Goal: Book appointment/travel/reservation: Book appointment/travel/reservation

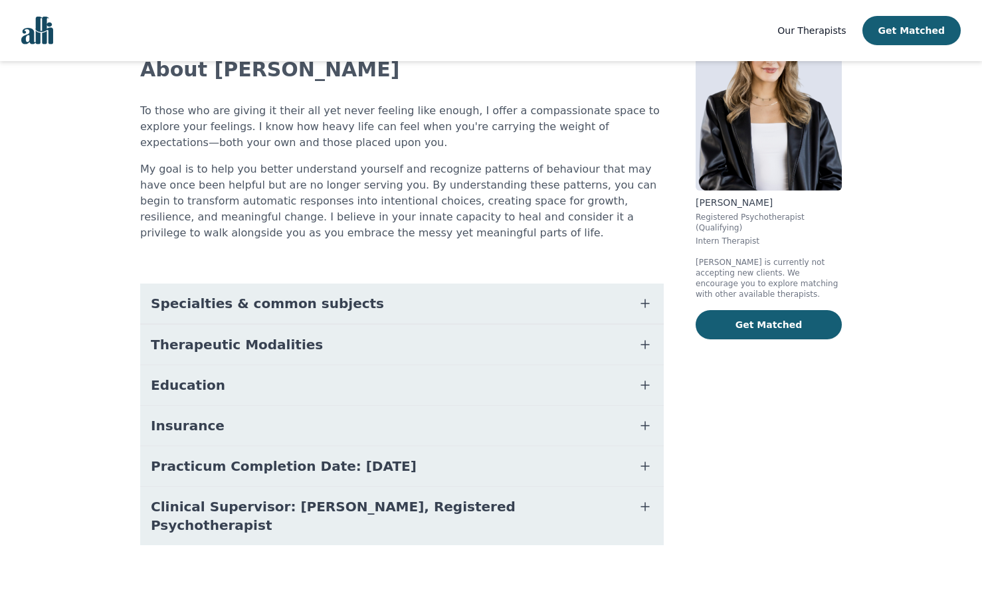
scroll to position [95, 0]
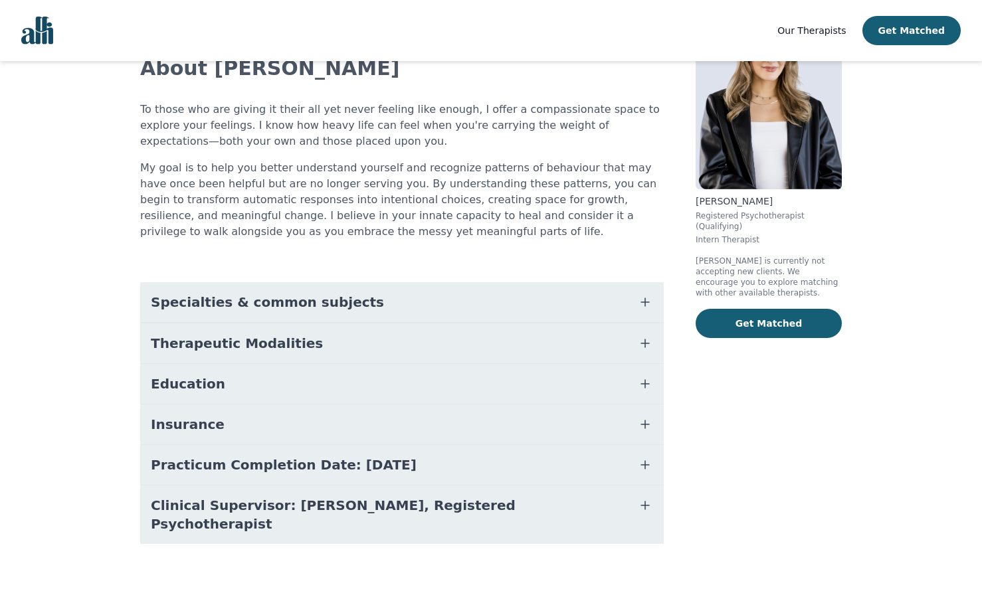
click at [255, 302] on span "Specialties & common subjects" at bounding box center [267, 302] width 233 height 19
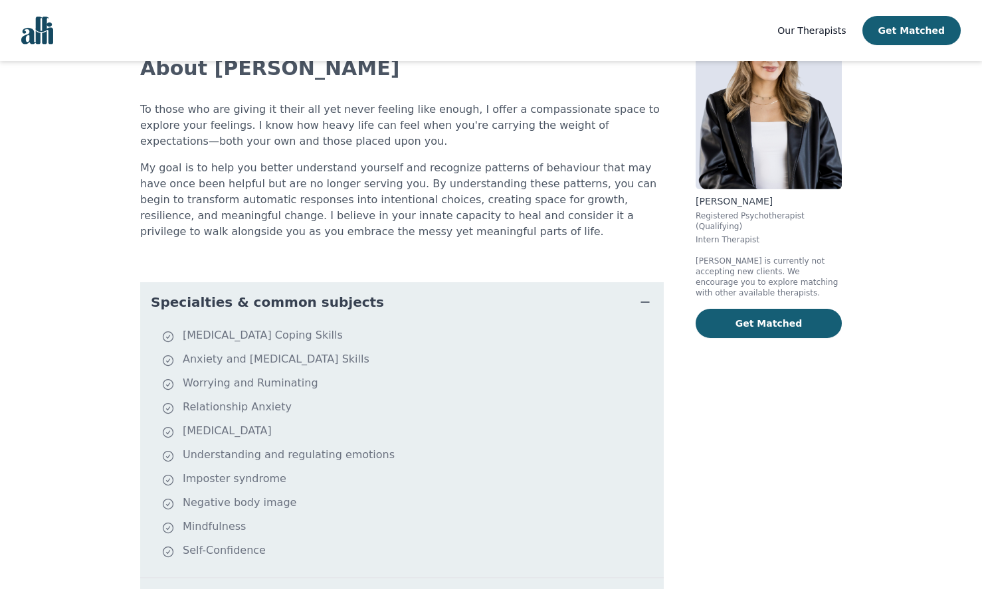
click at [255, 302] on span "Specialties & common subjects" at bounding box center [267, 302] width 233 height 19
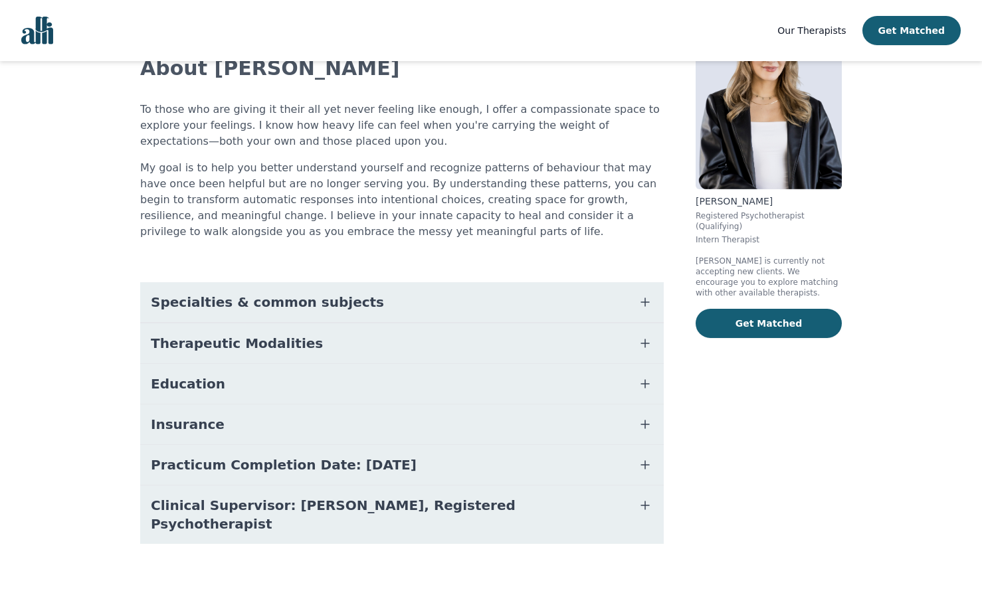
click at [255, 341] on span "Therapeutic Modalities" at bounding box center [237, 343] width 172 height 19
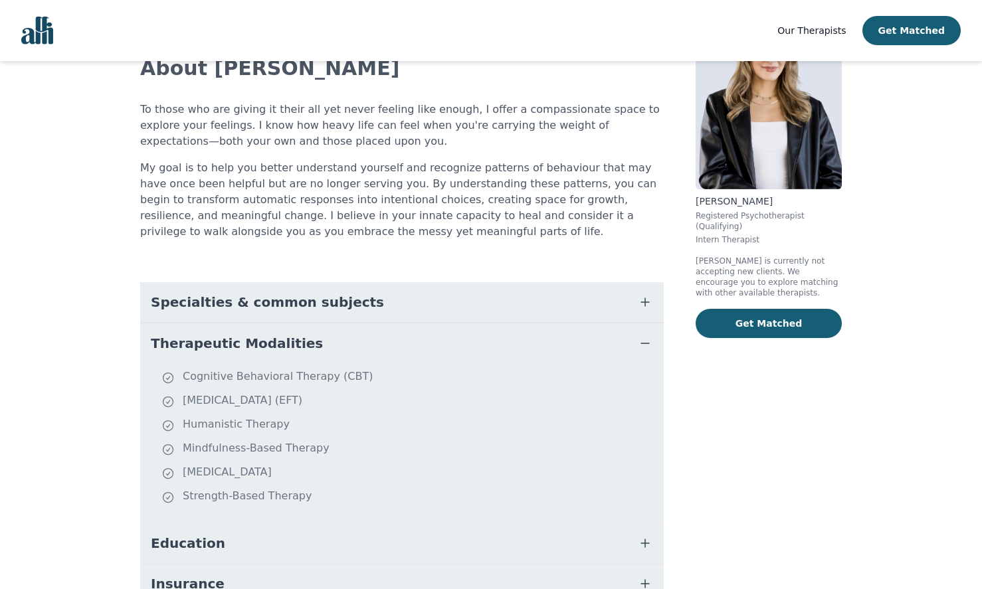
click at [255, 341] on span "Therapeutic Modalities" at bounding box center [237, 343] width 172 height 19
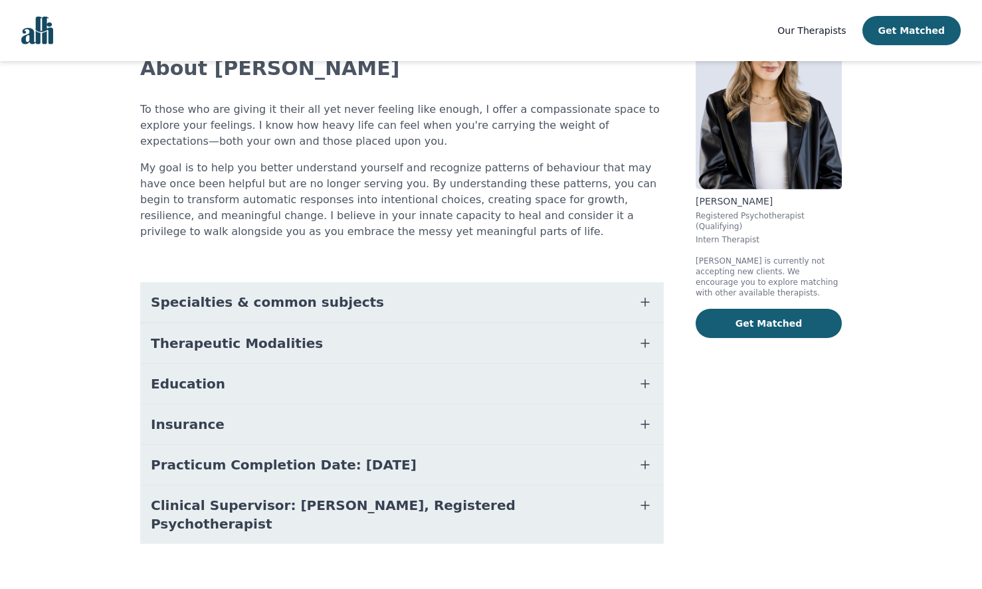
click at [266, 383] on button "Education" at bounding box center [401, 384] width 523 height 40
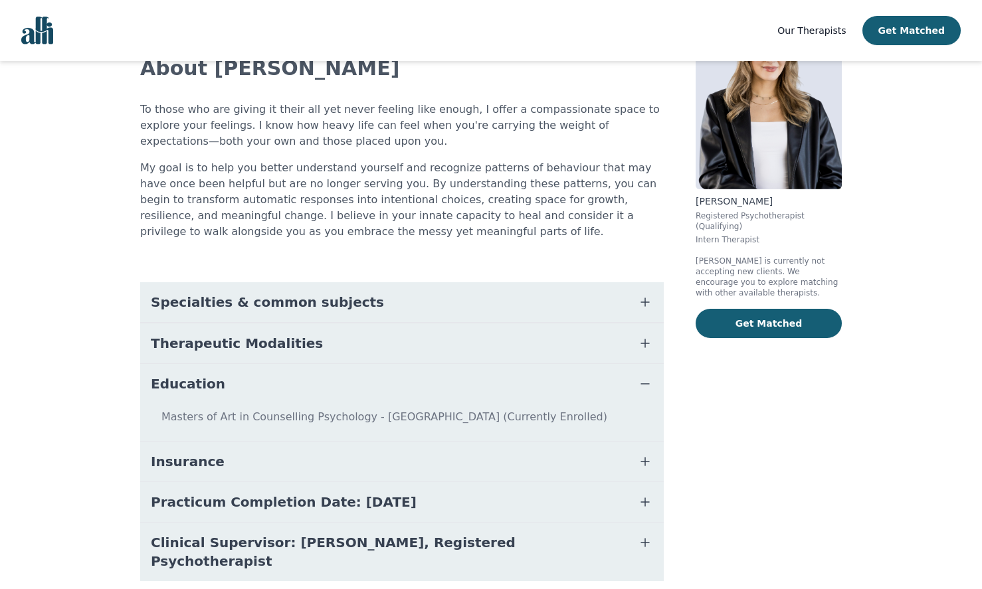
click at [266, 383] on button "Education" at bounding box center [401, 384] width 523 height 40
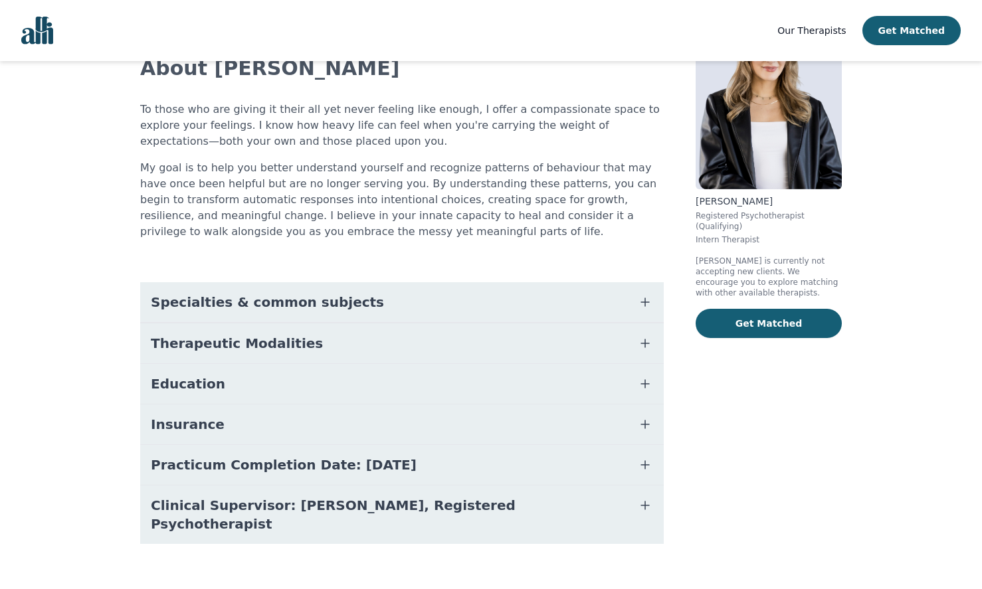
click at [274, 412] on button "Insurance" at bounding box center [401, 425] width 523 height 40
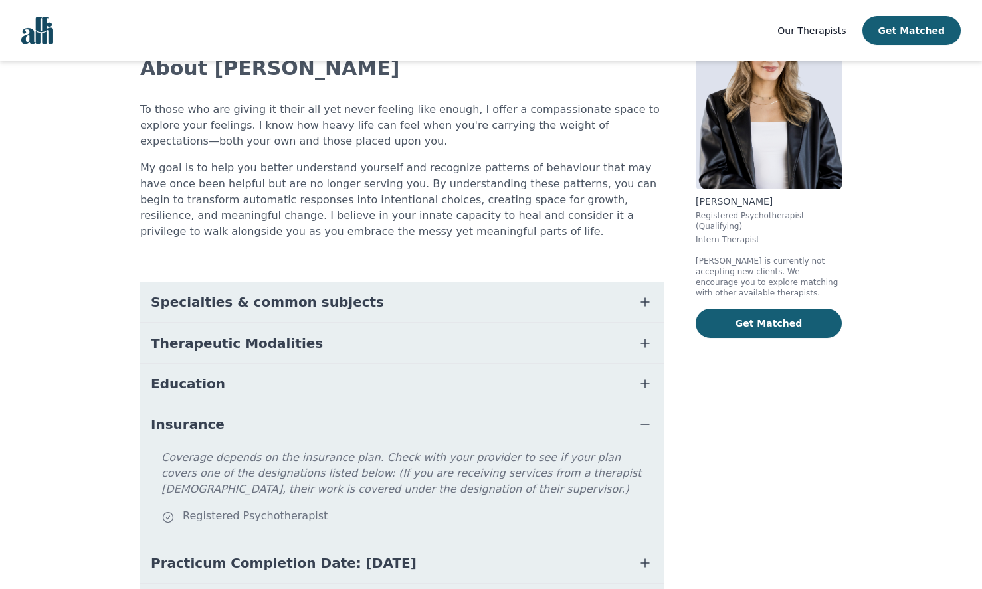
click at [274, 412] on button "Insurance" at bounding box center [401, 425] width 523 height 40
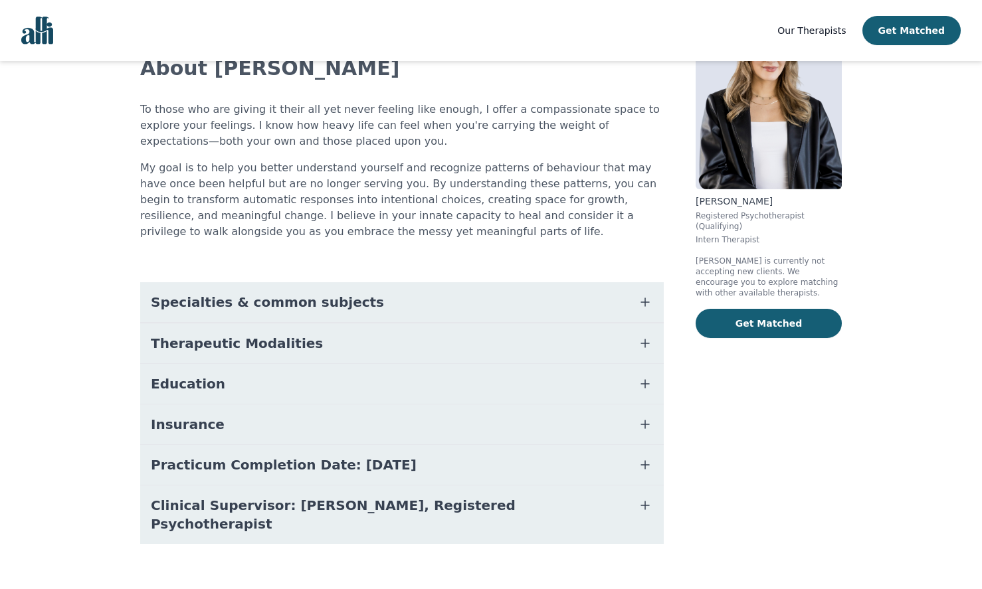
click at [335, 476] on button "Practicum Completion Date: 2025-08-22" at bounding box center [401, 465] width 523 height 40
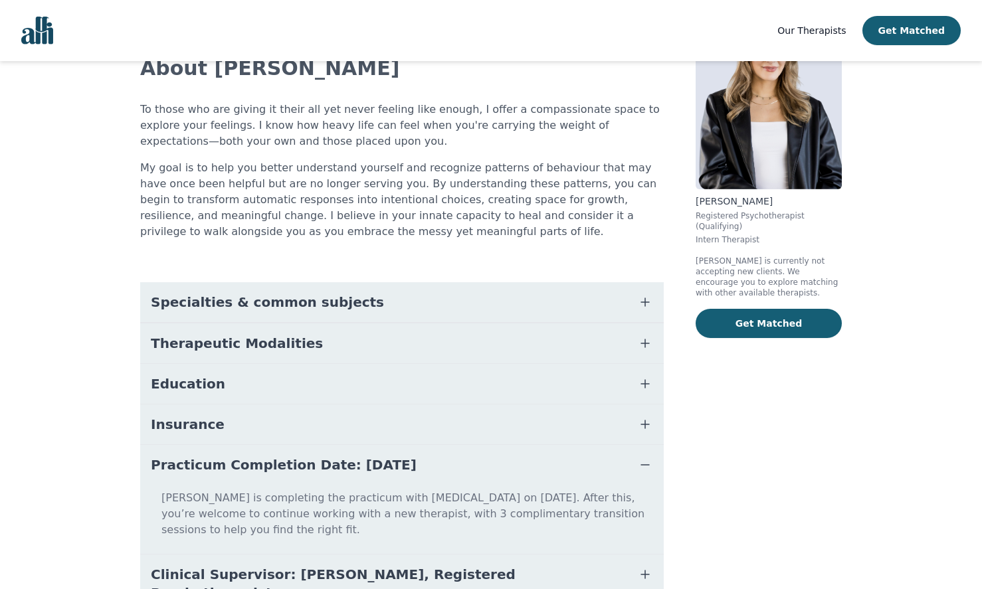
click at [335, 476] on button "Practicum Completion Date: 2025-08-22" at bounding box center [401, 465] width 523 height 40
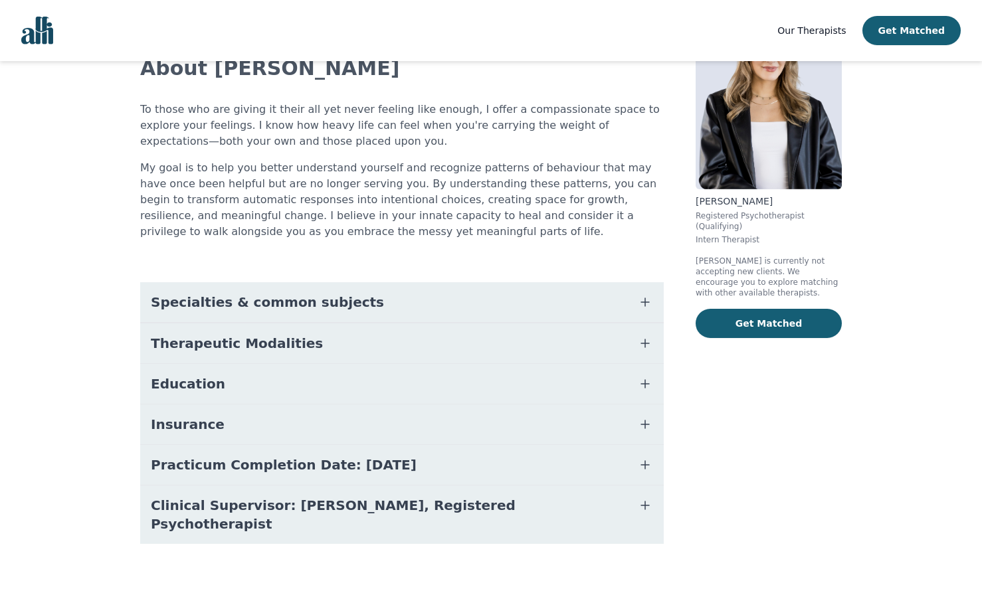
click at [316, 510] on span "Clinical Supervisor: Katherine McNichol, Registered Psychotherapist" at bounding box center [386, 514] width 470 height 37
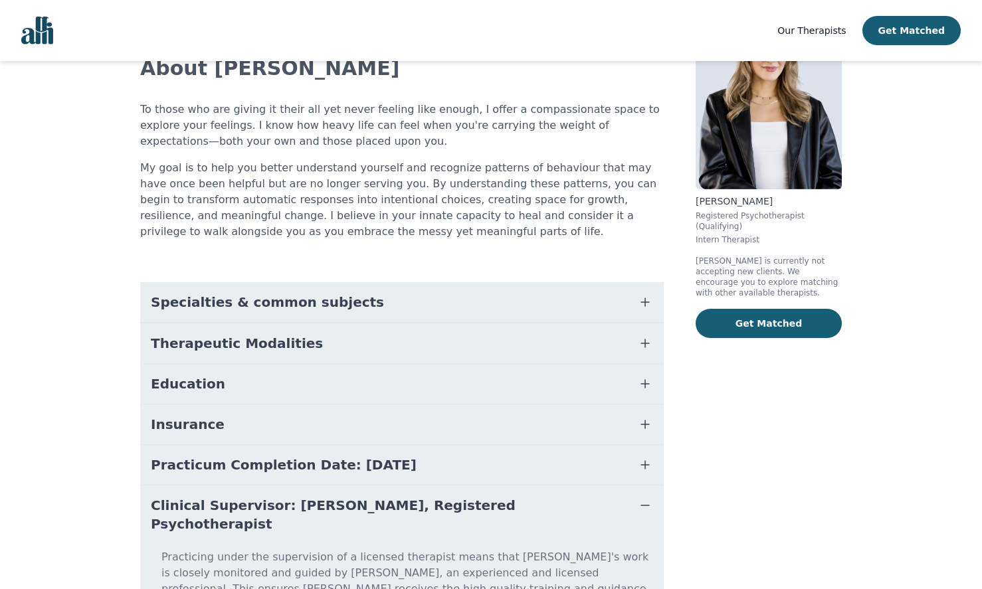
click at [316, 510] on span "Clinical Supervisor: Katherine McNichol, Registered Psychotherapist" at bounding box center [386, 514] width 470 height 37
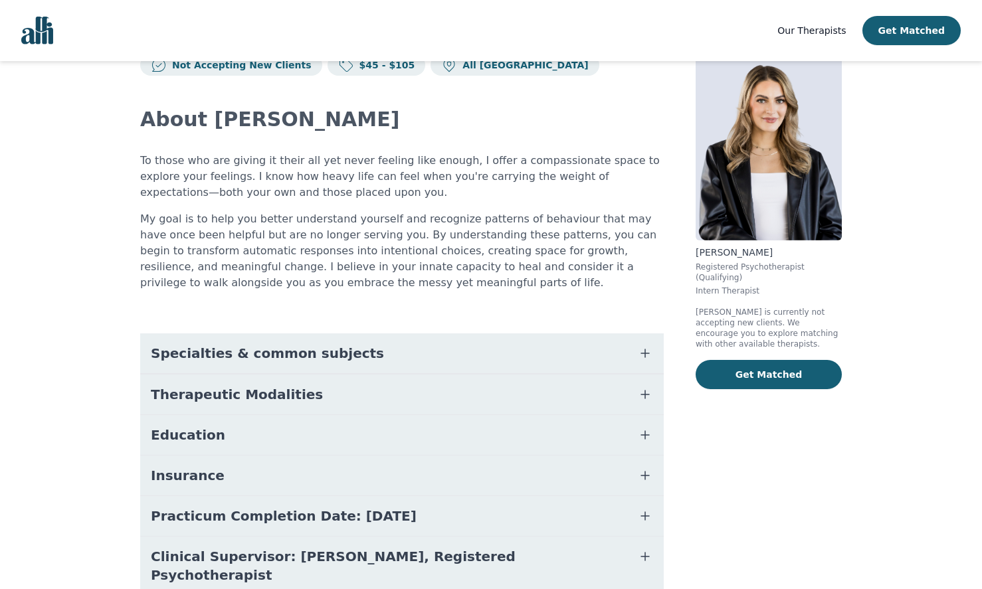
scroll to position [0, 0]
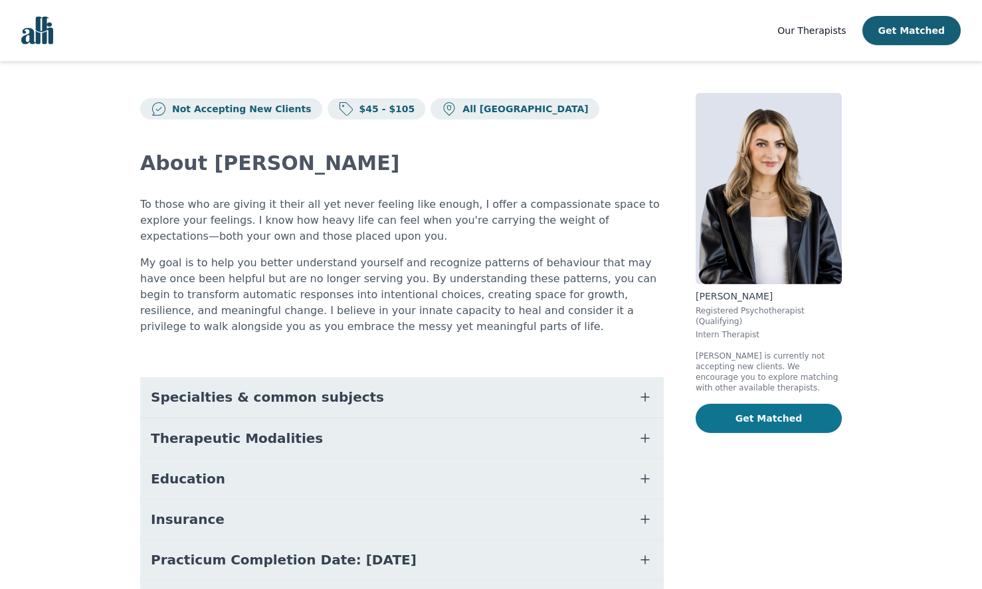
click at [761, 404] on button "Get Matched" at bounding box center [769, 418] width 146 height 29
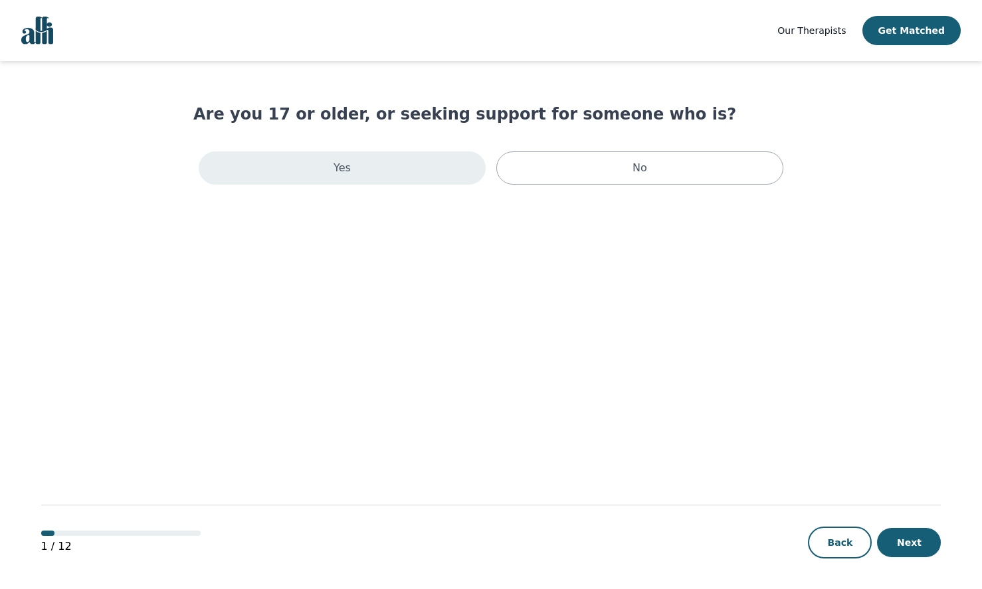
click at [352, 174] on div "Yes" at bounding box center [342, 167] width 287 height 33
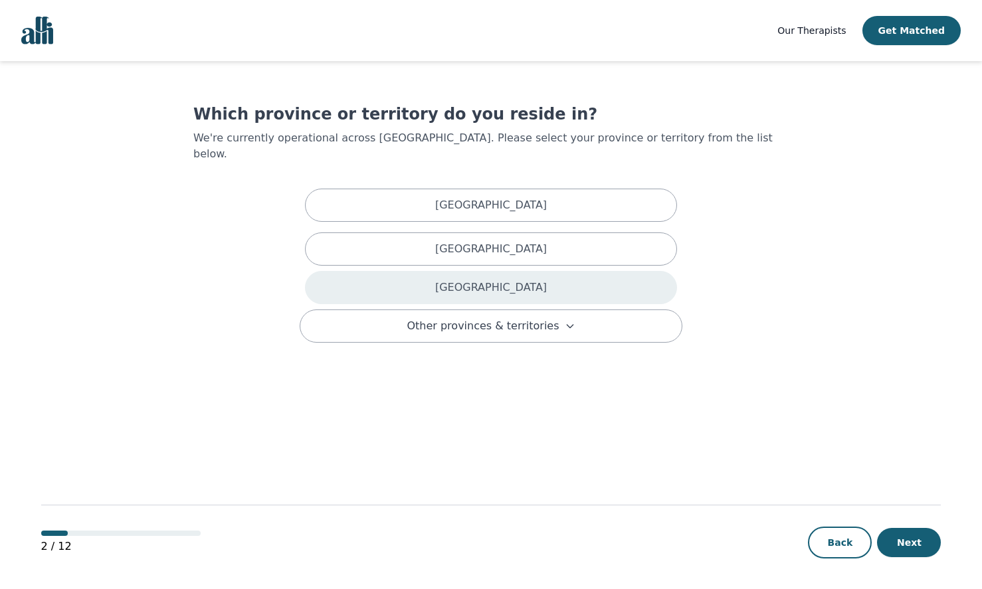
click at [523, 274] on div "Ontario" at bounding box center [491, 287] width 372 height 33
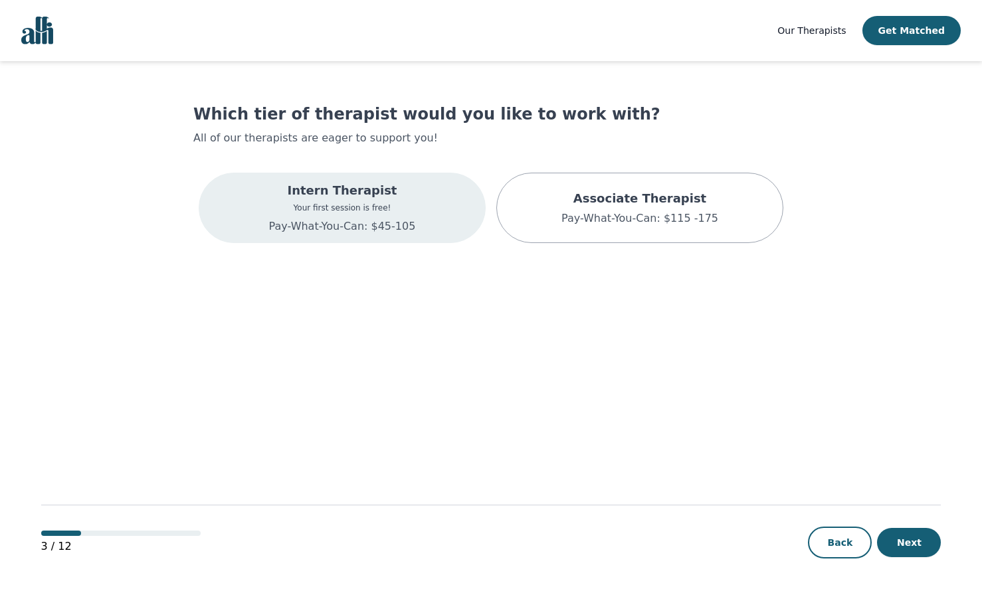
click at [424, 198] on div "Intern Therapist Your first session is free! Pay-What-You-Can: $45-105" at bounding box center [342, 208] width 287 height 70
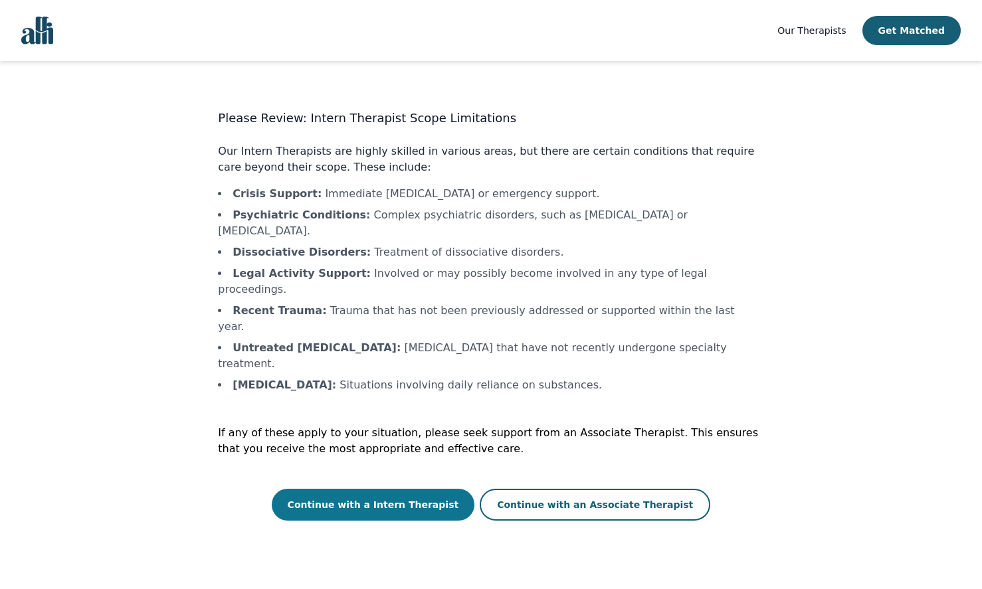
click at [397, 489] on button "Continue with a Intern Therapist" at bounding box center [373, 505] width 203 height 32
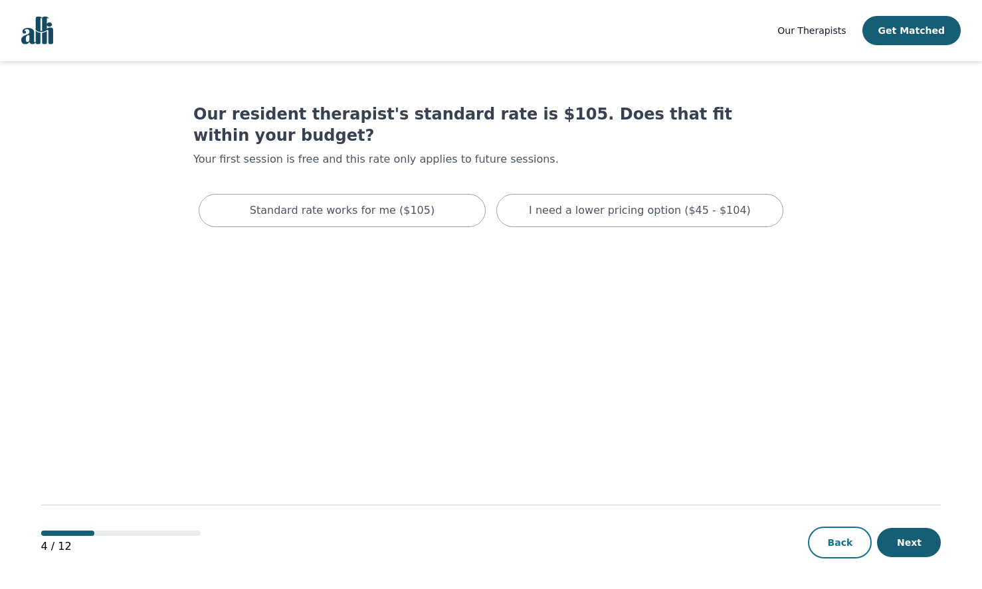
click at [834, 541] on button "Back" at bounding box center [840, 543] width 64 height 32
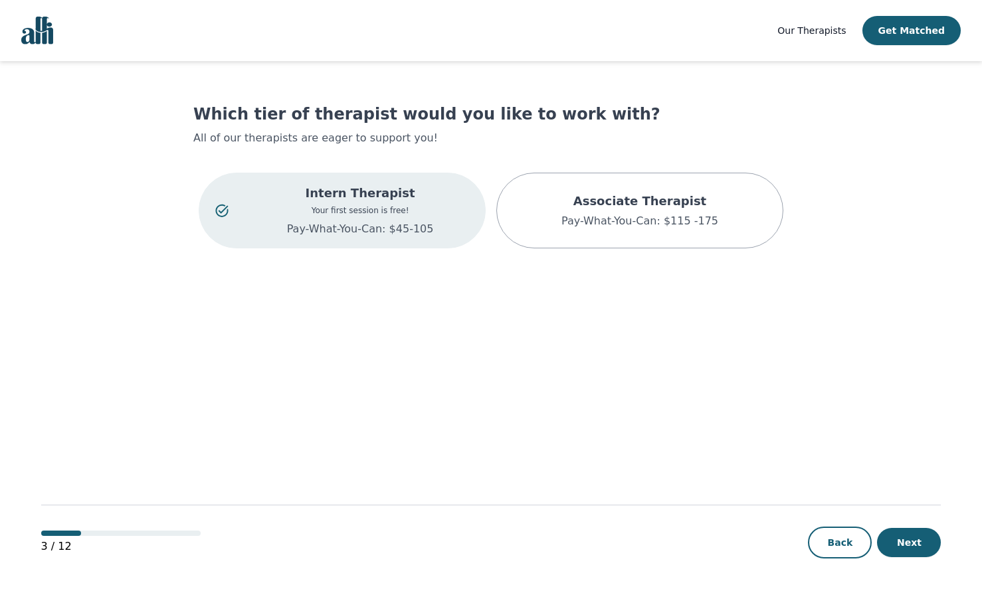
click at [345, 233] on p "Pay-What-You-Can: $45-105" at bounding box center [360, 229] width 218 height 16
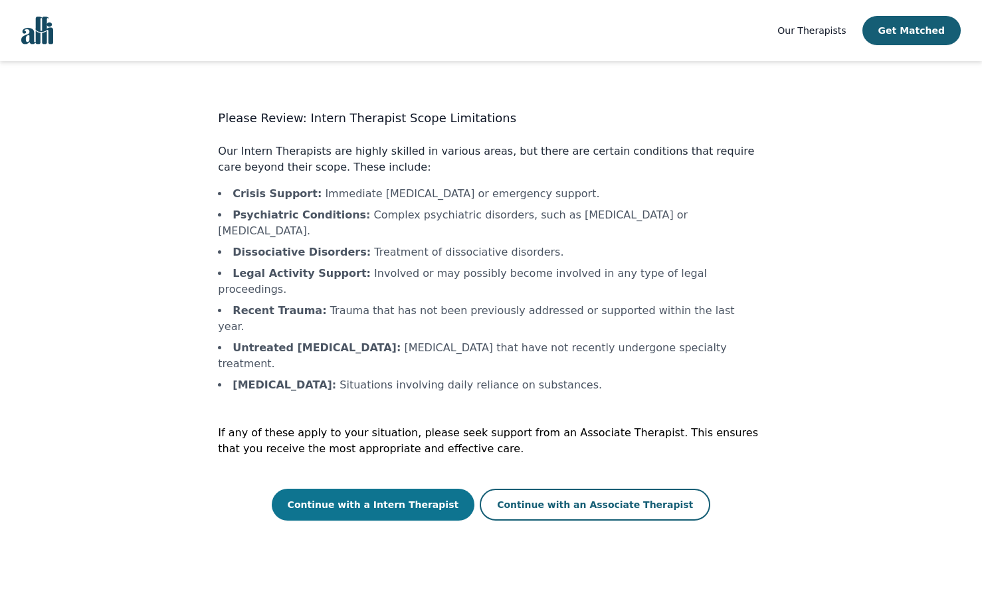
click at [421, 489] on button "Continue with a Intern Therapist" at bounding box center [373, 505] width 203 height 32
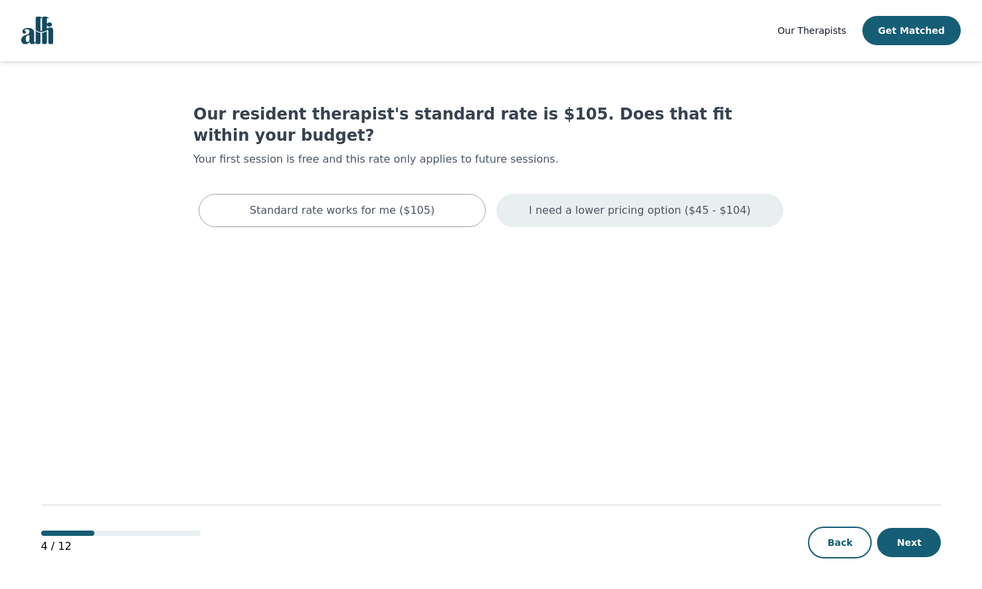
click at [673, 203] on p "I need a lower pricing option ($45 - $104)" at bounding box center [640, 211] width 222 height 16
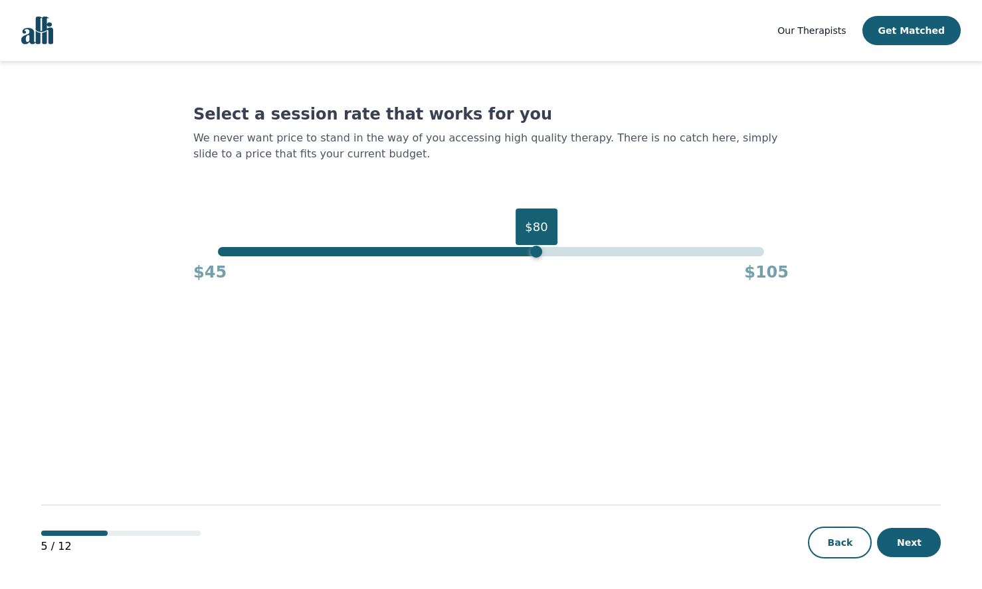
drag, startPoint x: 765, startPoint y: 254, endPoint x: 539, endPoint y: 275, distance: 227.5
click at [539, 275] on div "$80 $45 $105" at bounding box center [490, 265] width 595 height 36
click at [934, 551] on button "Next" at bounding box center [909, 542] width 64 height 29
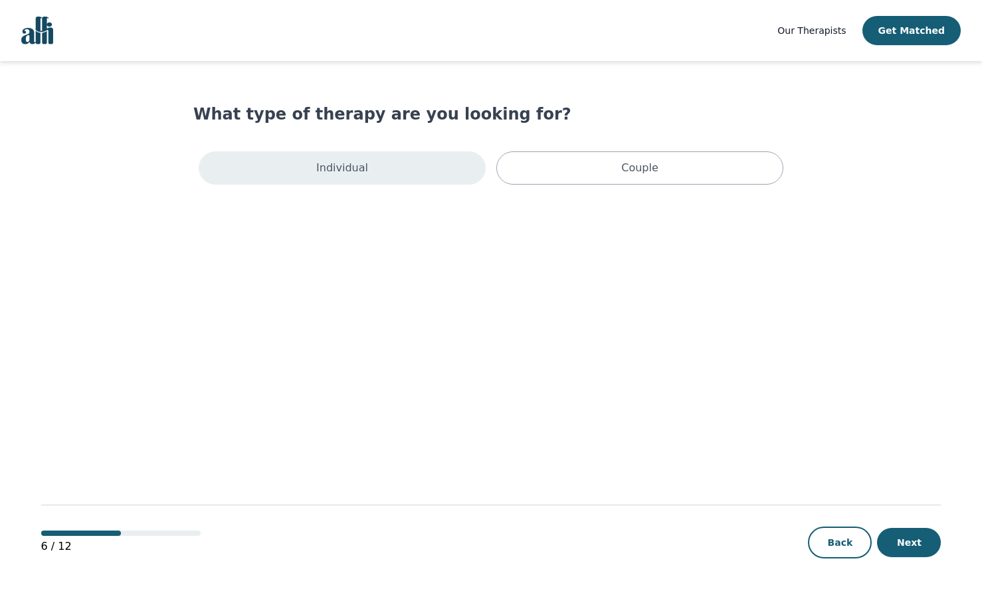
click at [385, 169] on div "Individual" at bounding box center [342, 167] width 287 height 33
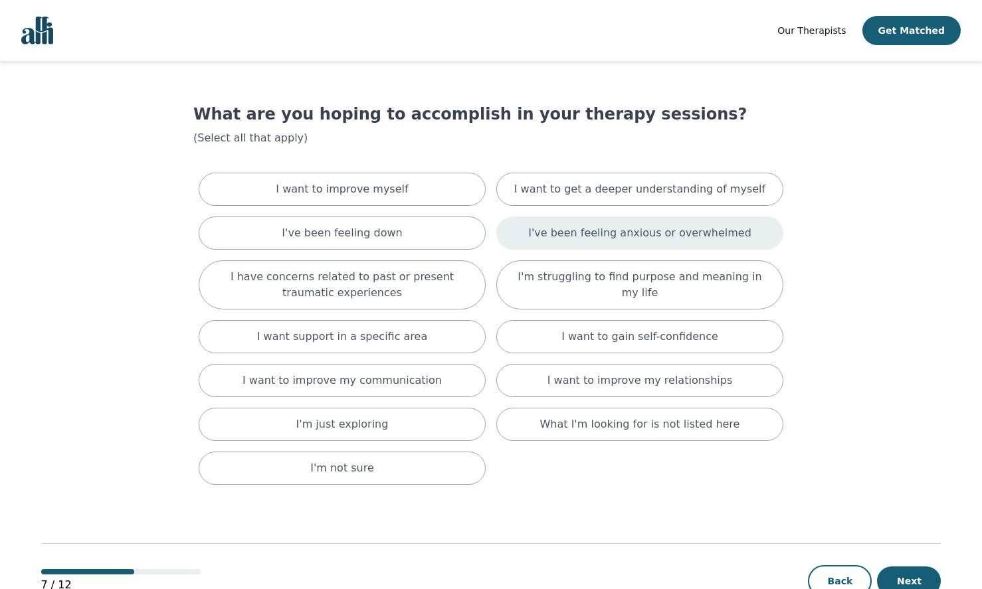
click at [658, 246] on div "I've been feeling anxious or overwhelmed" at bounding box center [639, 233] width 287 height 33
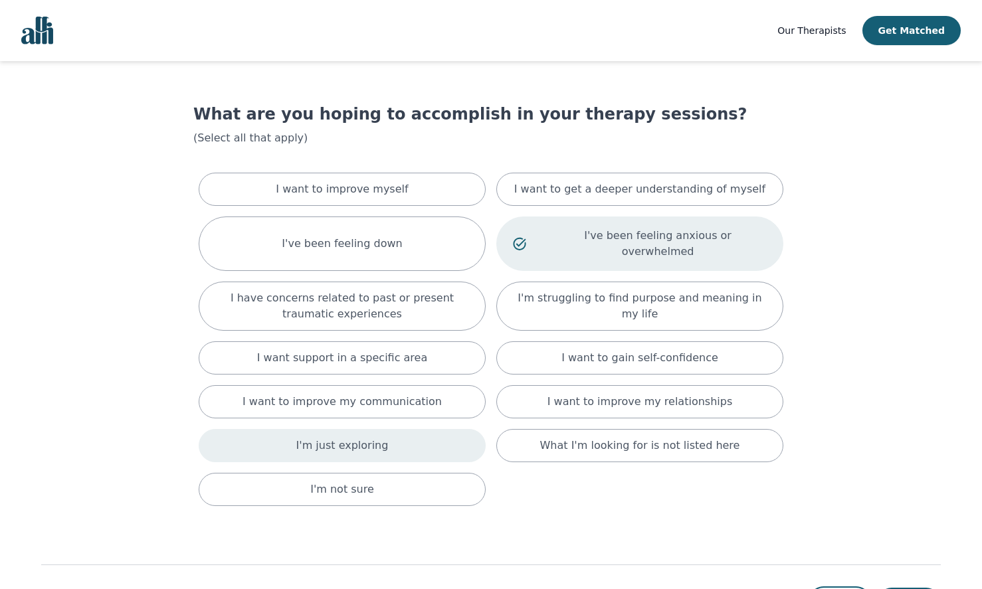
click at [324, 438] on div "I'm just exploring" at bounding box center [342, 445] width 287 height 33
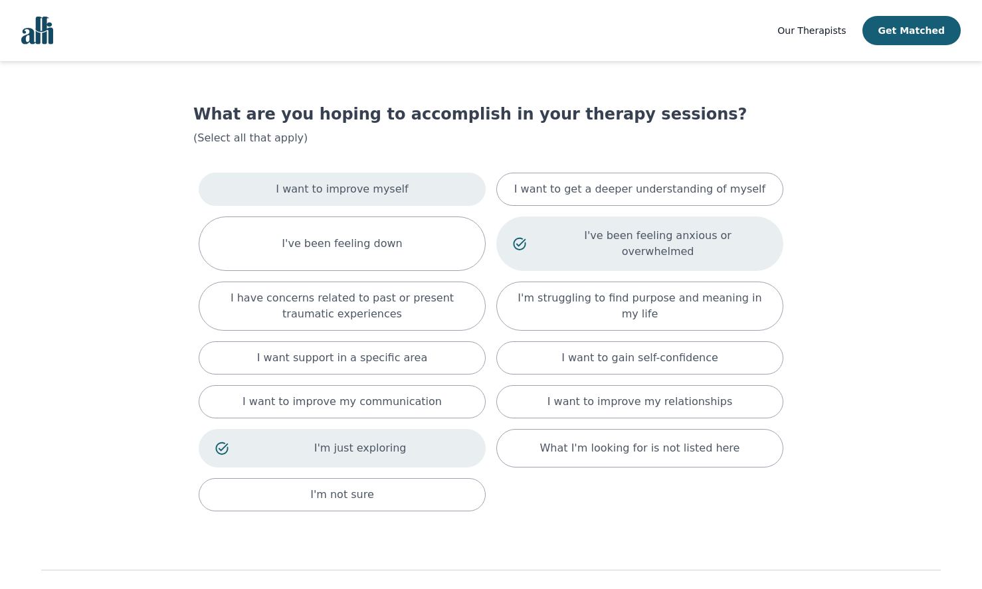
click at [403, 197] on div "I want to improve myself" at bounding box center [342, 189] width 287 height 33
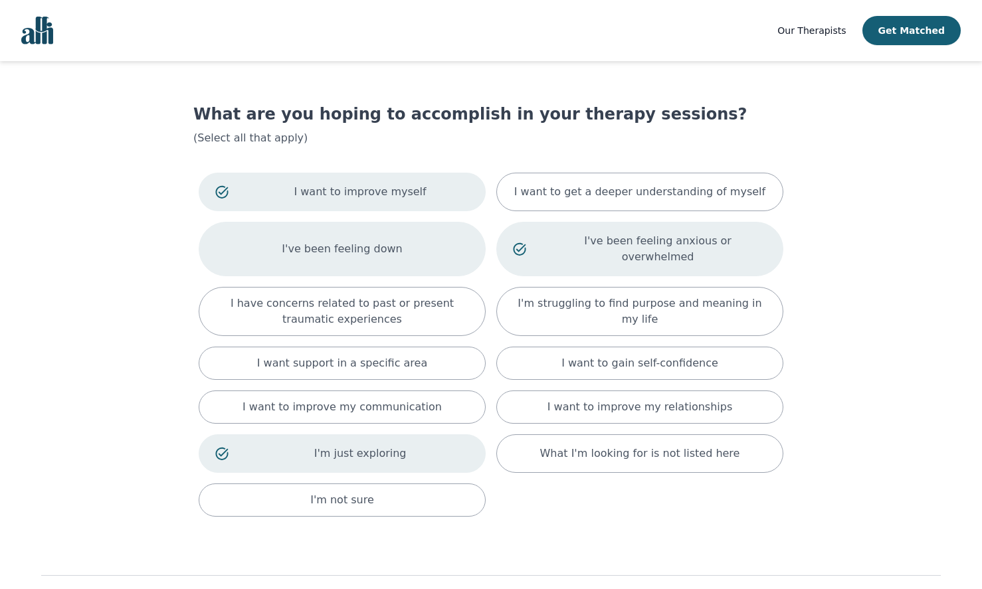
click at [402, 250] on div "I've been feeling down" at bounding box center [342, 249] width 287 height 54
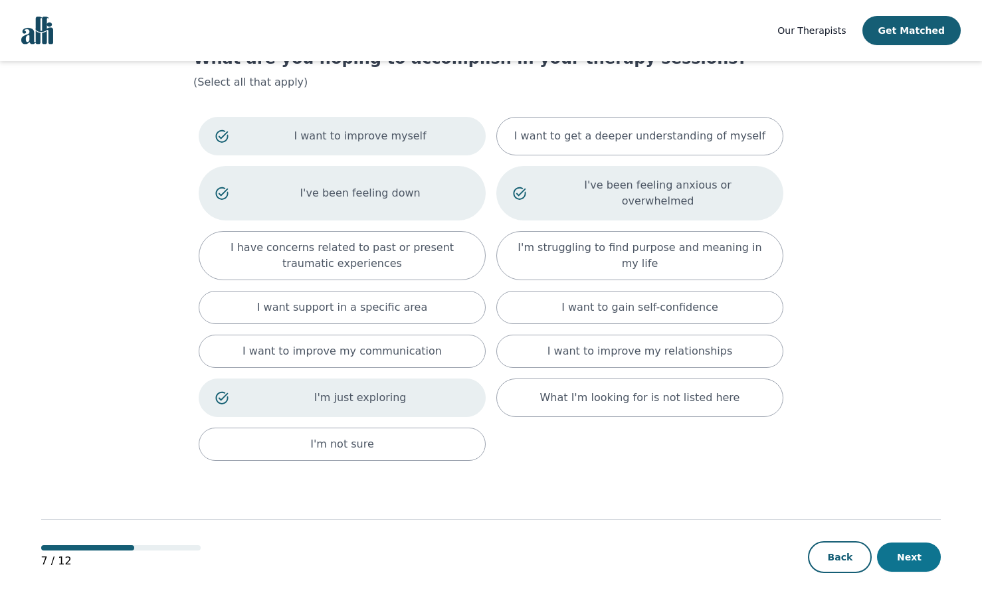
click at [899, 543] on button "Next" at bounding box center [909, 557] width 64 height 29
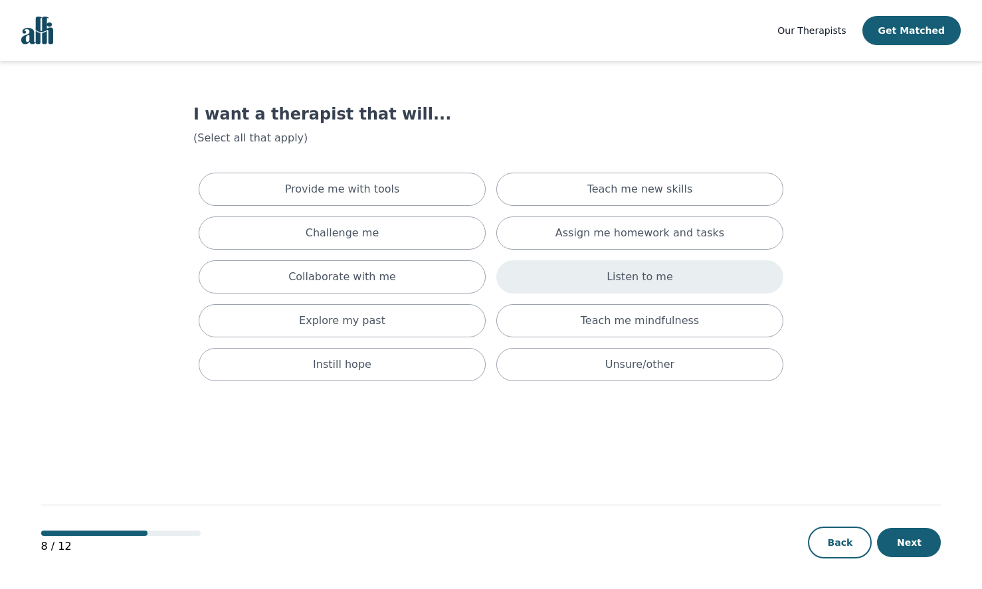
click at [558, 276] on div "Listen to me" at bounding box center [639, 276] width 287 height 33
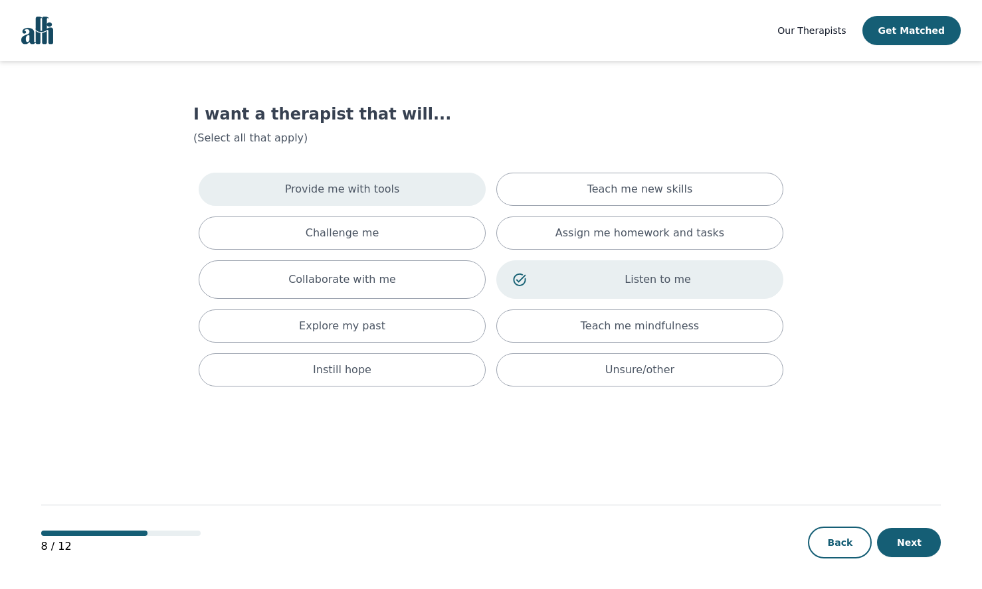
click at [408, 197] on div "Provide me with tools" at bounding box center [342, 189] width 287 height 33
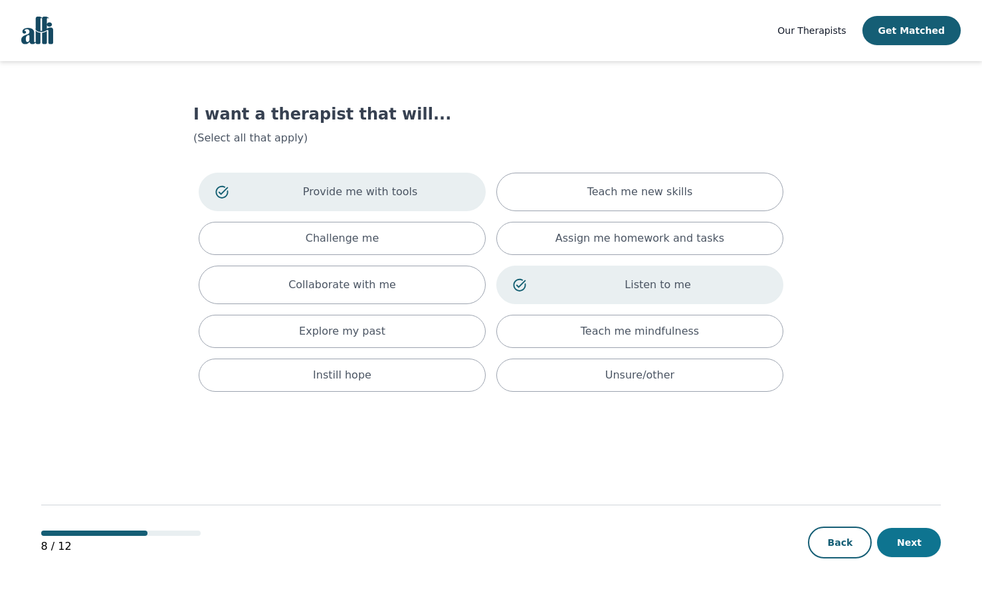
click at [899, 533] on button "Next" at bounding box center [909, 542] width 64 height 29
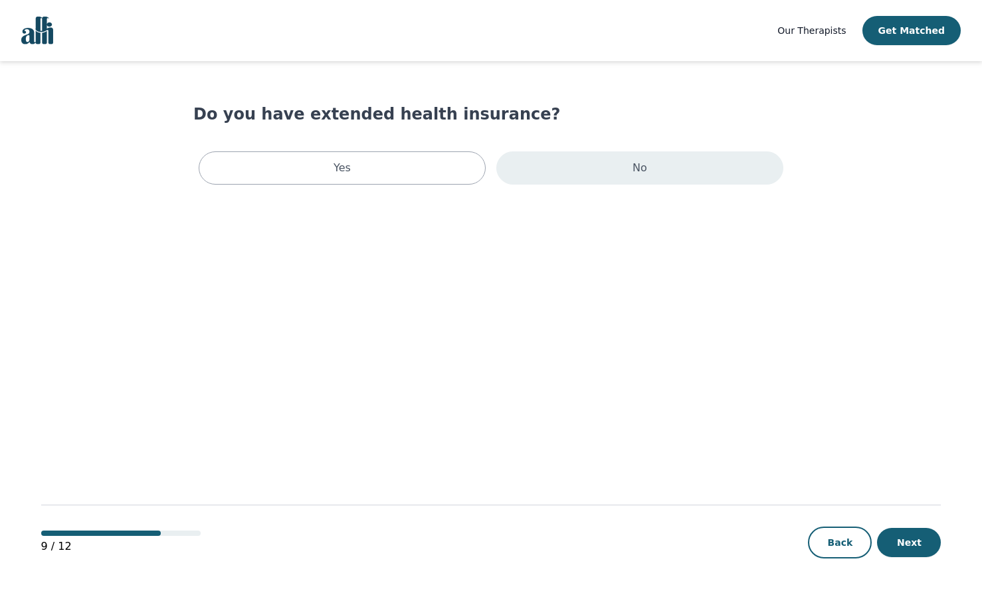
click at [540, 161] on div "No" at bounding box center [639, 167] width 287 height 33
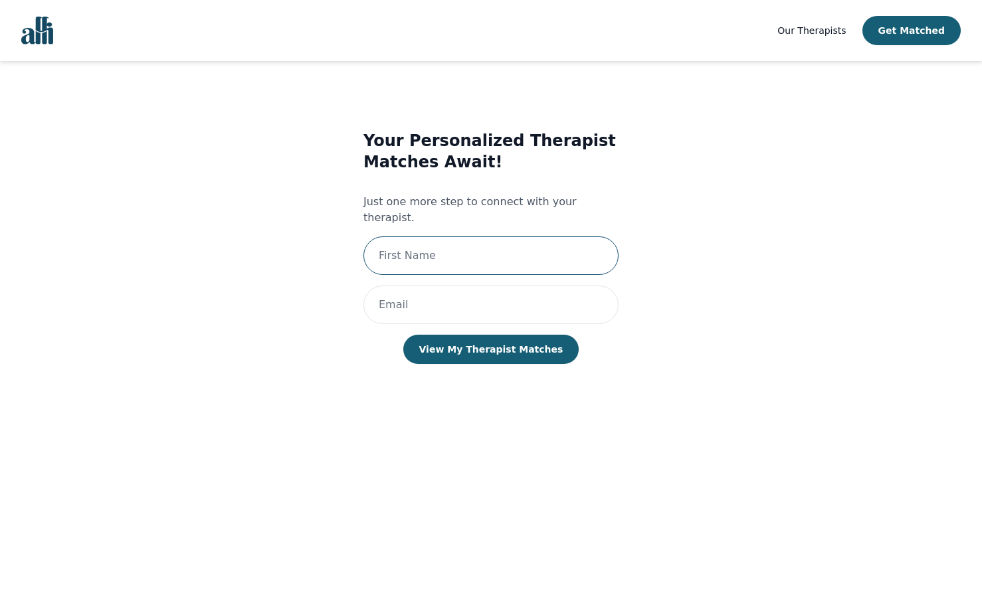
click at [494, 245] on input "text" at bounding box center [490, 255] width 255 height 39
click at [434, 295] on input "email" at bounding box center [490, 305] width 255 height 39
drag, startPoint x: 255, startPoint y: 324, endPoint x: 284, endPoint y: 315, distance: 30.5
click at [259, 322] on div "Your Personalized Therapist Matches Await! Just one more step to connect with y…" at bounding box center [490, 260] width 545 height 303
click at [457, 253] on input "Mahsa" at bounding box center [490, 255] width 255 height 39
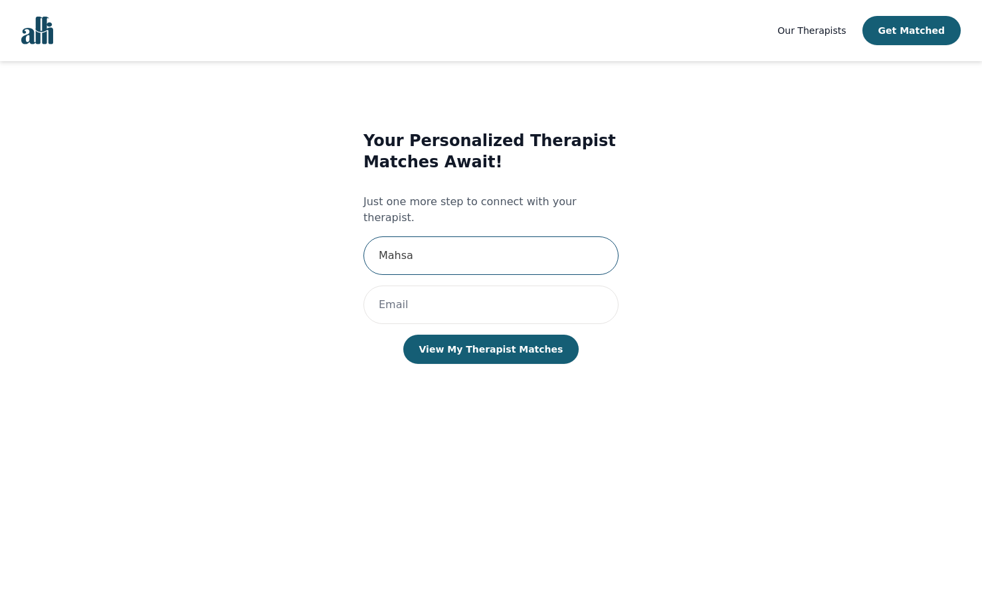
click at [457, 253] on input "Mahsa" at bounding box center [490, 255] width 255 height 39
click at [454, 253] on input "Mahsa" at bounding box center [490, 255] width 255 height 39
type input "M"
type input "Mahsa"
type input "mahsa.esk@gmail.com"
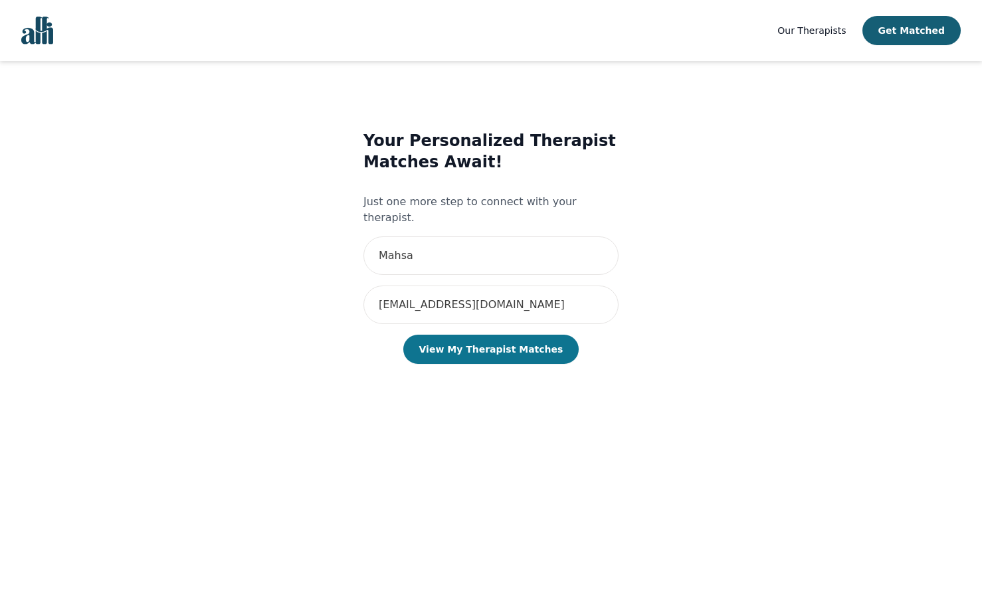
click at [508, 345] on button "View My Therapist Matches" at bounding box center [491, 349] width 176 height 29
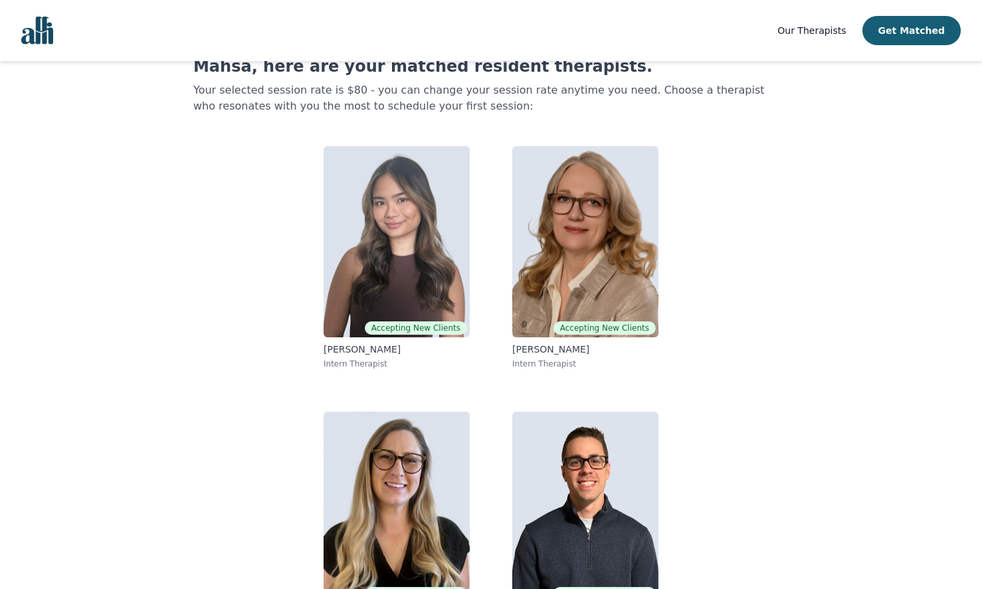
scroll to position [104, 0]
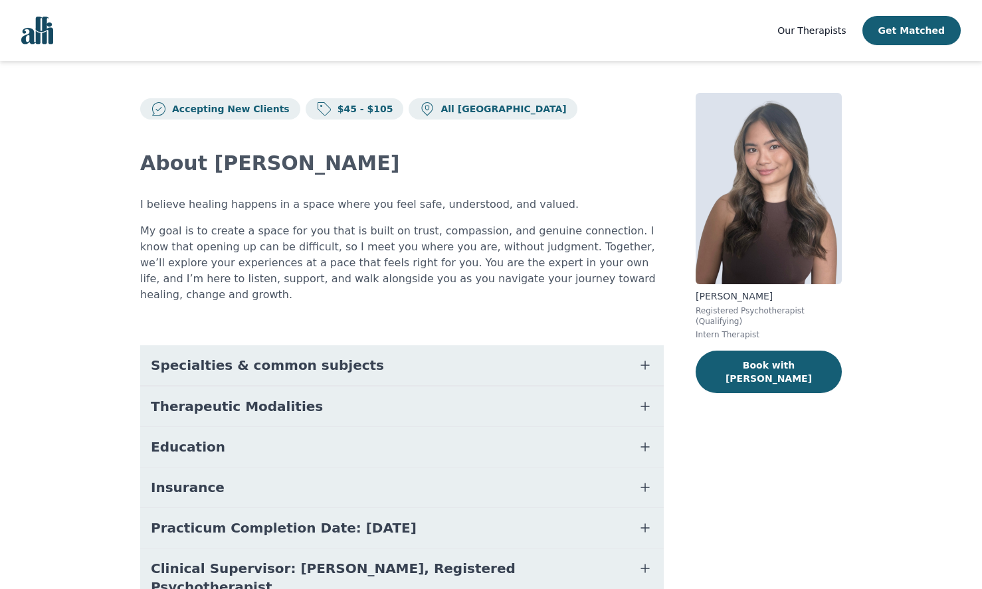
click at [335, 356] on span "Specialties & common subjects" at bounding box center [267, 365] width 233 height 19
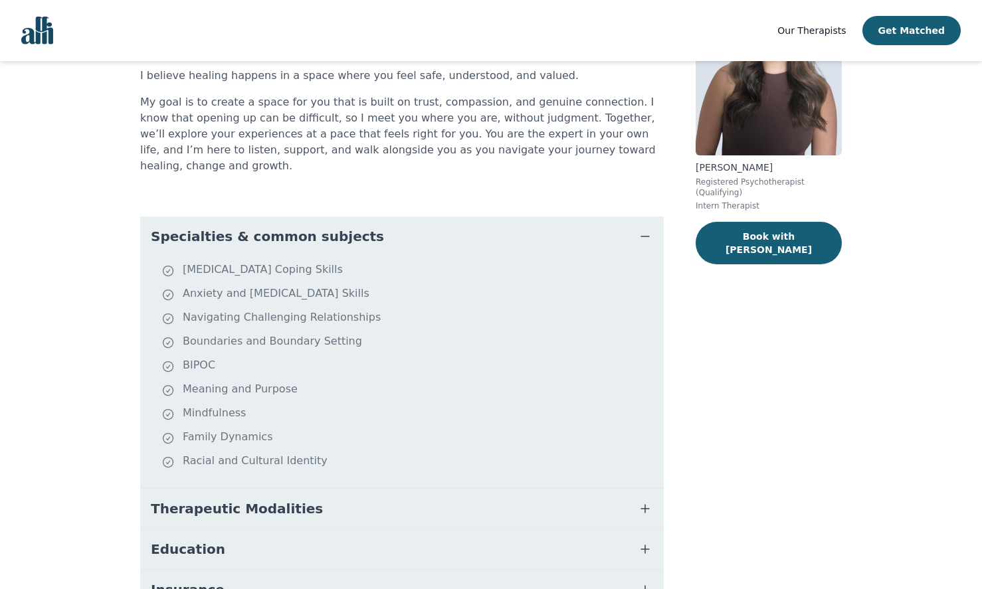
scroll to position [133, 0]
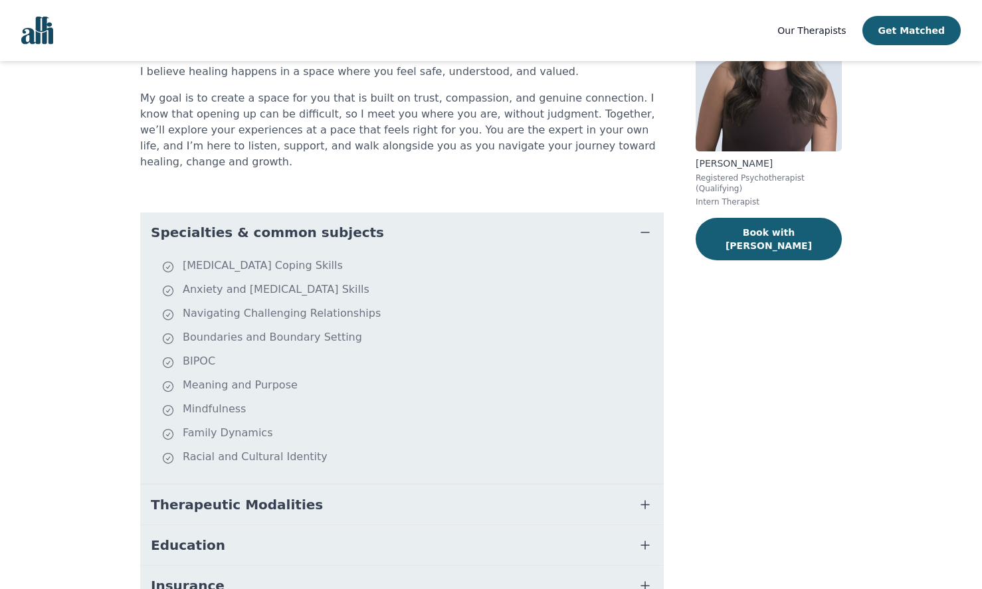
click at [349, 234] on button "Specialties & common subjects" at bounding box center [401, 233] width 523 height 40
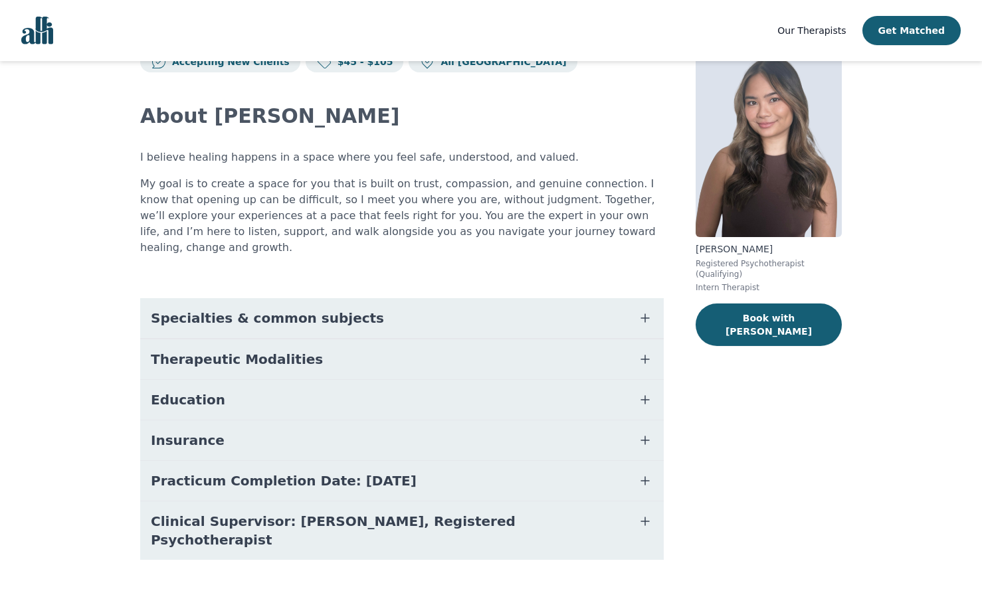
click at [351, 339] on button "Therapeutic Modalities" at bounding box center [401, 359] width 523 height 40
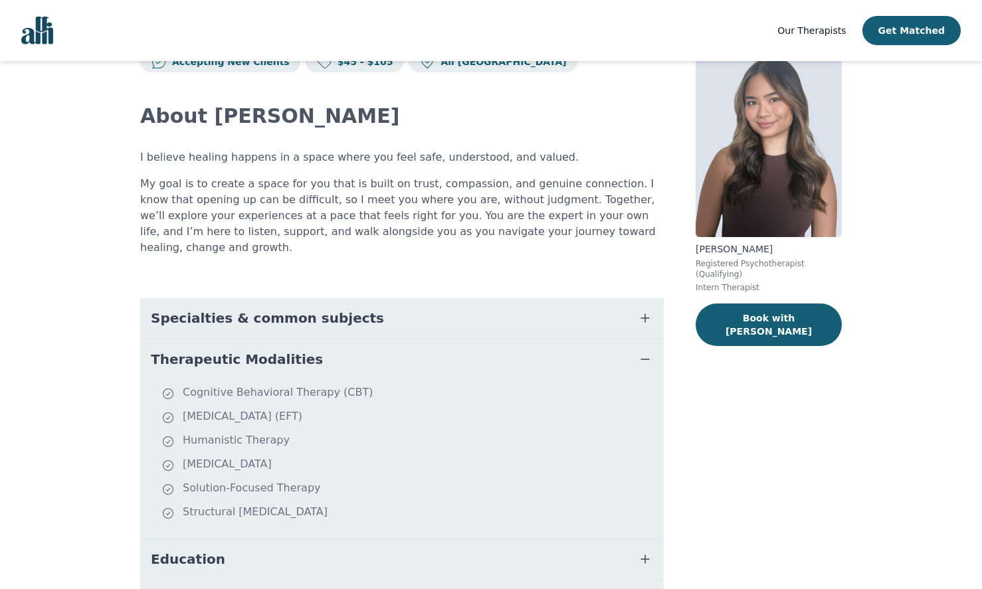
click at [351, 345] on button "Therapeutic Modalities" at bounding box center [401, 359] width 523 height 40
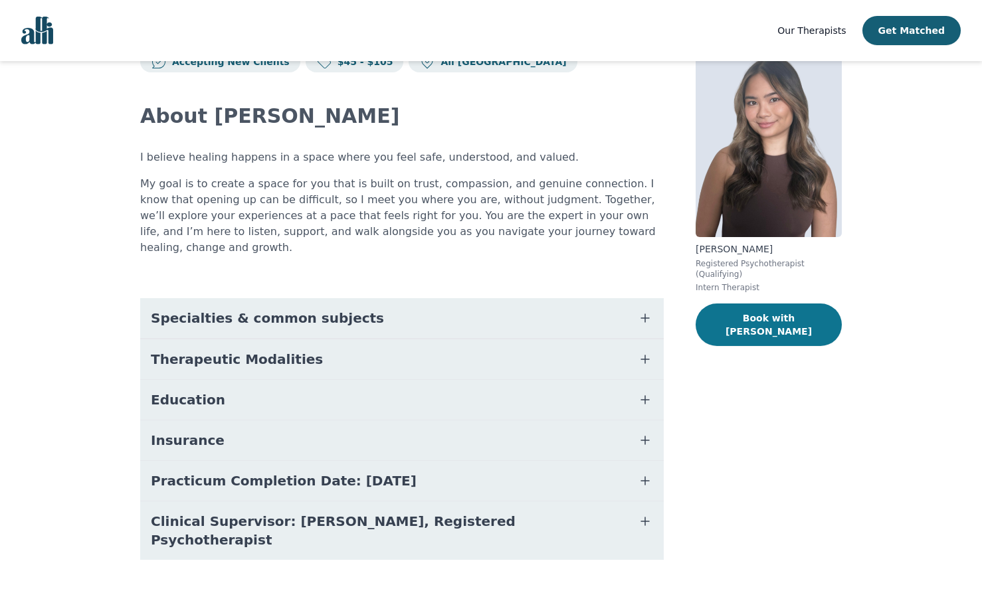
click at [813, 315] on button "Book with Noreen Clare" at bounding box center [769, 325] width 146 height 43
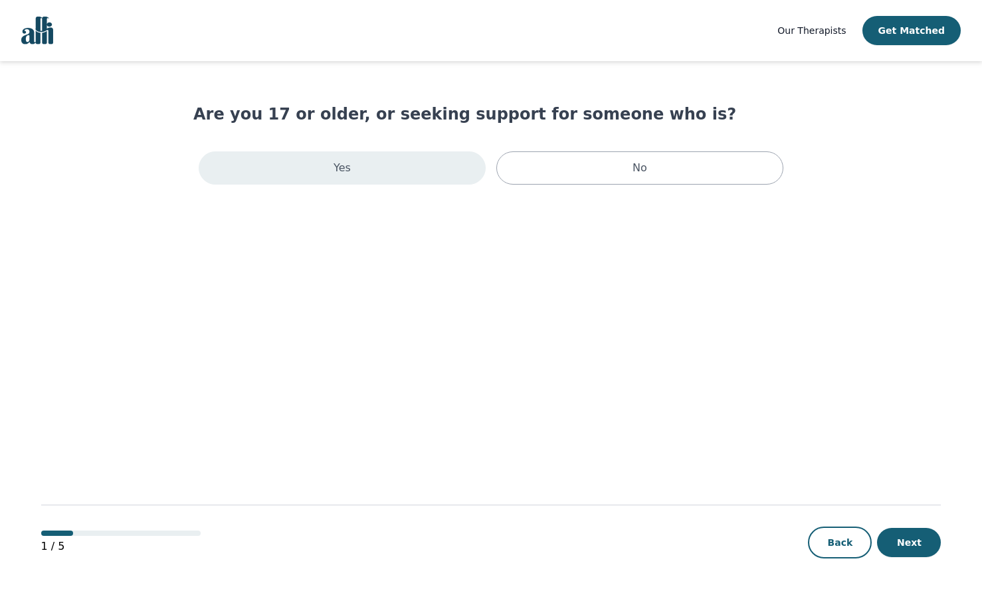
click at [371, 172] on div "Yes" at bounding box center [342, 167] width 287 height 33
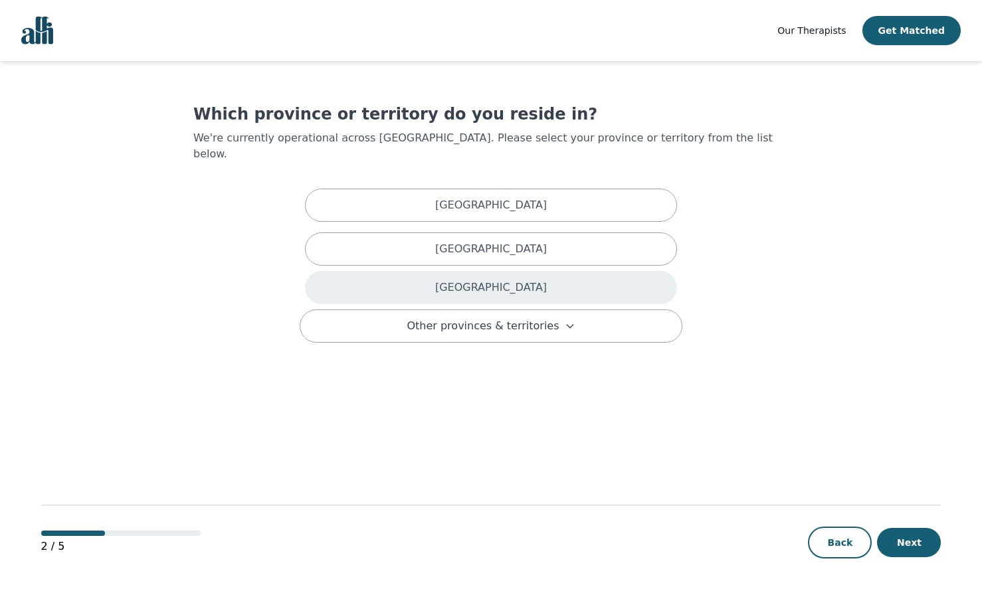
click at [564, 271] on div "Ontario" at bounding box center [491, 287] width 372 height 33
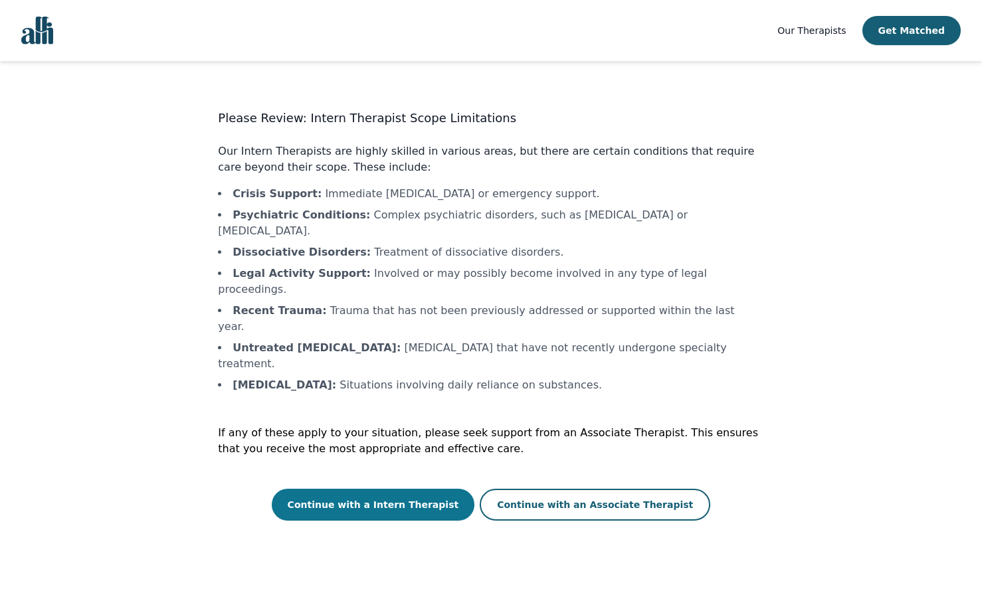
click at [411, 489] on button "Continue with a Intern Therapist" at bounding box center [373, 505] width 203 height 32
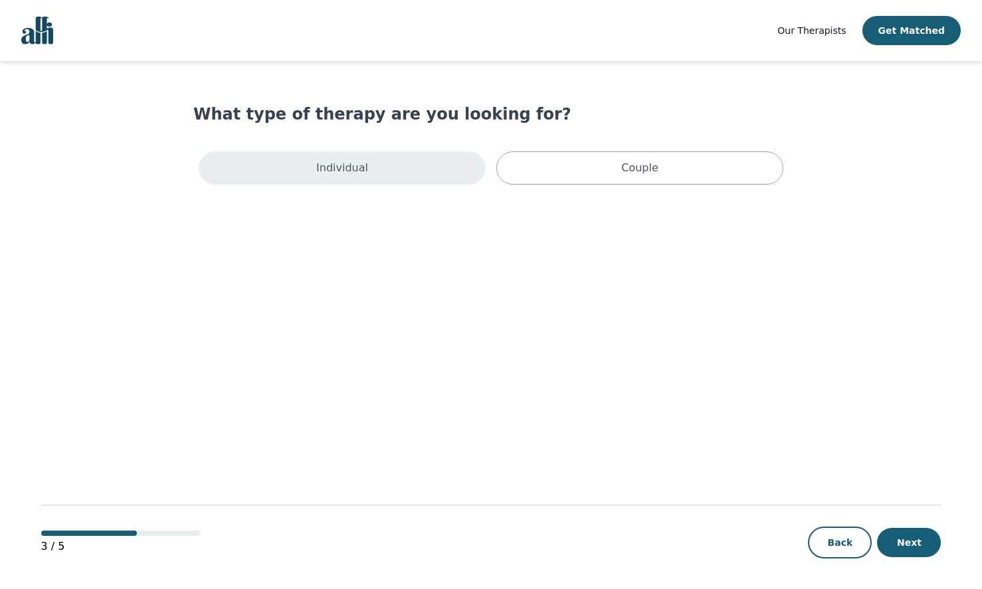
click at [395, 157] on div "Individual" at bounding box center [342, 167] width 287 height 33
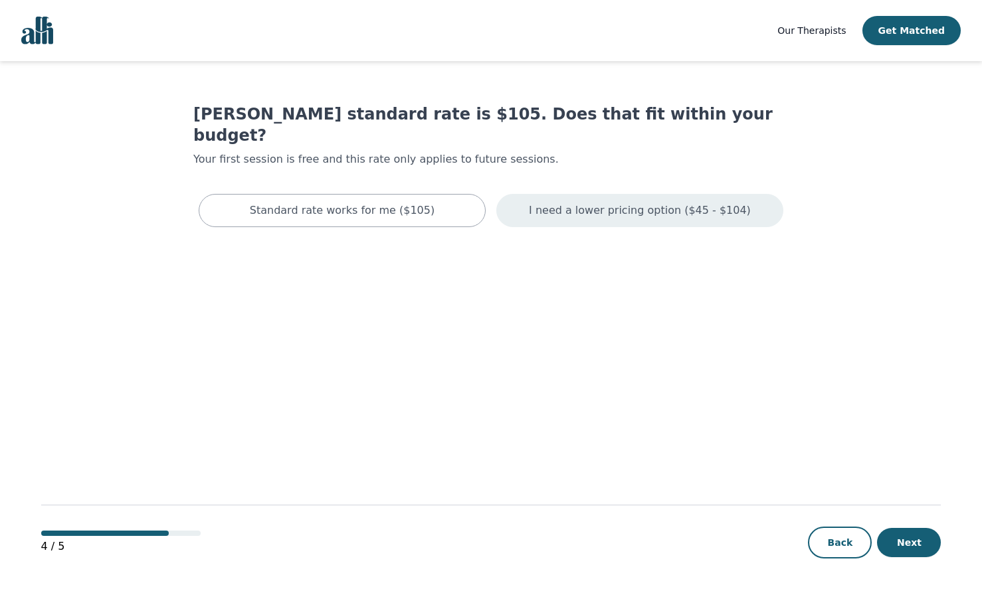
click at [581, 204] on div "I need a lower pricing option ($45 - $104)" at bounding box center [639, 210] width 287 height 33
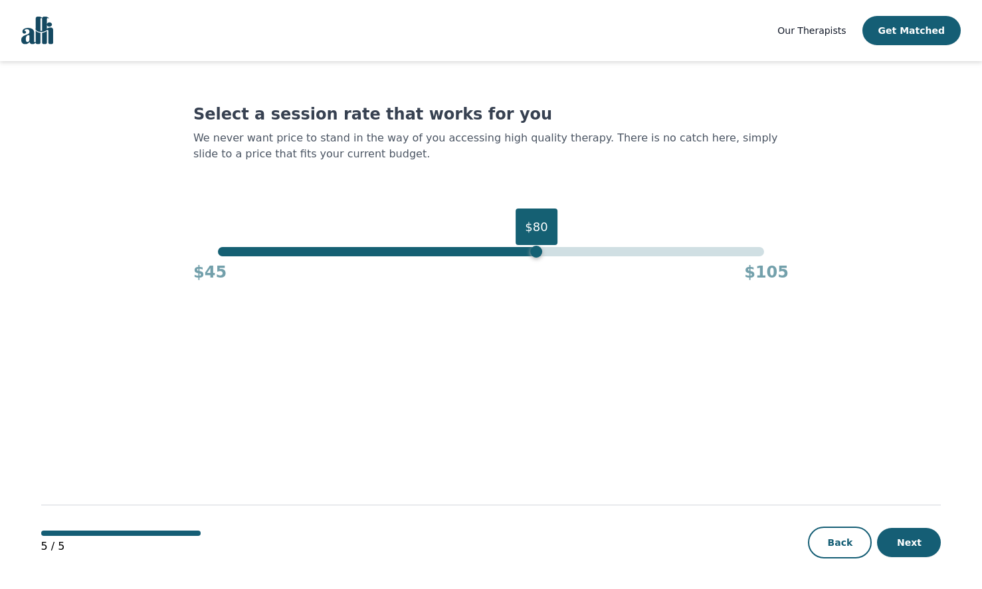
drag, startPoint x: 765, startPoint y: 252, endPoint x: 538, endPoint y: 268, distance: 227.8
click at [538, 268] on div "$80 $45 $105" at bounding box center [490, 265] width 595 height 36
click at [935, 557] on div "Back Next" at bounding box center [874, 543] width 133 height 32
click at [926, 549] on button "Next" at bounding box center [909, 542] width 64 height 29
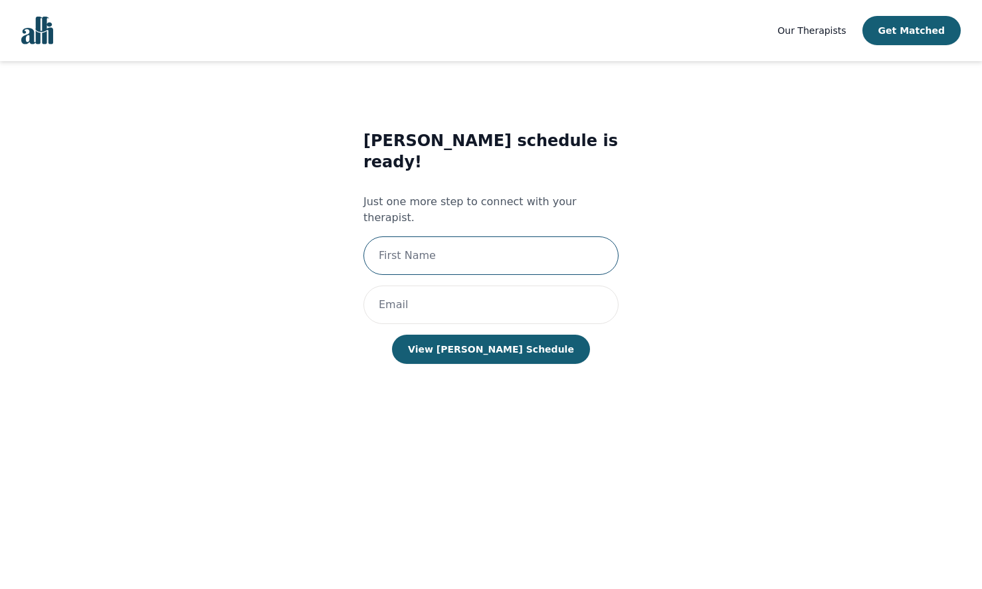
click at [466, 236] on input "text" at bounding box center [490, 255] width 255 height 39
type input "Mahsa"
click at [393, 286] on input "email" at bounding box center [490, 305] width 255 height 39
type input "mahsa.esk@gmail.com"
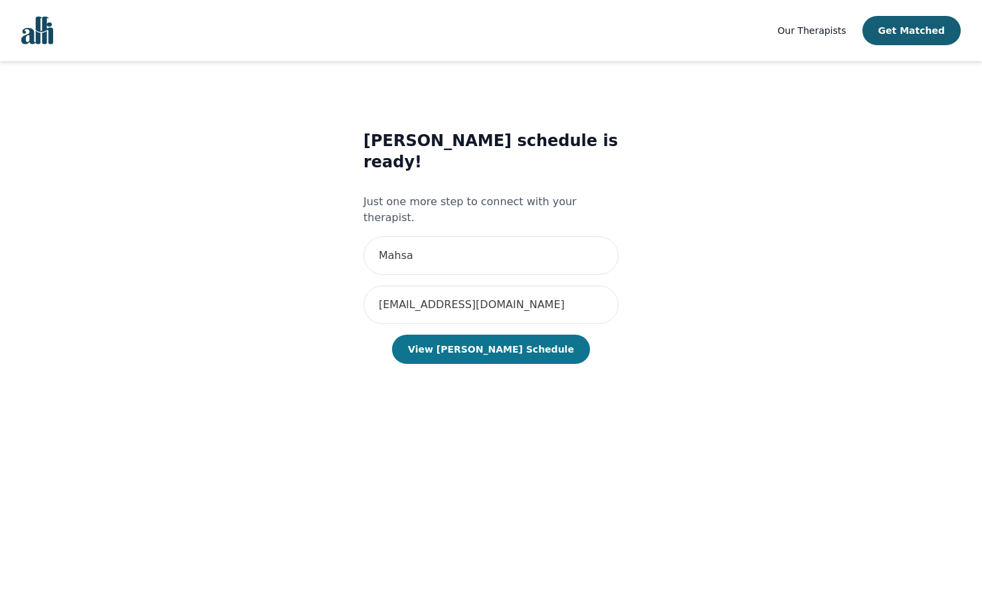
click at [470, 335] on button "View Noreen Clare's Schedule" at bounding box center [491, 349] width 198 height 29
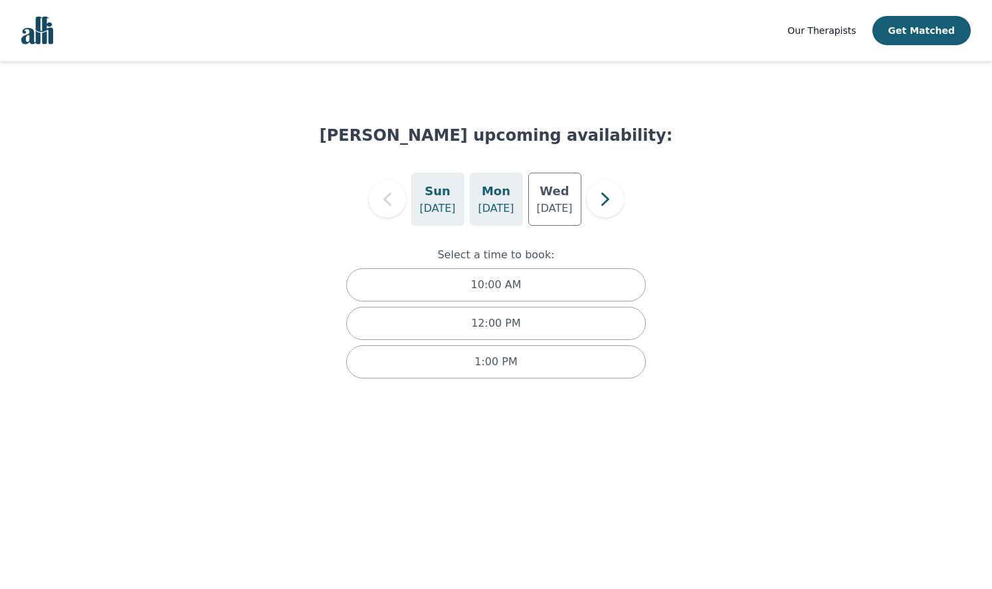
click at [518, 209] on div "Mon Aug 18" at bounding box center [496, 199] width 53 height 53
click at [610, 197] on icon "button" at bounding box center [605, 199] width 27 height 27
click at [496, 195] on h5 "Fri" at bounding box center [495, 191] width 17 height 19
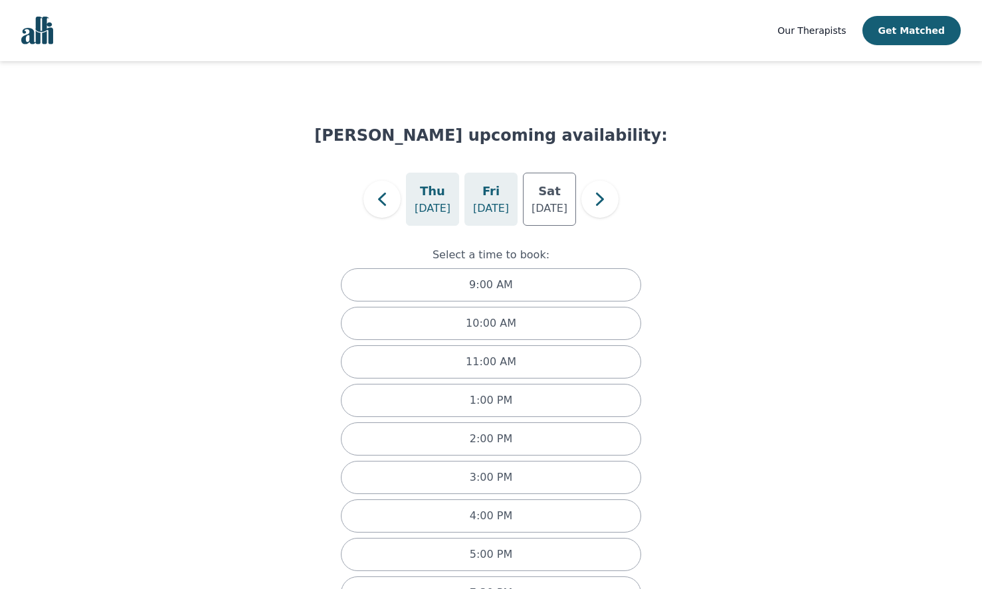
click at [448, 191] on div "Thu Aug 21" at bounding box center [432, 199] width 53 height 53
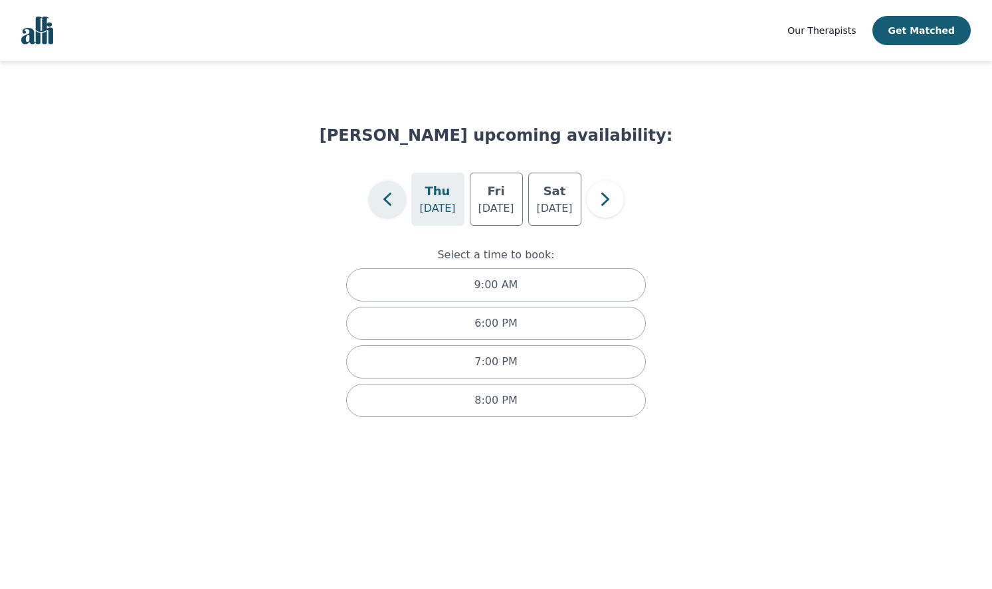
click at [401, 203] on button "button" at bounding box center [387, 199] width 37 height 37
click at [531, 202] on div "Wed Aug 20" at bounding box center [554, 199] width 53 height 53
click at [479, 201] on p "Aug 18" at bounding box center [496, 209] width 36 height 16
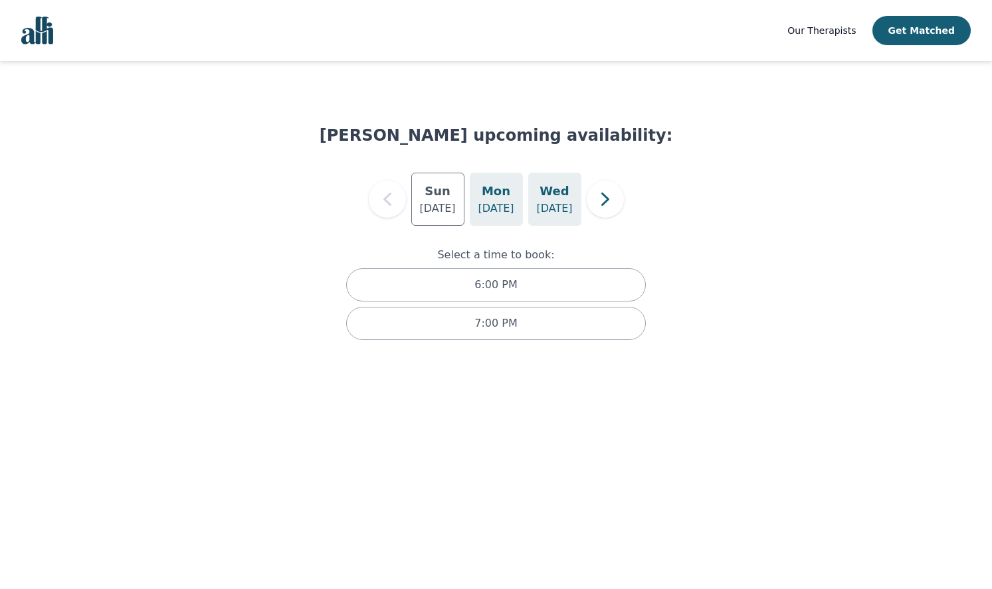
click at [541, 213] on p "Aug 20" at bounding box center [554, 209] width 36 height 16
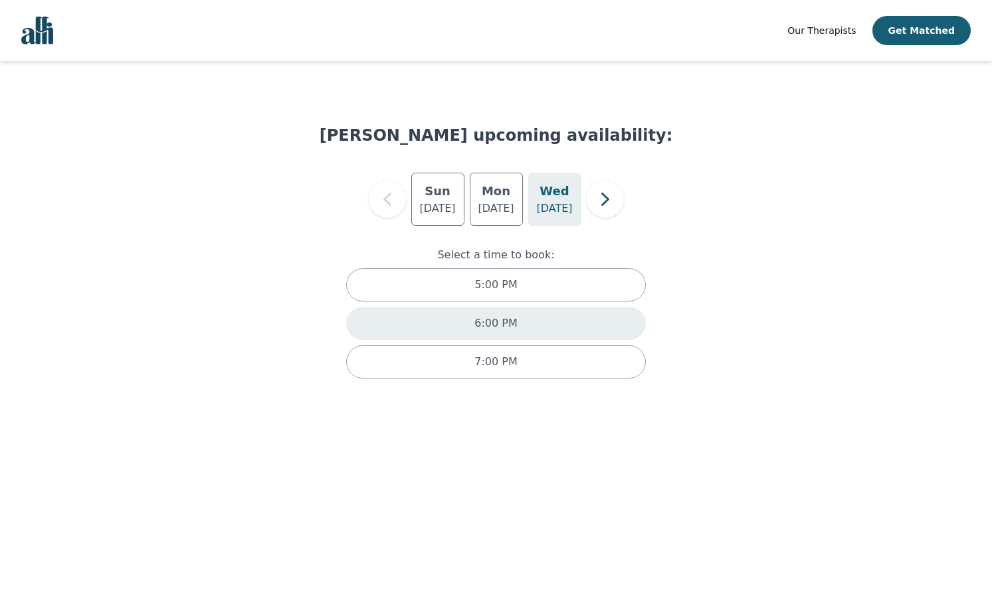
click at [595, 331] on div "6:00 PM" at bounding box center [496, 323] width 300 height 33
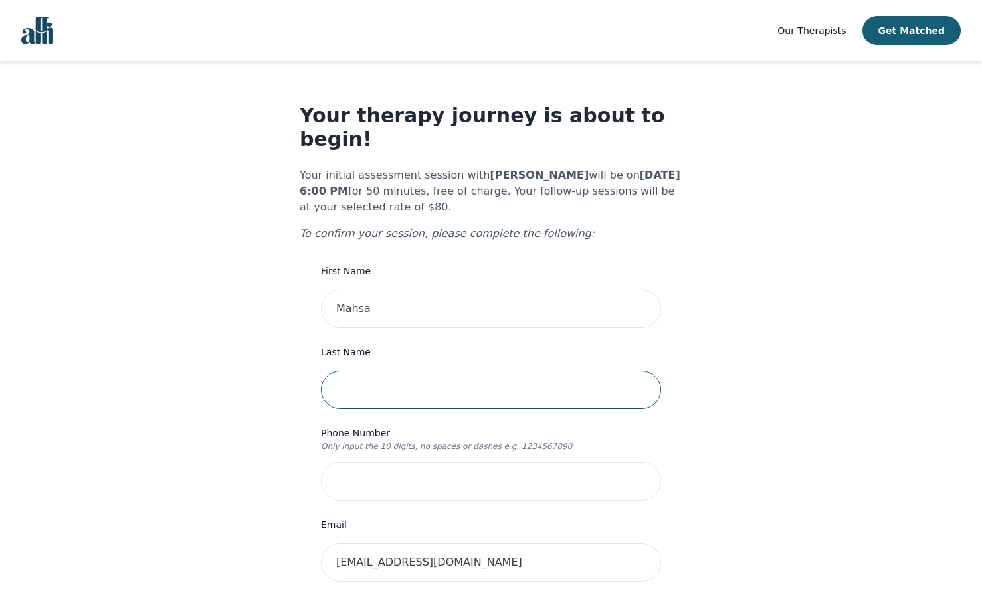
click at [519, 371] on input "text" at bounding box center [491, 390] width 340 height 39
type input "Eskandari"
type input "121 Mill Street"
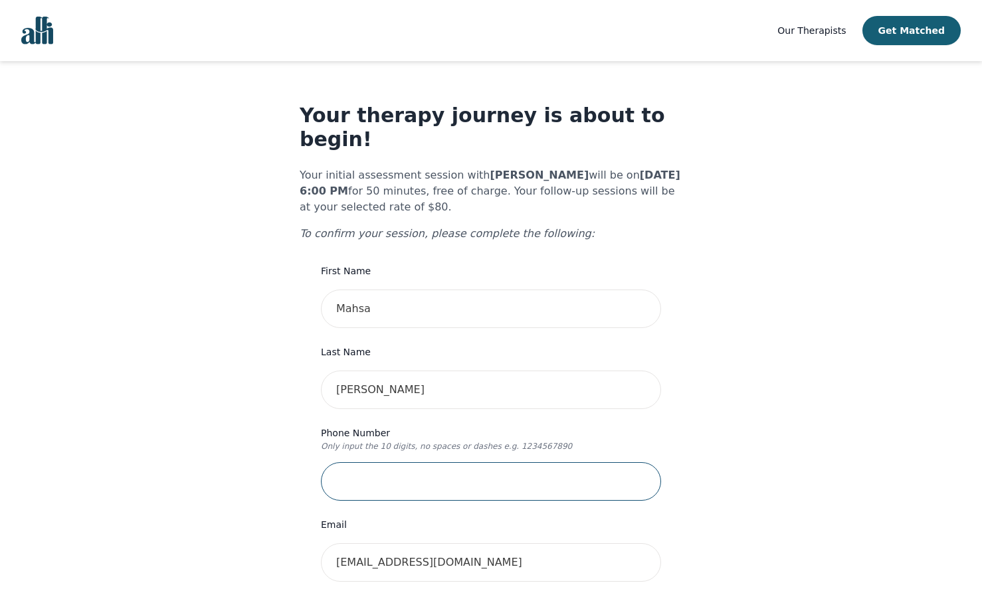
click at [478, 462] on input "tel" at bounding box center [491, 481] width 340 height 39
type input "4168870703"
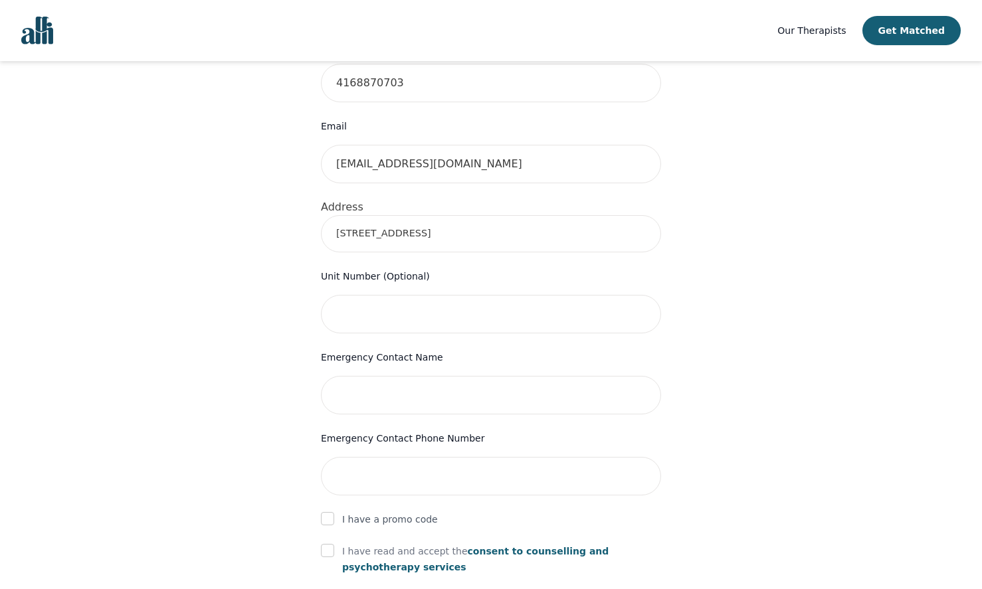
scroll to position [465, 0]
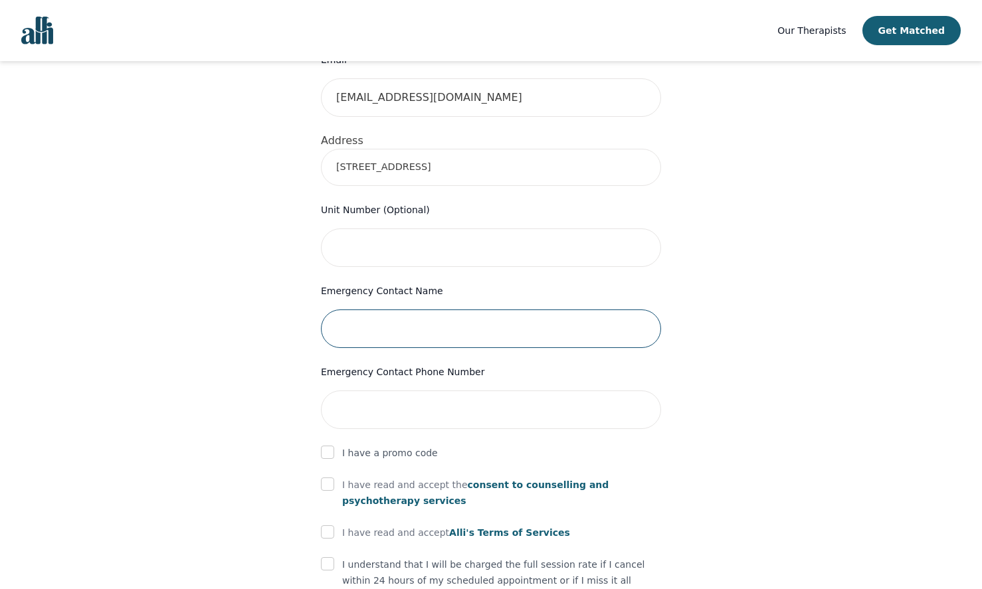
click at [508, 313] on input "text" at bounding box center [491, 329] width 340 height 39
click at [353, 310] on input "Mahsa Eskandari" at bounding box center [491, 329] width 340 height 39
type input "Mariam Eskandari"
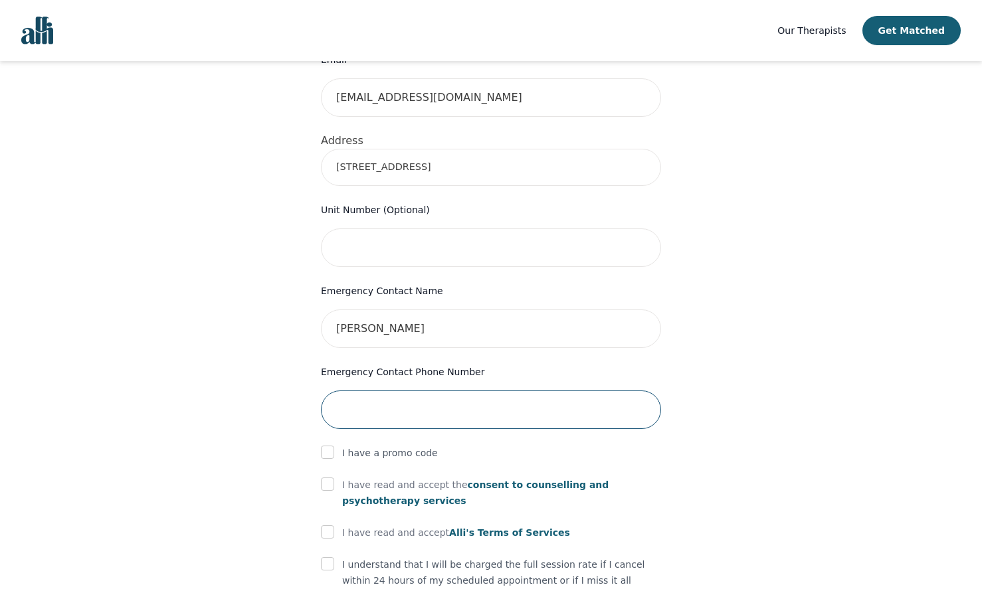
click at [385, 391] on input "tel" at bounding box center [491, 410] width 340 height 39
type input "4"
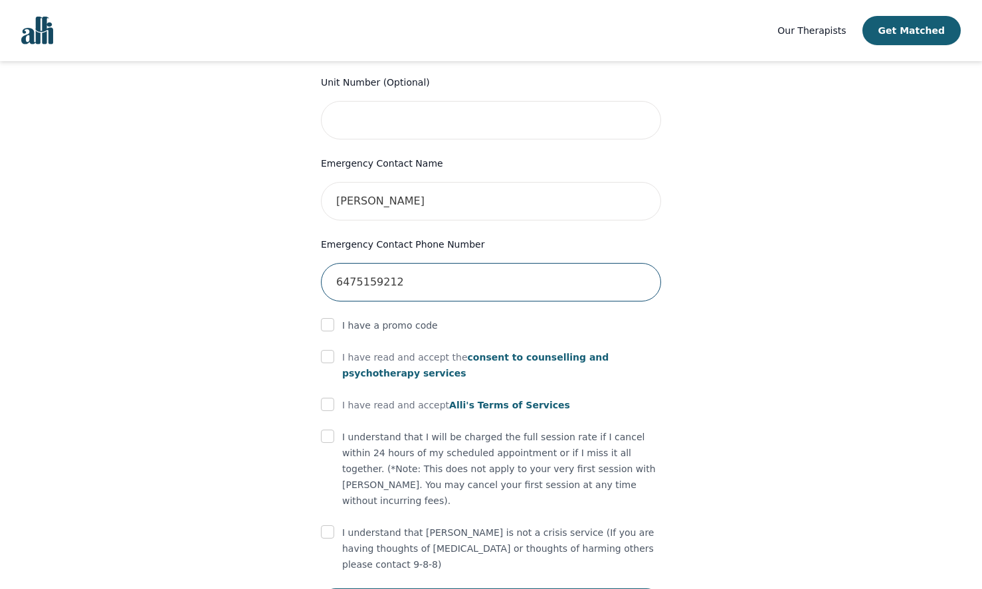
scroll to position [598, 0]
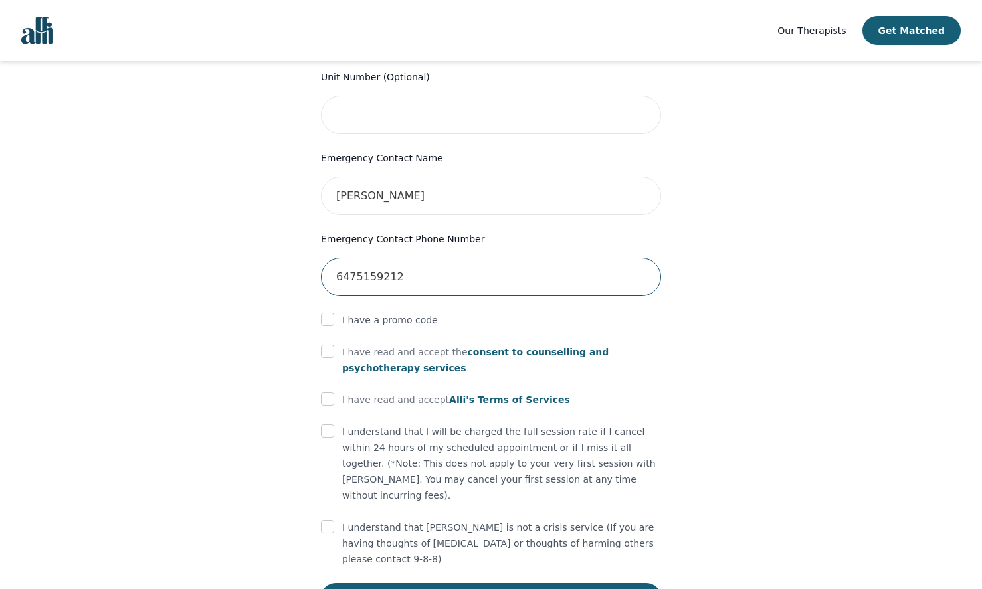
type input "6475159212"
click at [326, 345] on input "checkbox" at bounding box center [327, 351] width 13 height 13
checkbox input "true"
click at [333, 393] on input "checkbox" at bounding box center [327, 399] width 13 height 13
checkbox input "true"
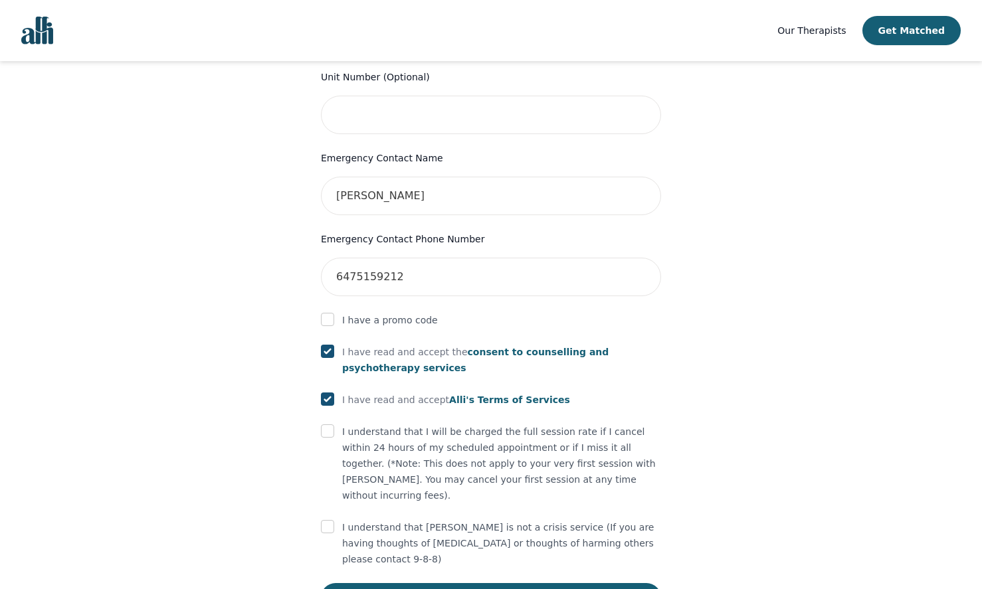
click at [335, 398] on form "First Name Mahsa Last Name Eskandari Phone Number Only input the 10 digits, no …" at bounding box center [491, 138] width 340 height 947
click at [335, 424] on div "I understand that I will be charged the full session rate if I cancel within 24…" at bounding box center [491, 464] width 340 height 80
click at [329, 424] on input "checkbox" at bounding box center [327, 430] width 13 height 13
checkbox input "true"
click at [340, 519] on div "I understand that Alli is not a crisis service (If you are having thoughts of s…" at bounding box center [491, 543] width 340 height 48
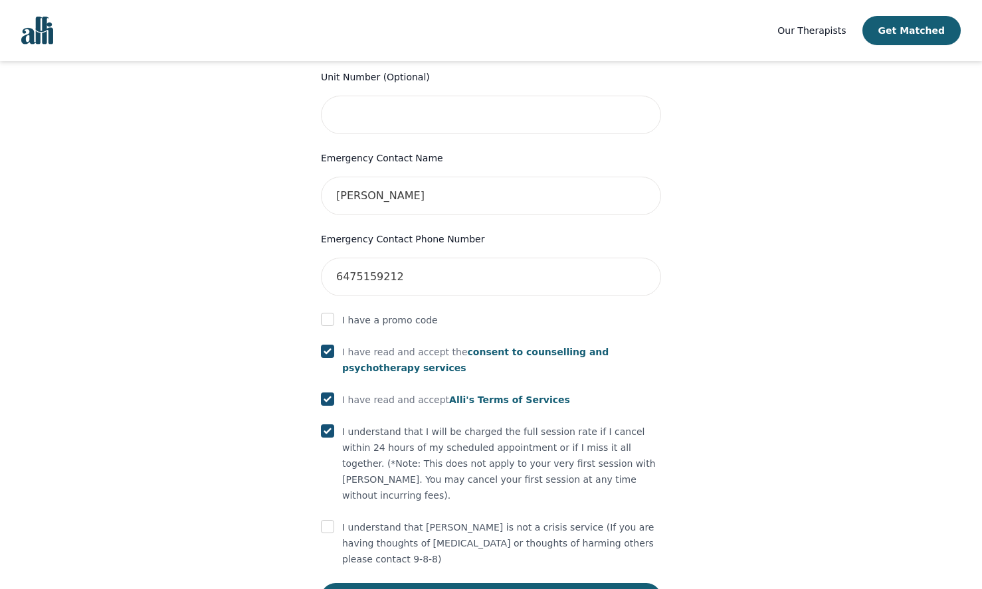
click at [337, 519] on div "I understand that Alli is not a crisis service (If you are having thoughts of s…" at bounding box center [491, 543] width 340 height 48
click at [333, 520] on input "checkbox" at bounding box center [327, 526] width 13 height 13
checkbox input "true"
click at [507, 583] on button "Submit" at bounding box center [491, 597] width 340 height 29
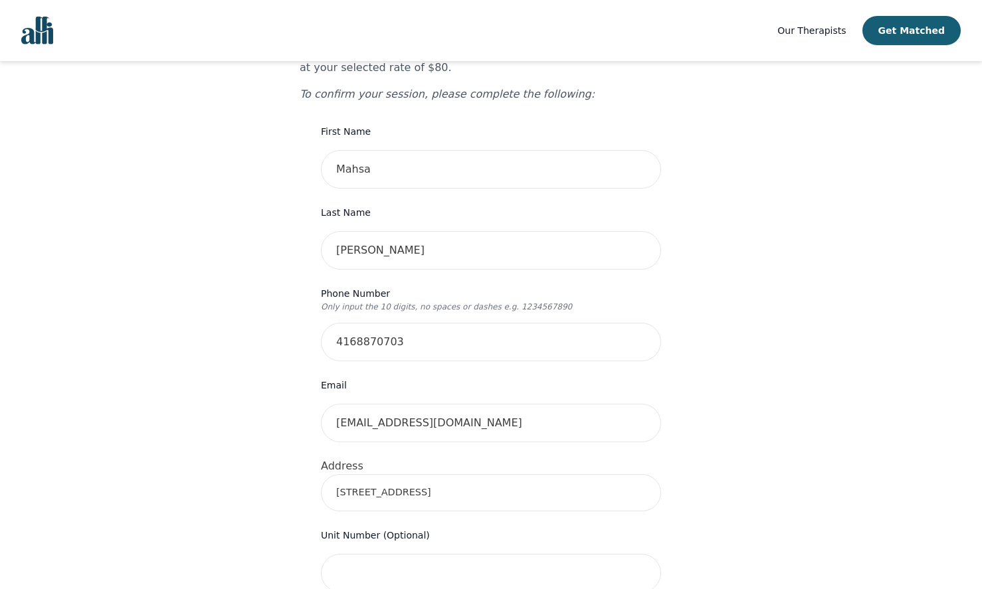
scroll to position [332, 0]
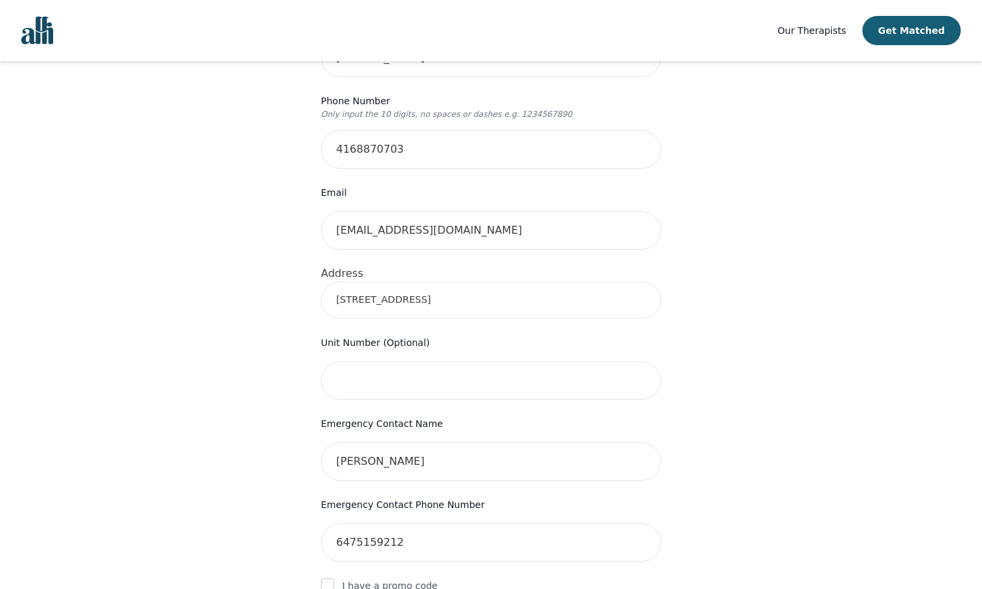
click at [422, 282] on input "121 Mill Street" at bounding box center [491, 300] width 340 height 37
click at [721, 339] on div "Your therapy journey is about to begin! Your initial assessment session with No…" at bounding box center [491, 350] width 950 height 1242
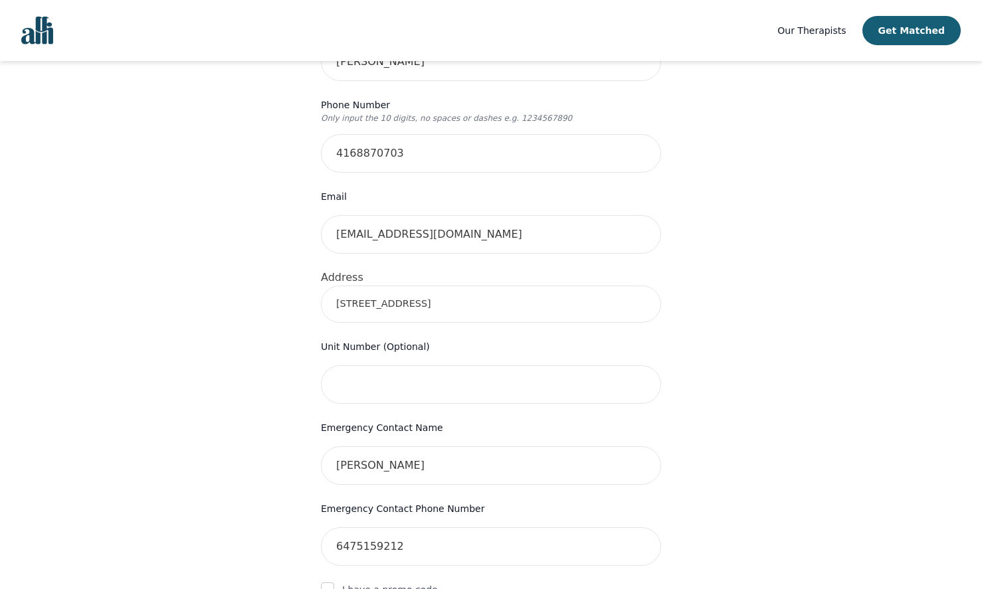
scroll to position [326, 0]
click at [452, 294] on input "121 Mill Street" at bounding box center [491, 306] width 340 height 37
click at [393, 288] on input "121 Mill Street" at bounding box center [491, 306] width 340 height 37
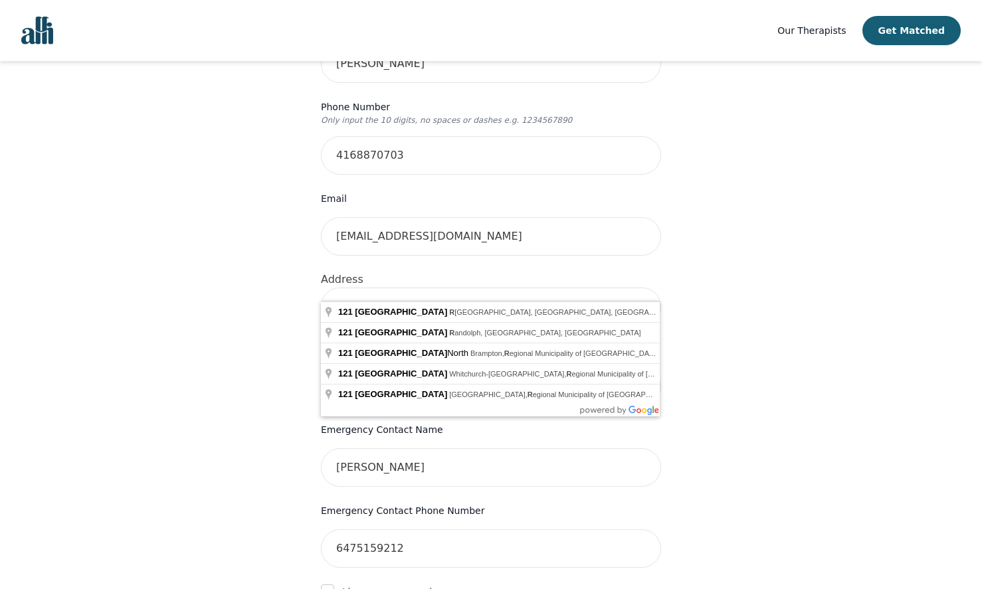
type input "121 Mill St, Richmond Hill, ON L4C 4A6, Canada"
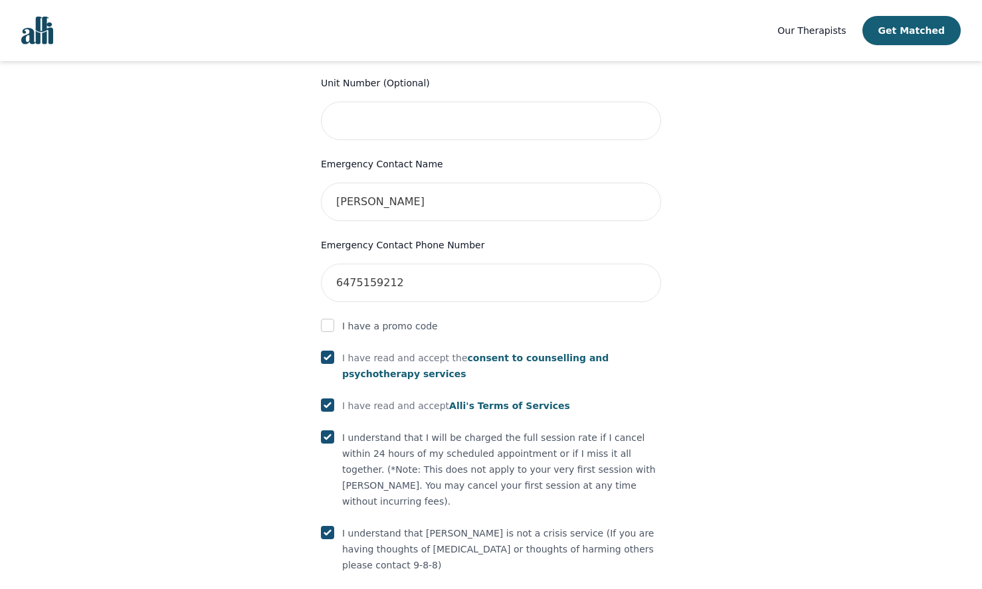
scroll to position [658, 0]
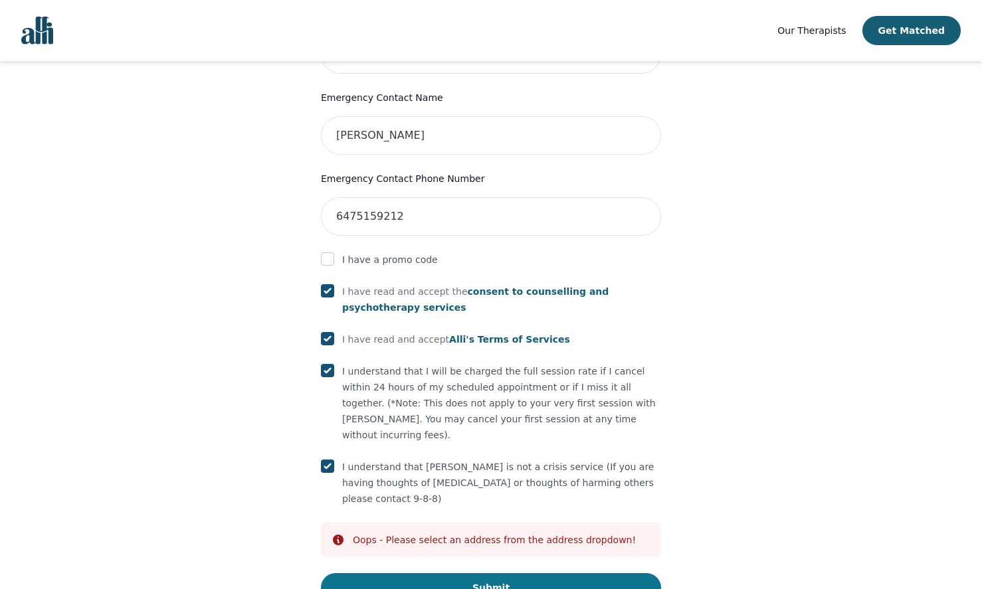
click at [508, 573] on button "Submit" at bounding box center [491, 587] width 340 height 29
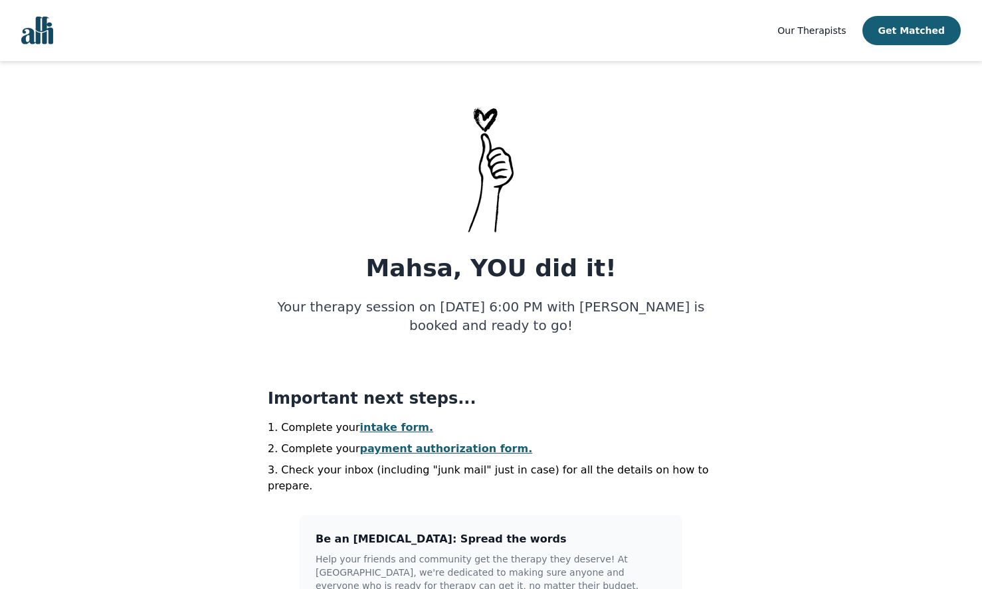
click at [400, 431] on link "intake form." at bounding box center [397, 427] width 74 height 13
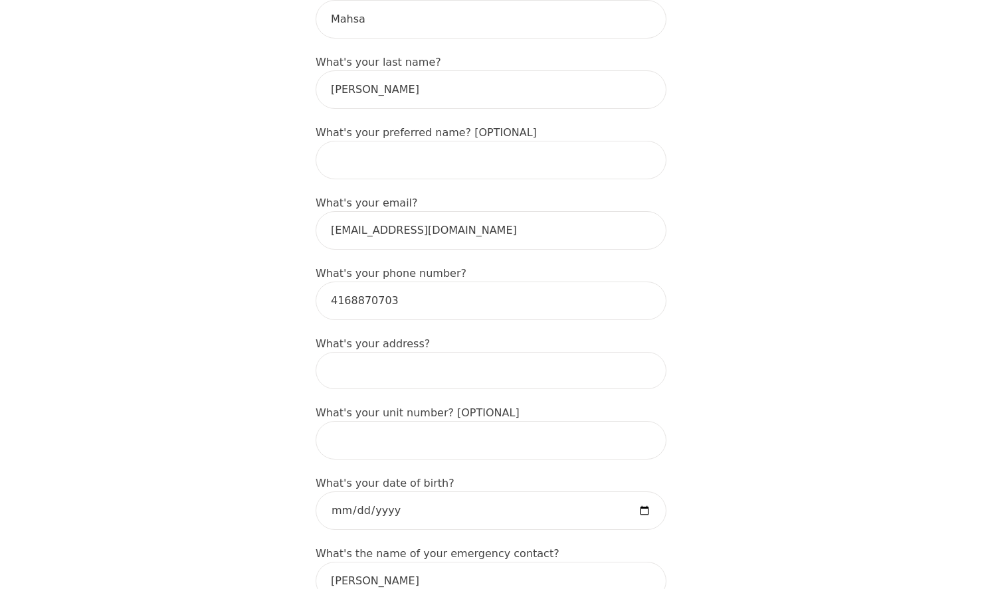
scroll to position [332, 0]
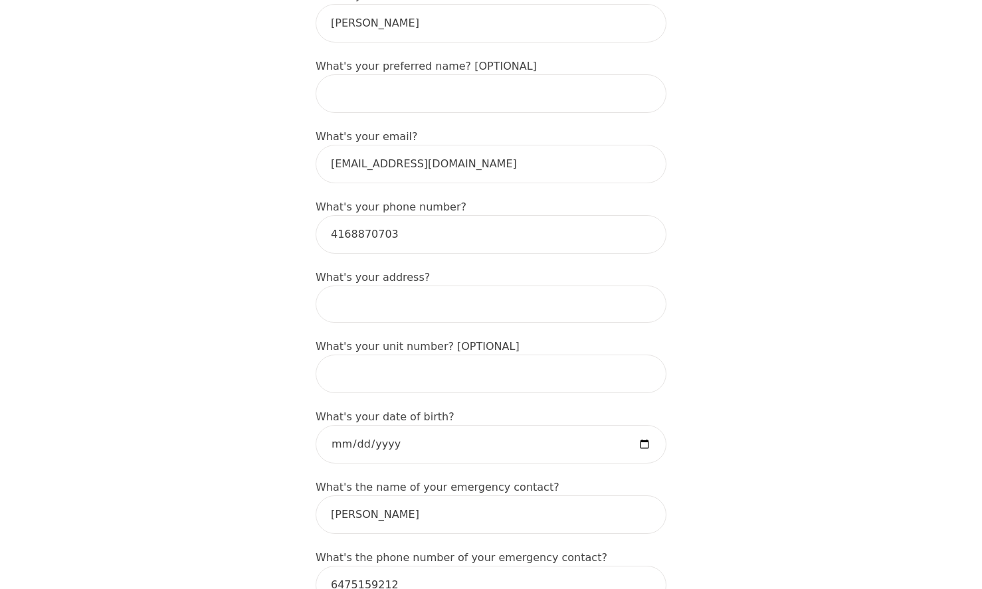
click at [436, 294] on input at bounding box center [491, 304] width 351 height 37
type input "121 Mill St, Richmond Hill, ON L4C 4A6, Canada"
click at [466, 426] on input "date" at bounding box center [491, 444] width 351 height 39
type input "2000-03-06"
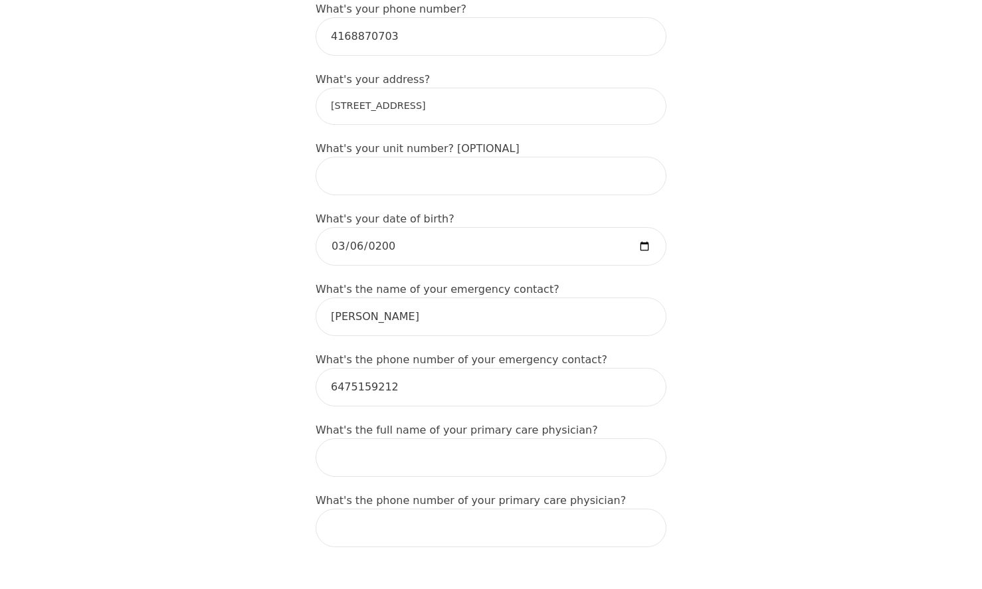
scroll to position [531, 0]
click at [548, 448] on input "text" at bounding box center [491, 456] width 351 height 39
click at [396, 442] on input "Dr Behnam Ramdel" at bounding box center [491, 456] width 351 height 39
click at [391, 446] on input "Dr Behnam Ramdel" at bounding box center [491, 456] width 351 height 39
type input "Dr Behnam Rahmdel"
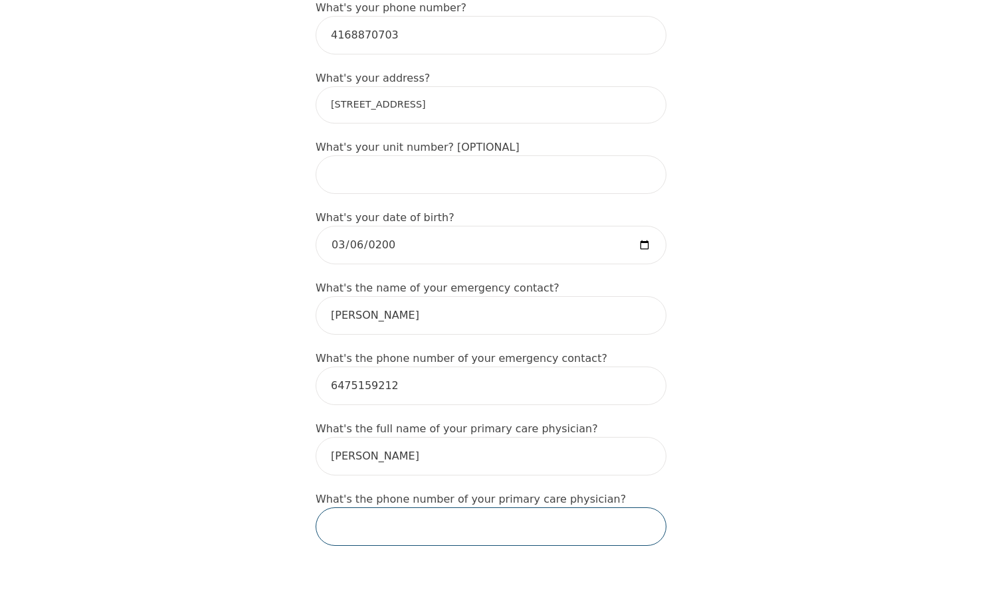
click at [425, 521] on input "tel" at bounding box center [491, 527] width 351 height 39
click at [391, 508] on input "tel" at bounding box center [491, 527] width 351 height 39
paste input "(905) 763-9400"
type input "(905) 763-9400"
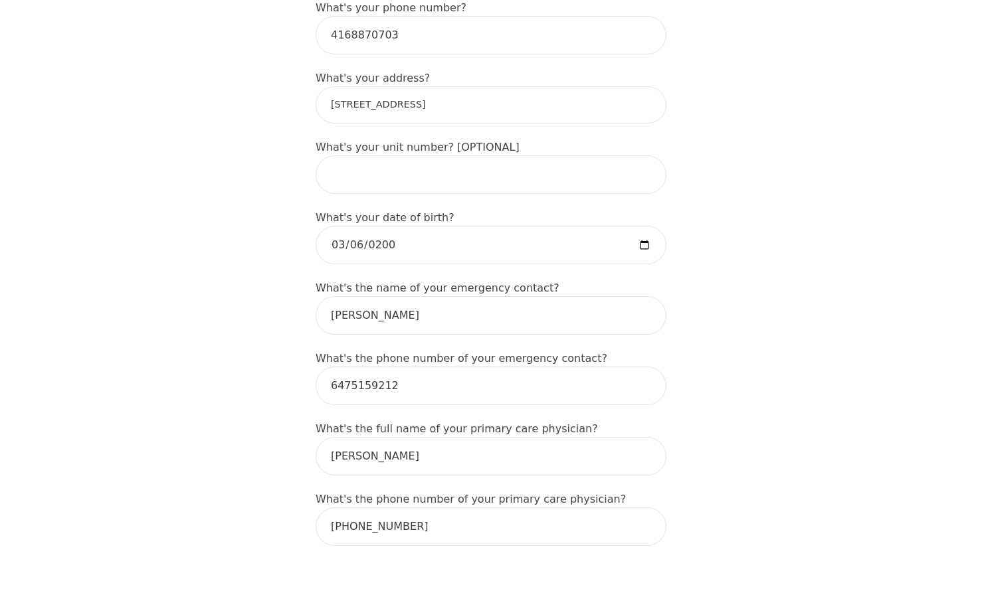
click at [244, 525] on div "Intake Assessment for Mahsa Eskandari Part 1 of 2: Tell Us About Yourself Pleas…" at bounding box center [491, 524] width 982 height 2005
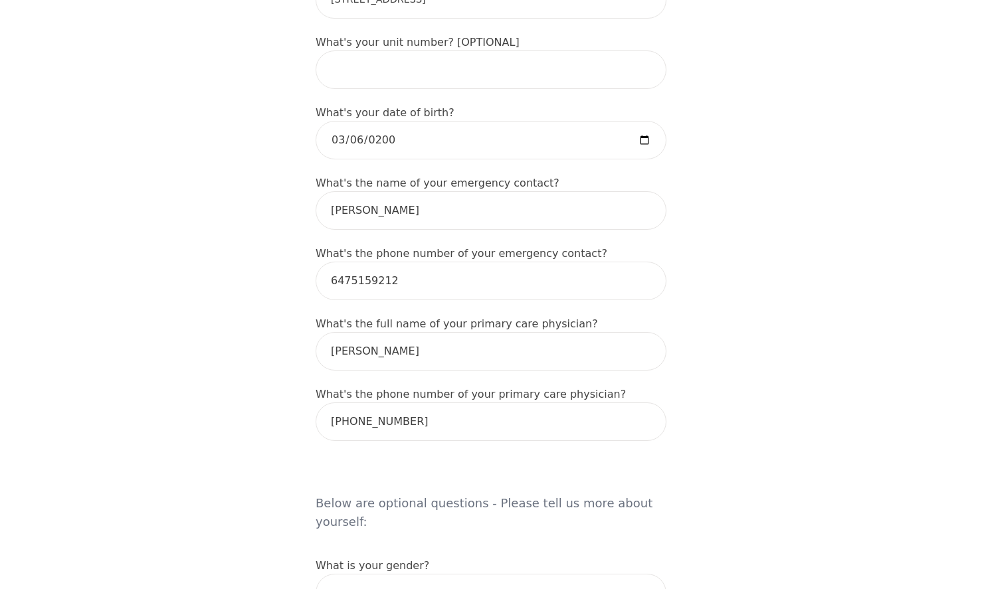
scroll to position [797, 0]
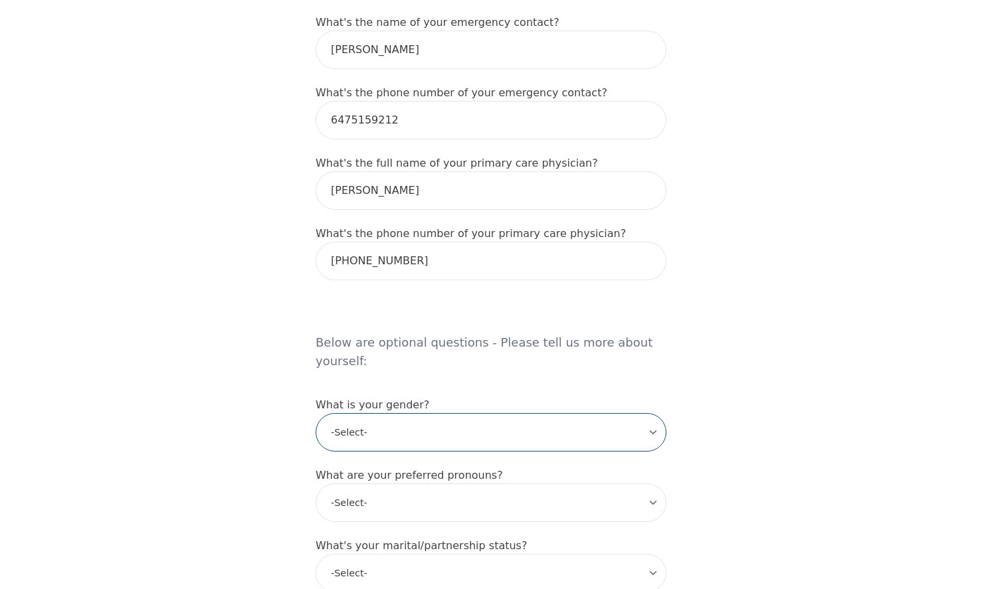
drag, startPoint x: 453, startPoint y: 385, endPoint x: 452, endPoint y: 392, distance: 6.7
click at [453, 413] on select "-Select- male female non-binary transgender intersex prefer_not_to_say" at bounding box center [491, 432] width 351 height 39
select select "female"
click at [316, 413] on select "-Select- male female non-binary transgender intersex prefer_not_to_say" at bounding box center [491, 432] width 351 height 39
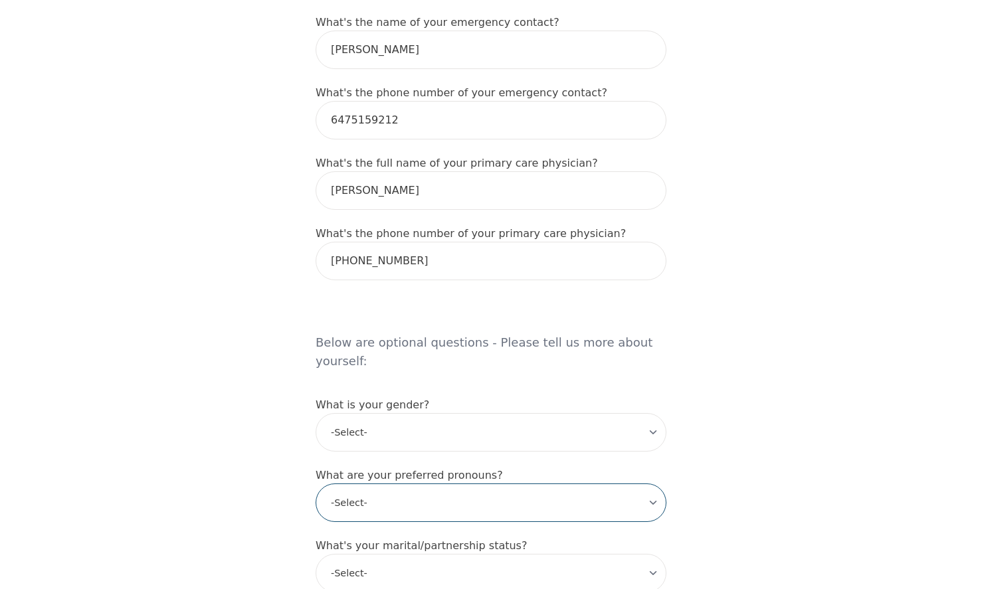
click at [372, 484] on select "-Select- he/him she/her they/them ze/zir xe/xem ey/em ve/ver tey/ter e/e per/pe…" at bounding box center [491, 503] width 351 height 39
select select "she/her"
click at [316, 484] on select "-Select- he/him she/her they/them ze/zir xe/xem ey/em ve/ver tey/ter e/e per/pe…" at bounding box center [491, 503] width 351 height 39
click at [206, 447] on div "Intake Assessment for Mahsa Eskandari Part 1 of 2: Tell Us About Yourself Pleas…" at bounding box center [491, 258] width 982 height 2005
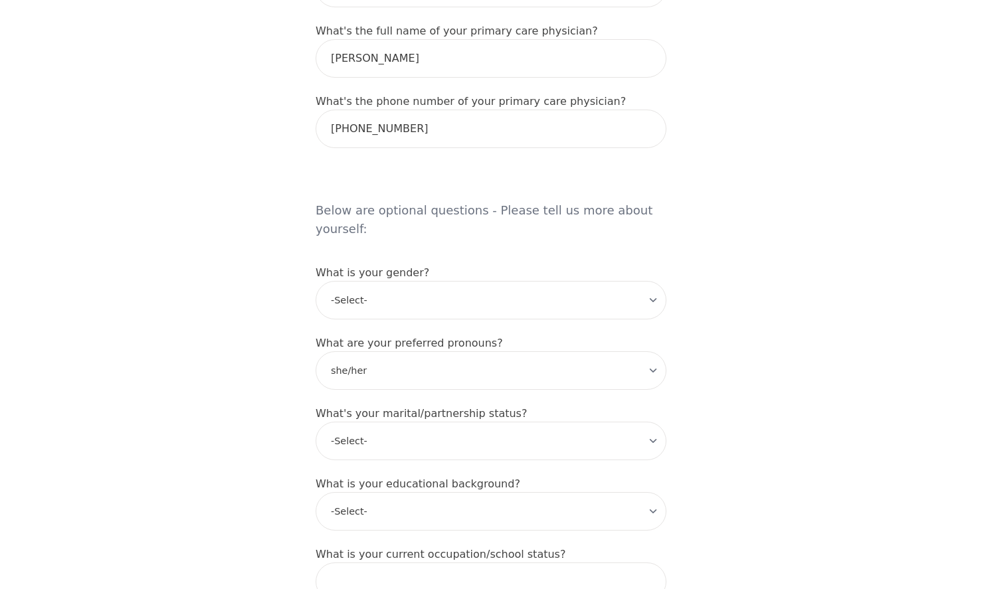
scroll to position [930, 0]
click at [443, 421] on select "-Select- Single Partnered Married Common Law Widowed Separated Divorced" at bounding box center [491, 440] width 351 height 39
select select "Single"
click at [316, 421] on select "-Select- Single Partnered Married Common Law Widowed Separated Divorced" at bounding box center [491, 440] width 351 height 39
click at [161, 452] on div "Intake Assessment for Mahsa Eskandari Part 1 of 2: Tell Us About Yourself Pleas…" at bounding box center [491, 125] width 982 height 2005
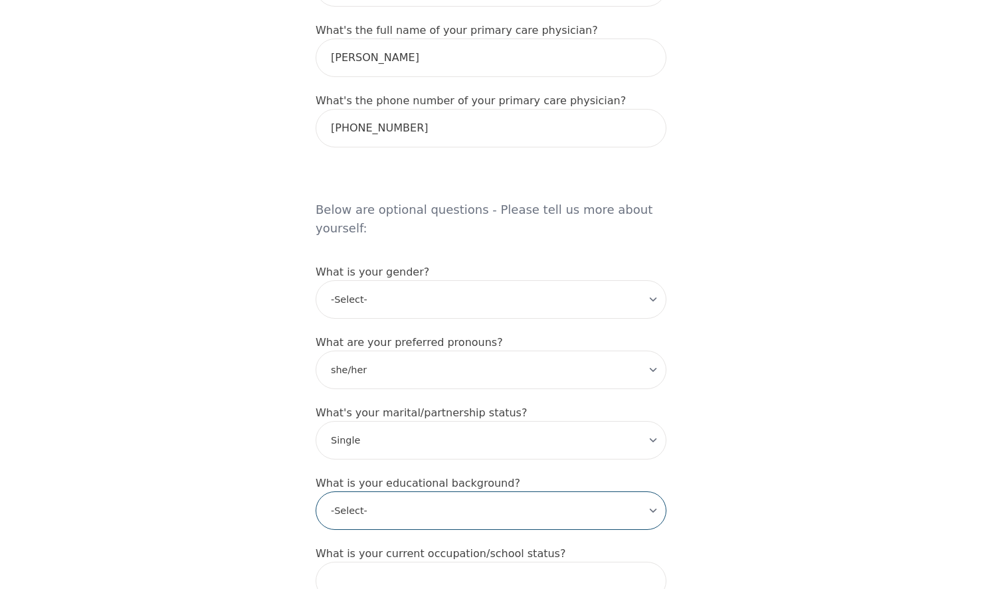
click at [380, 492] on select "-Select- Less than high school High school Associate degree Bachelor degree Mas…" at bounding box center [491, 511] width 351 height 39
select select "Bachelor degree"
click at [316, 492] on select "-Select- Less than high school High school Associate degree Bachelor degree Mas…" at bounding box center [491, 511] width 351 height 39
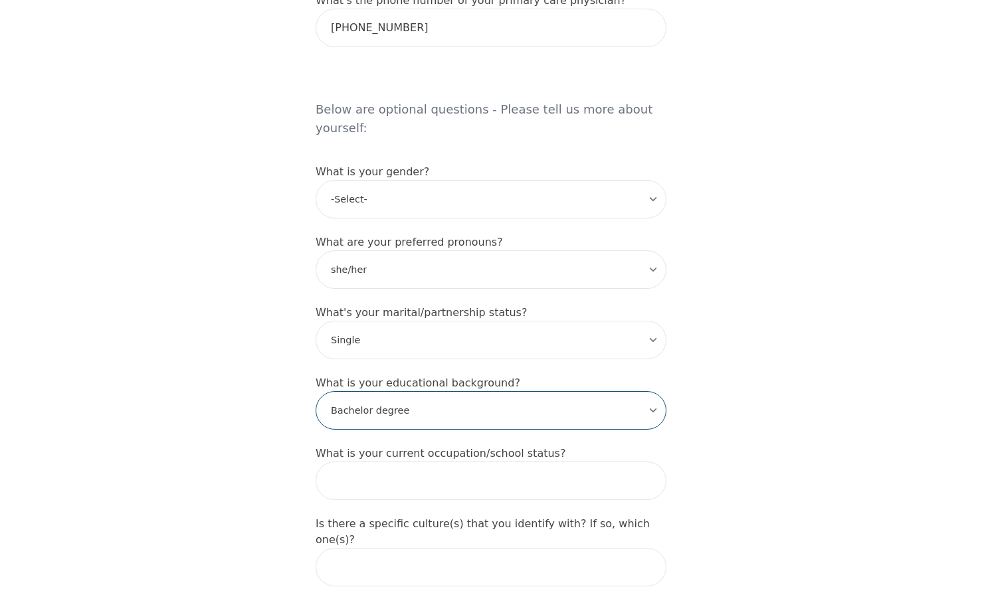
scroll to position [1063, 0]
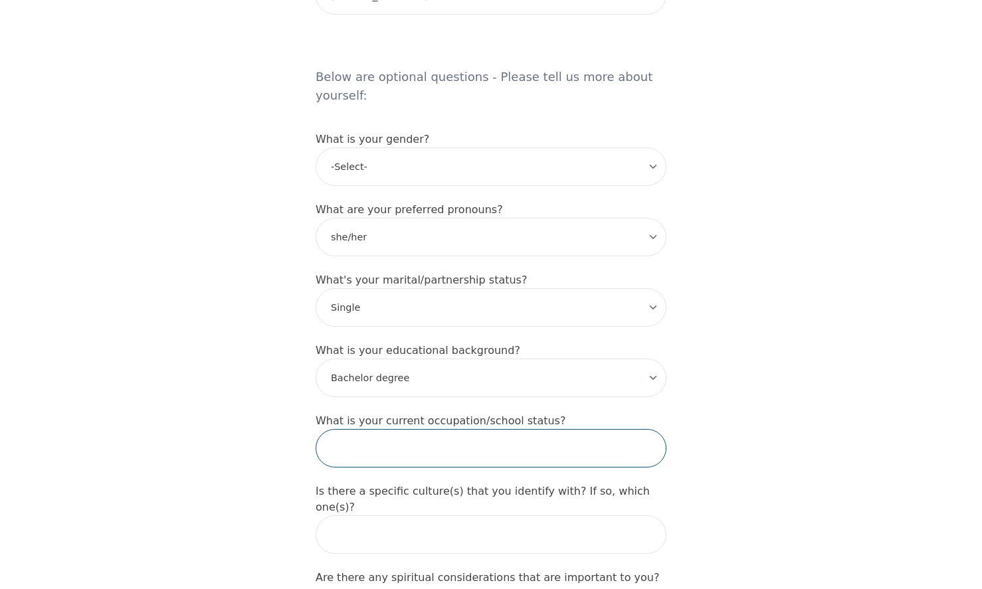
click at [410, 429] on input "text" at bounding box center [491, 448] width 351 height 39
type input "Employed"
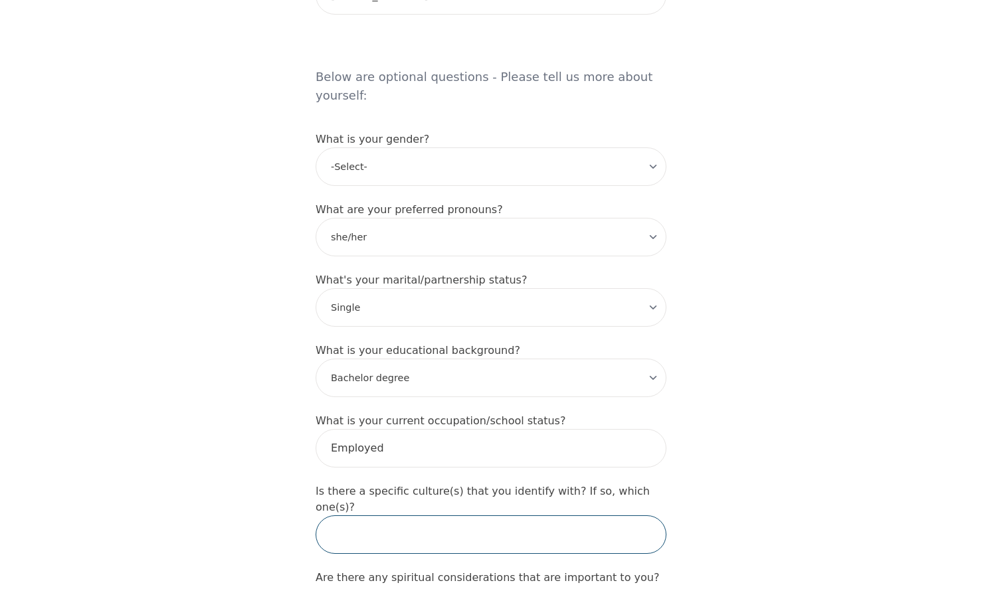
click at [538, 515] on input "text" at bounding box center [491, 534] width 351 height 39
click at [535, 515] on input "text" at bounding box center [491, 534] width 351 height 39
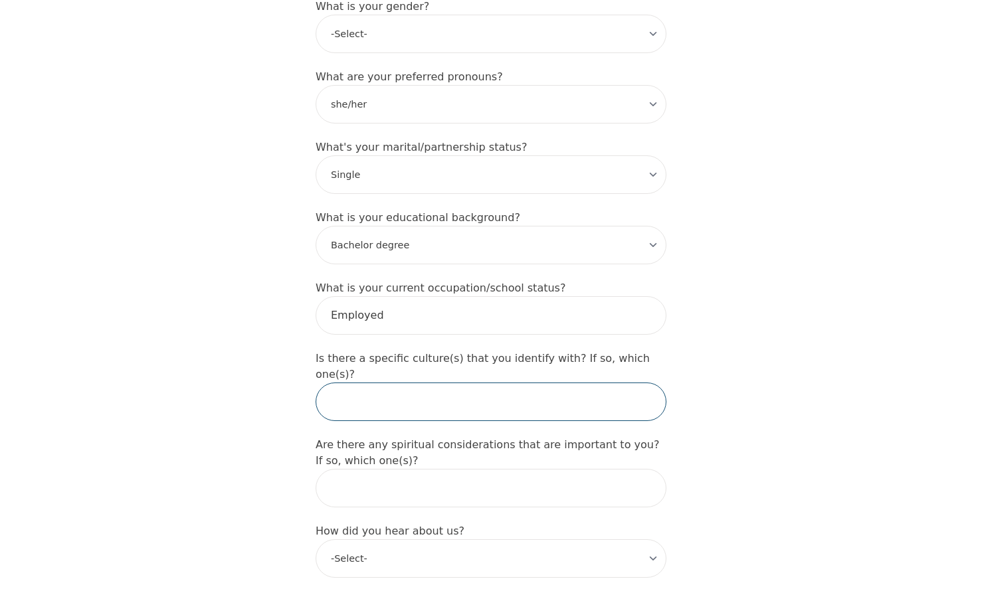
scroll to position [1262, 0]
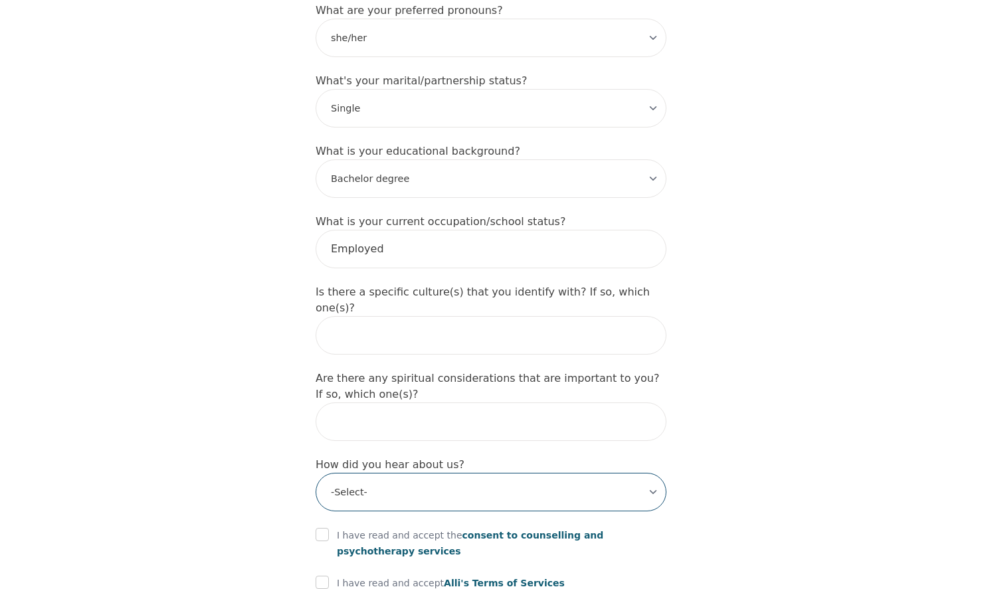
click at [540, 473] on select "-Select- Physician/Specialist Friend Facebook Instagram Google Search Google Ad…" at bounding box center [491, 492] width 351 height 39
select select "Google Search"
click at [316, 473] on select "-Select- Physician/Specialist Friend Facebook Instagram Google Search Google Ad…" at bounding box center [491, 492] width 351 height 39
click at [324, 528] on input "checkbox" at bounding box center [322, 534] width 13 height 13
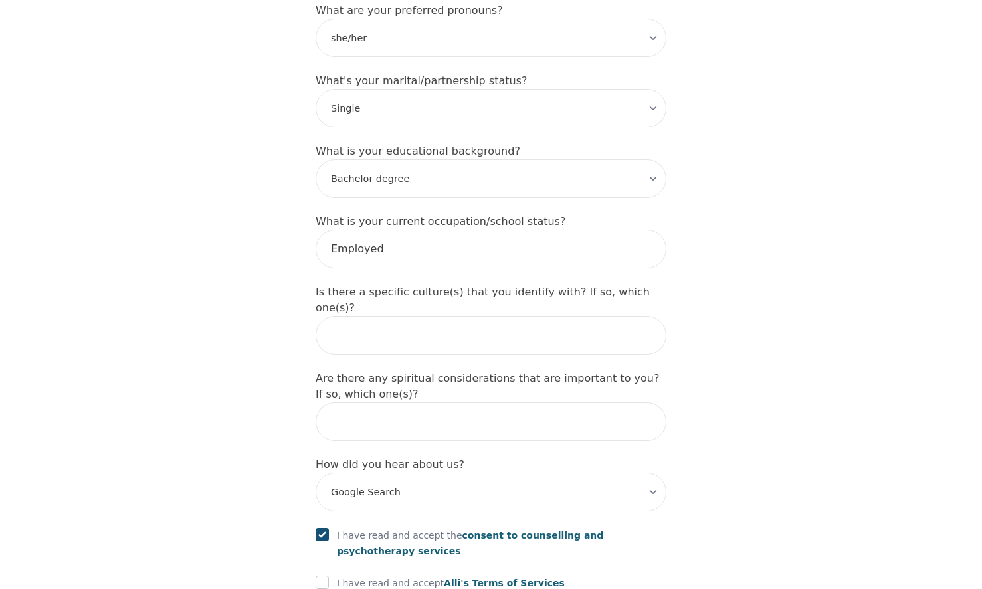
checkbox input "true"
click at [324, 576] on input "checkbox" at bounding box center [322, 582] width 13 height 13
checkbox input "true"
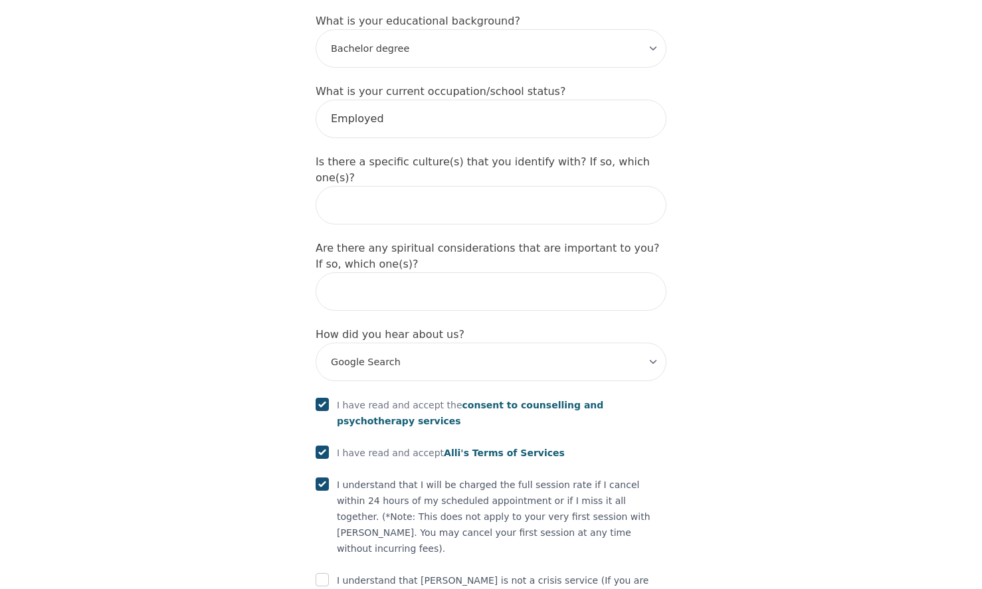
scroll to position [1395, 0]
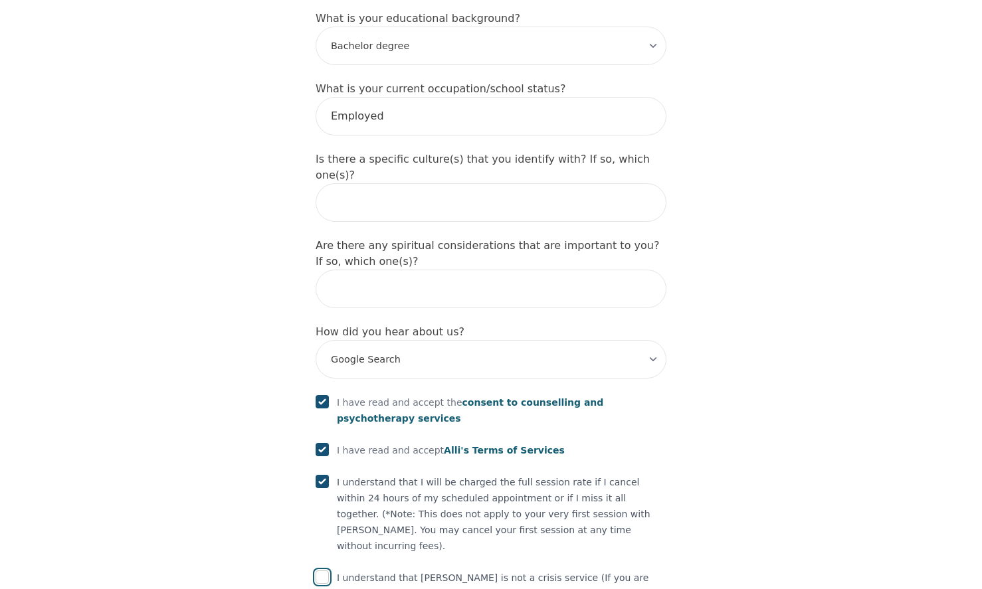
click at [326, 571] on input "checkbox" at bounding box center [322, 577] width 13 height 13
checkbox input "true"
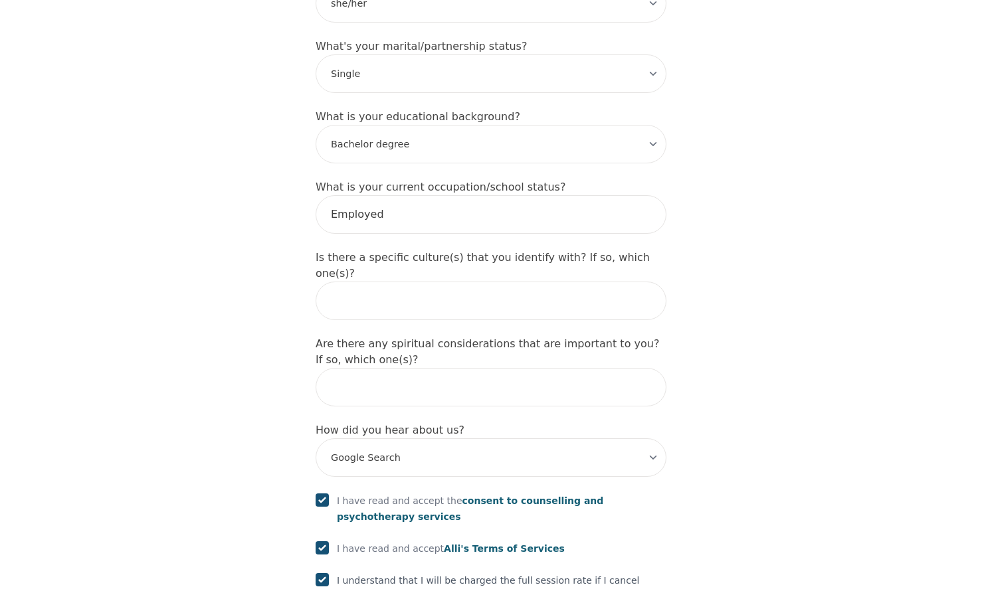
scroll to position [1262, 0]
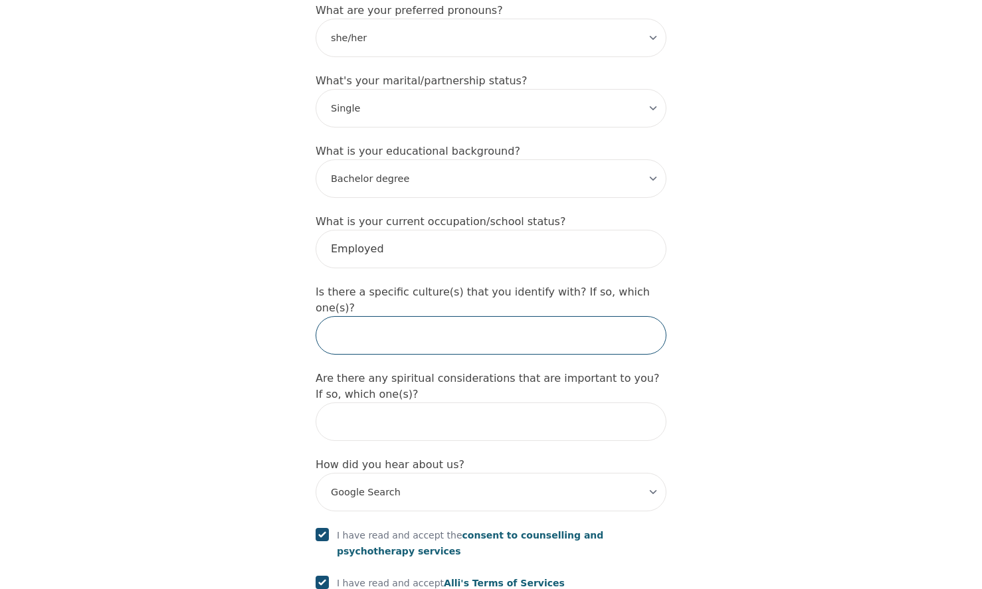
click at [480, 316] on input "text" at bounding box center [491, 335] width 351 height 39
type input "I"
type input "Persian"
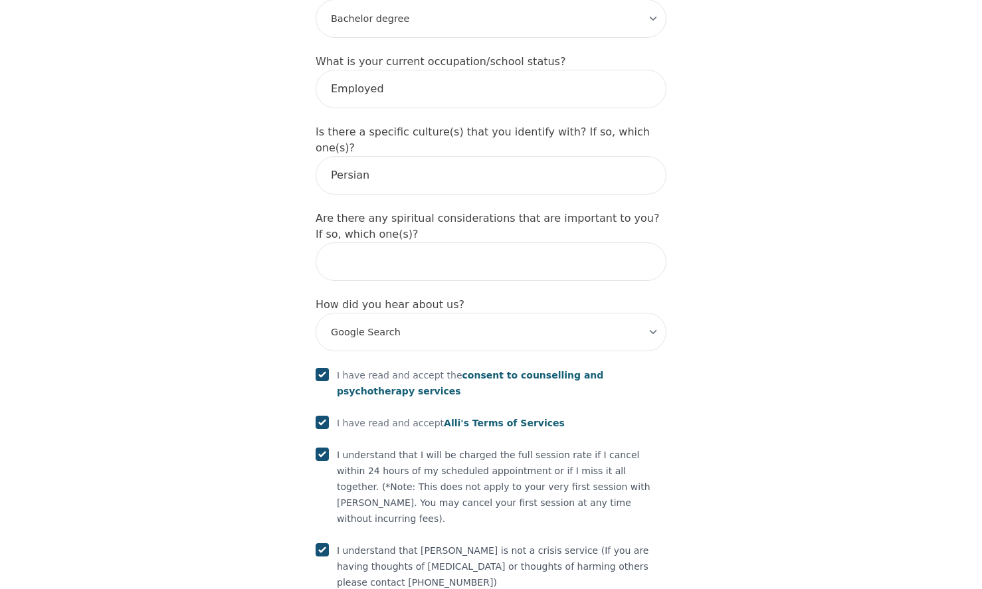
scroll to position [1424, 0]
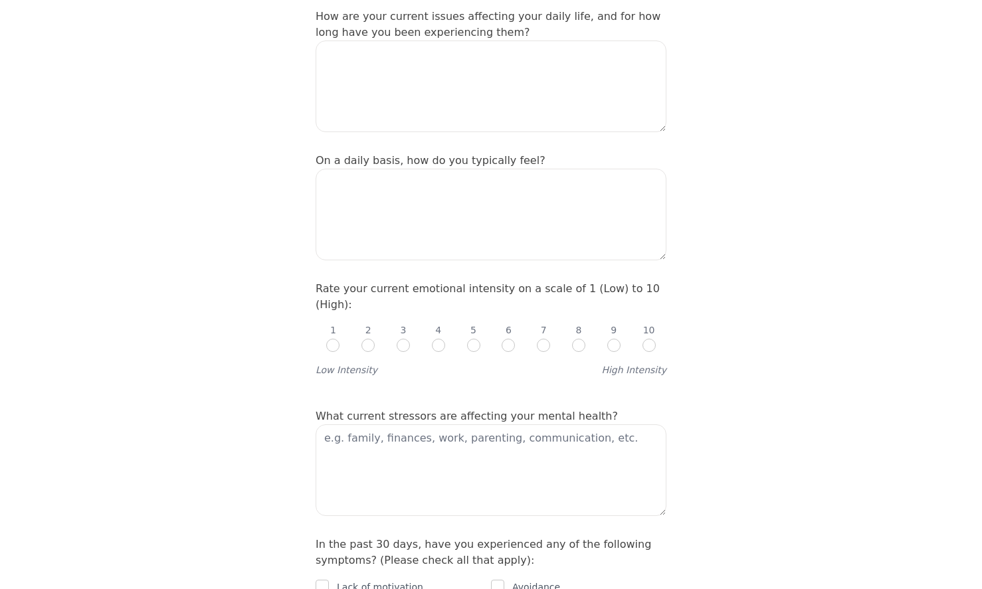
scroll to position [399, 0]
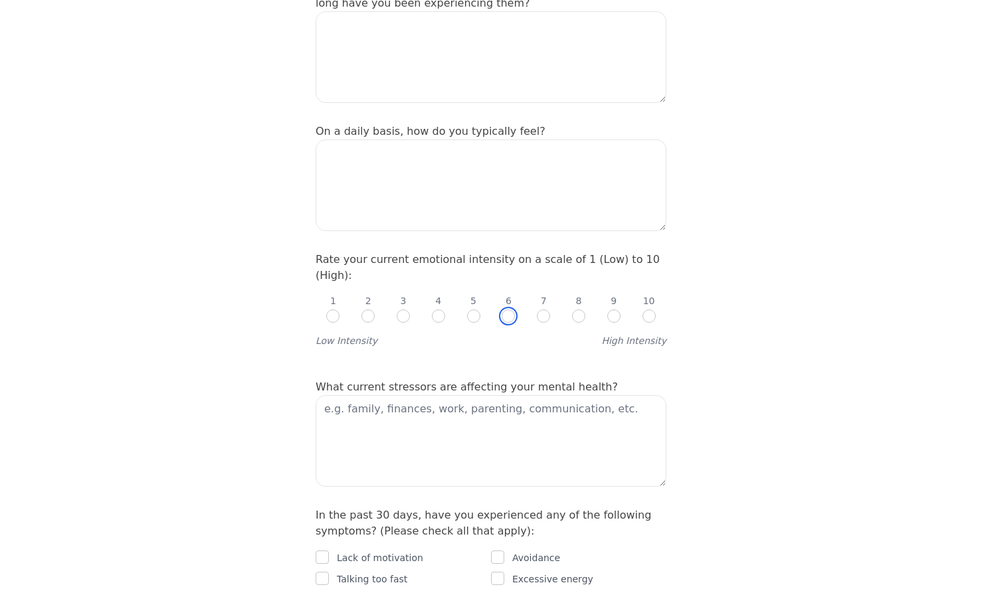
click at [506, 310] on input "radio" at bounding box center [508, 316] width 13 height 13
radio input "true"
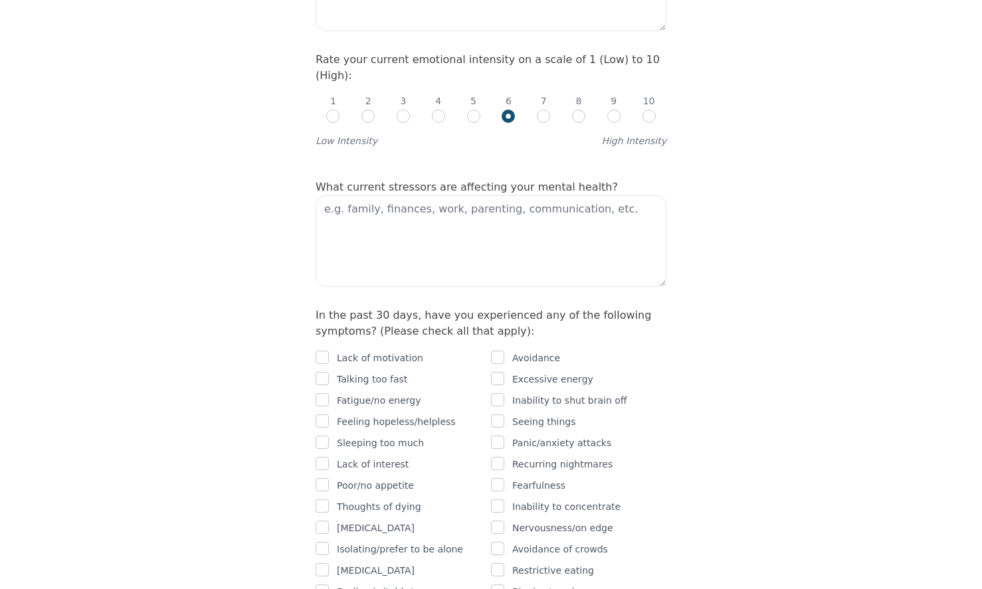
scroll to position [664, 0]
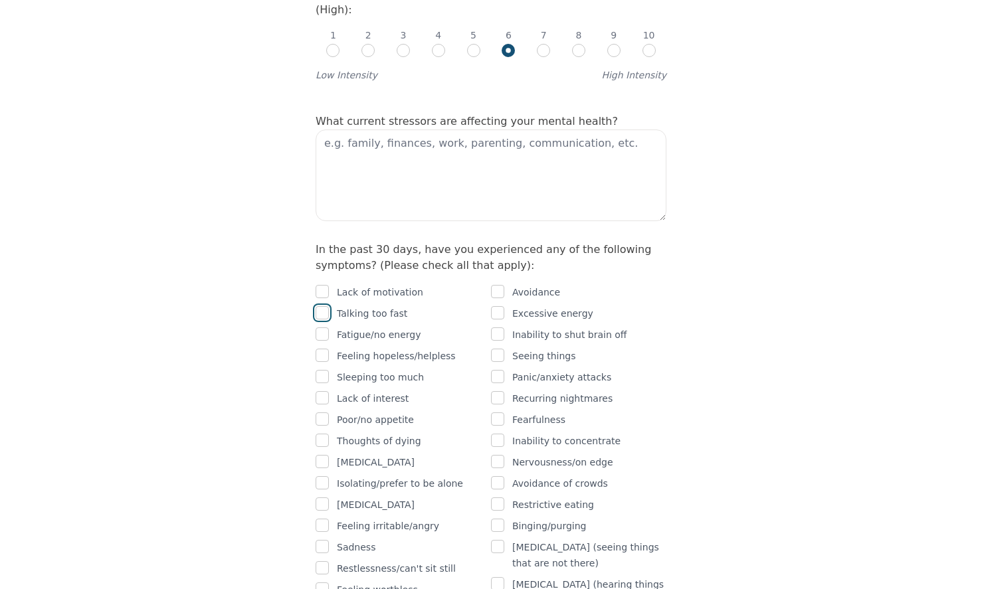
click at [320, 306] on input "checkbox" at bounding box center [322, 312] width 13 height 13
checkbox input "true"
click at [320, 285] on input "checkbox" at bounding box center [322, 291] width 13 height 13
checkbox input "true"
click at [509, 284] on div "Avoidance" at bounding box center [578, 292] width 175 height 16
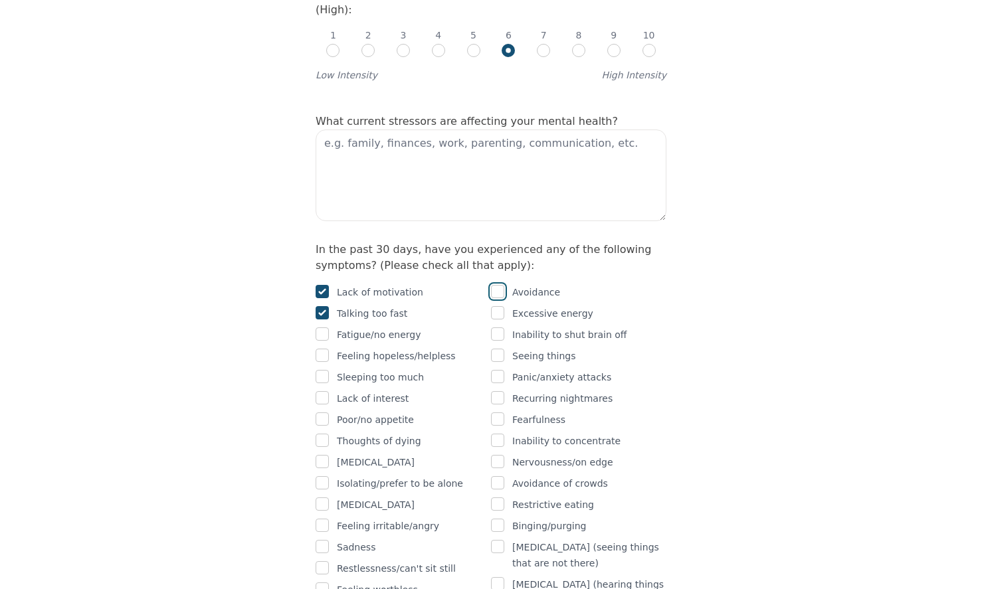
click at [501, 285] on input "checkbox" at bounding box center [497, 291] width 13 height 13
checkbox input "true"
click at [324, 327] on div at bounding box center [322, 335] width 13 height 16
click at [324, 327] on input "checkbox" at bounding box center [322, 333] width 13 height 13
checkbox input "true"
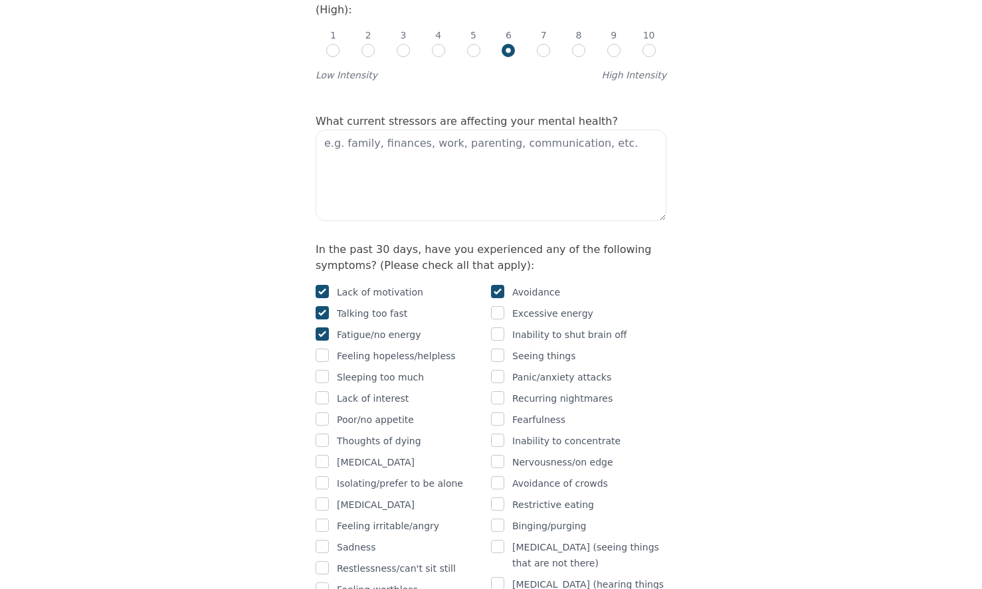
click at [329, 539] on div "Sadness" at bounding box center [403, 547] width 175 height 16
click at [326, 540] on input "checkbox" at bounding box center [322, 546] width 13 height 13
checkbox input "true"
click at [324, 519] on input "checkbox" at bounding box center [322, 525] width 13 height 13
checkbox input "true"
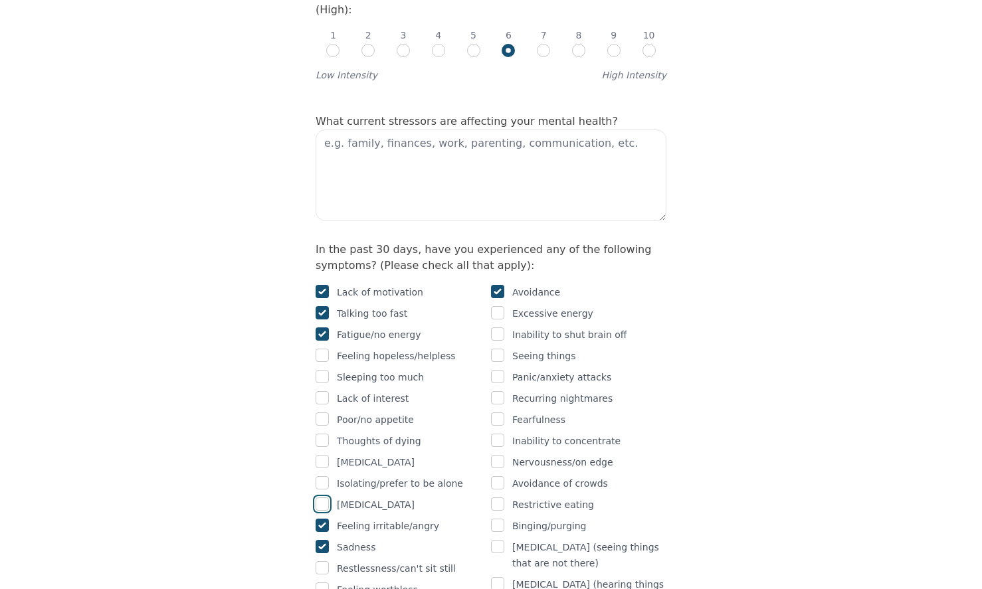
click at [326, 498] on input "checkbox" at bounding box center [322, 504] width 13 height 13
checkbox input "true"
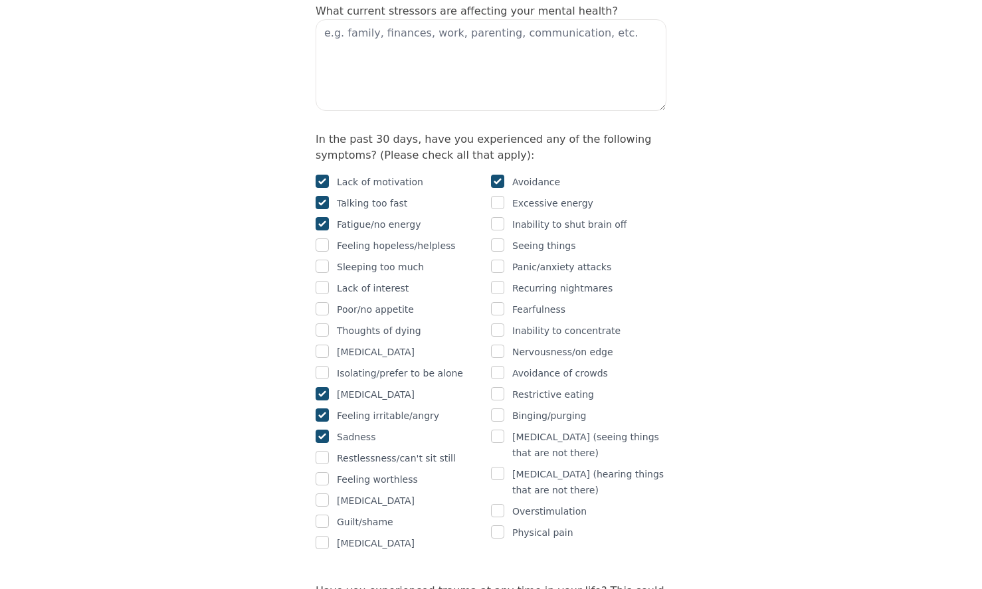
scroll to position [797, 0]
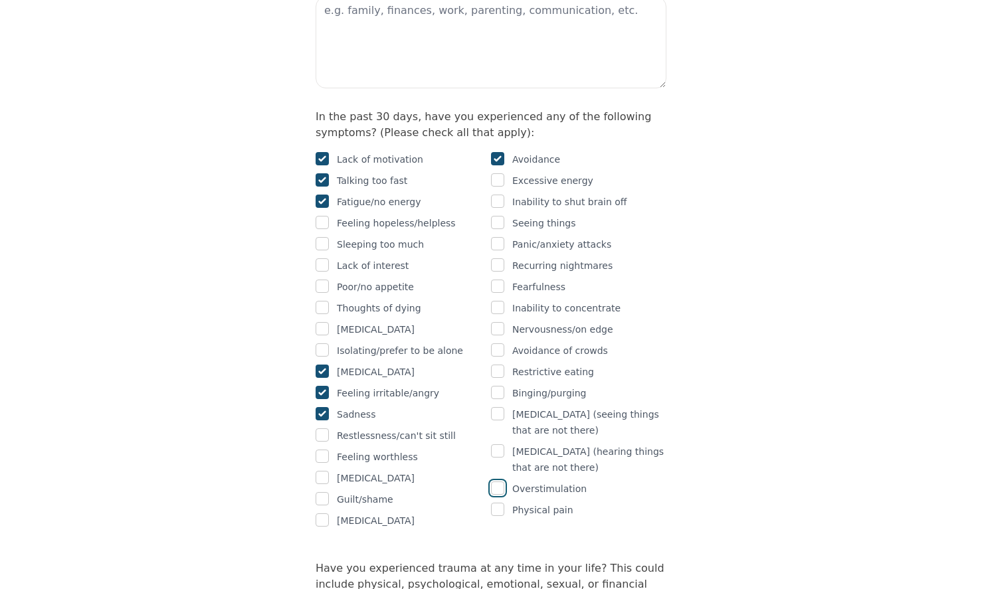
click at [498, 482] on input "checkbox" at bounding box center [497, 488] width 13 height 13
checkbox input "true"
click at [497, 280] on input "checkbox" at bounding box center [497, 286] width 13 height 13
checkbox input "true"
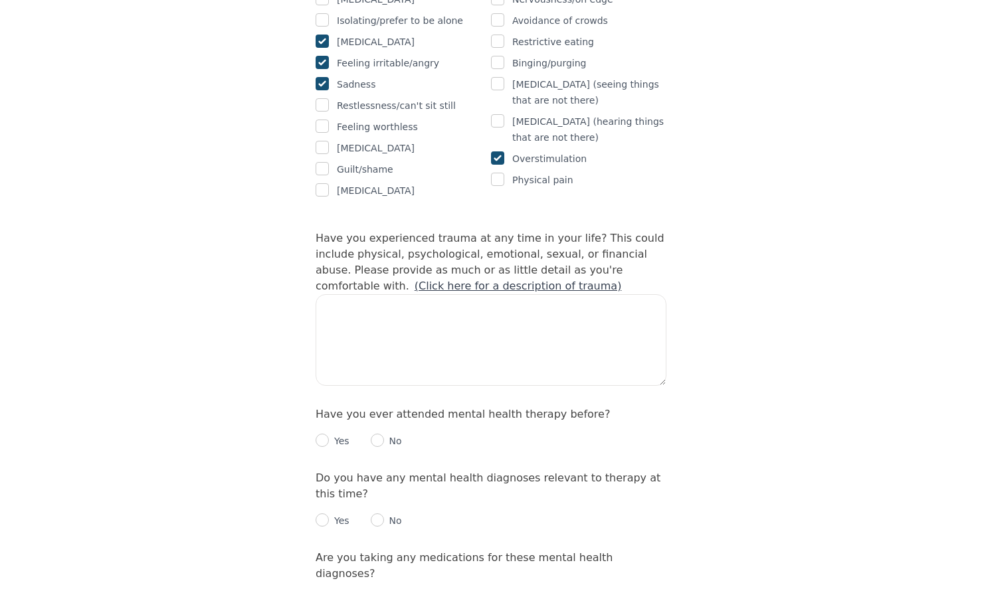
scroll to position [1129, 0]
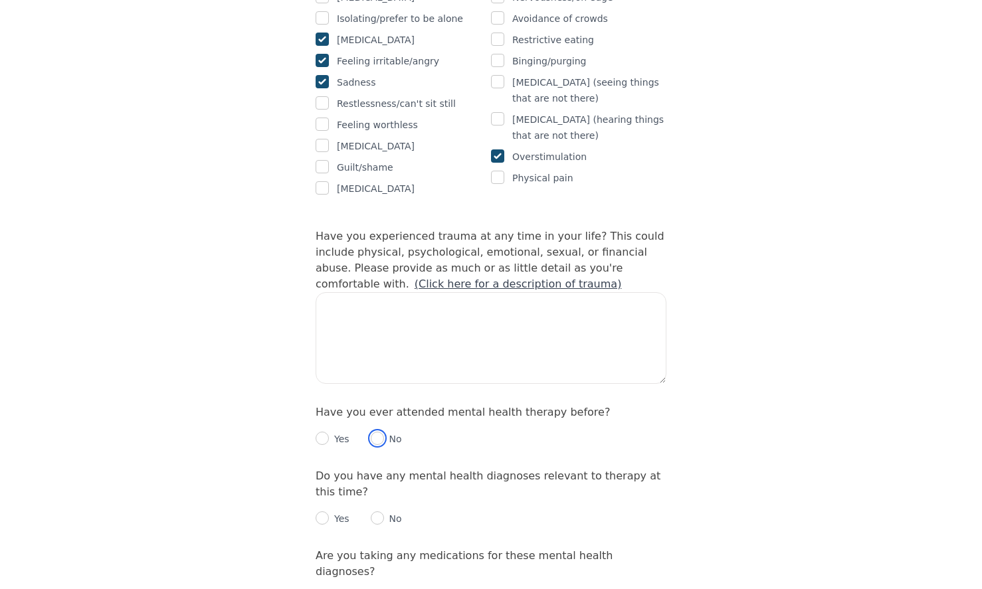
click at [375, 432] on input "radio" at bounding box center [377, 438] width 13 height 13
radio input "true"
click at [387, 512] on p "No" at bounding box center [393, 518] width 18 height 13
click at [381, 512] on input "radio" at bounding box center [377, 518] width 13 height 13
radio input "true"
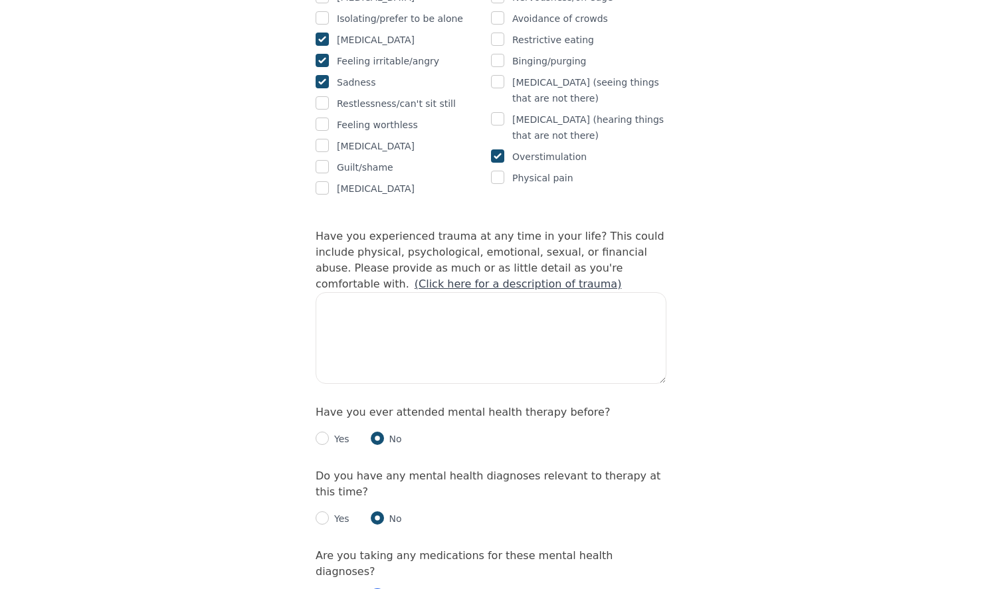
click at [379, 589] on input "radio" at bounding box center [377, 597] width 13 height 13
radio input "true"
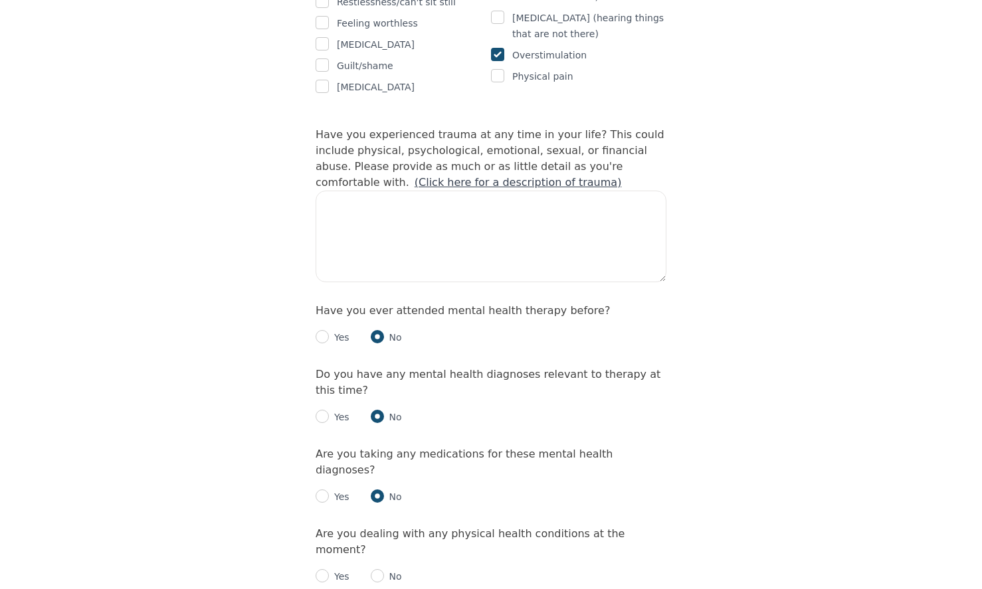
scroll to position [1262, 0]
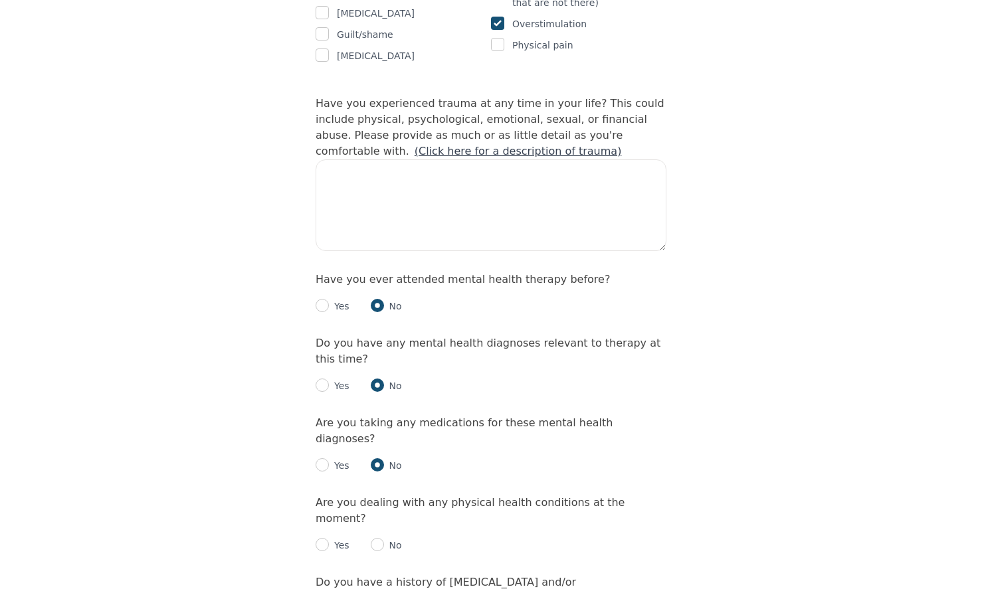
click at [389, 539] on p "No" at bounding box center [393, 545] width 18 height 13
click at [384, 539] on p "No" at bounding box center [393, 545] width 18 height 13
click at [374, 538] on input "radio" at bounding box center [377, 544] width 13 height 13
radio input "true"
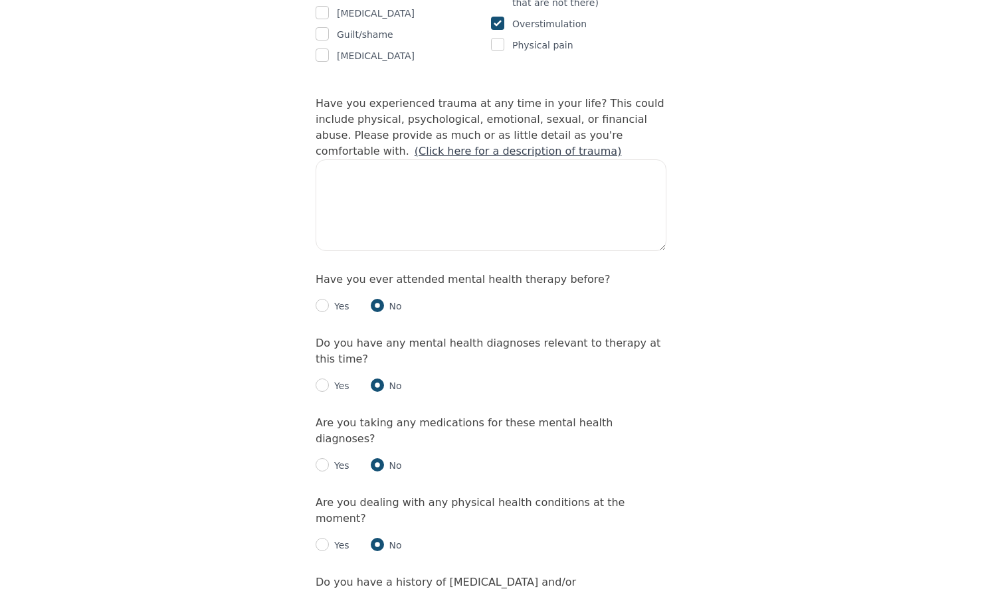
radio input "true"
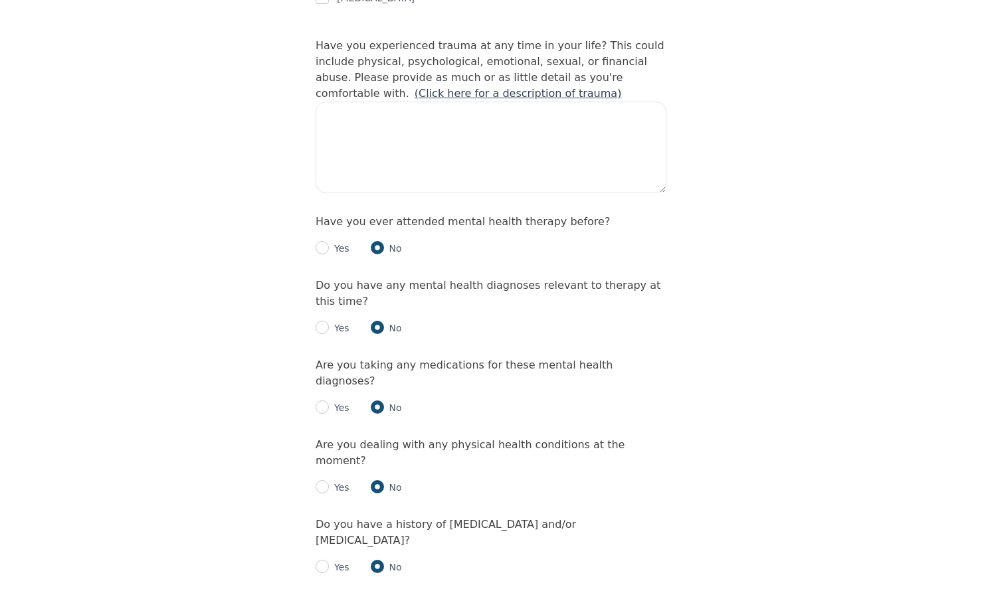
scroll to position [1395, 0]
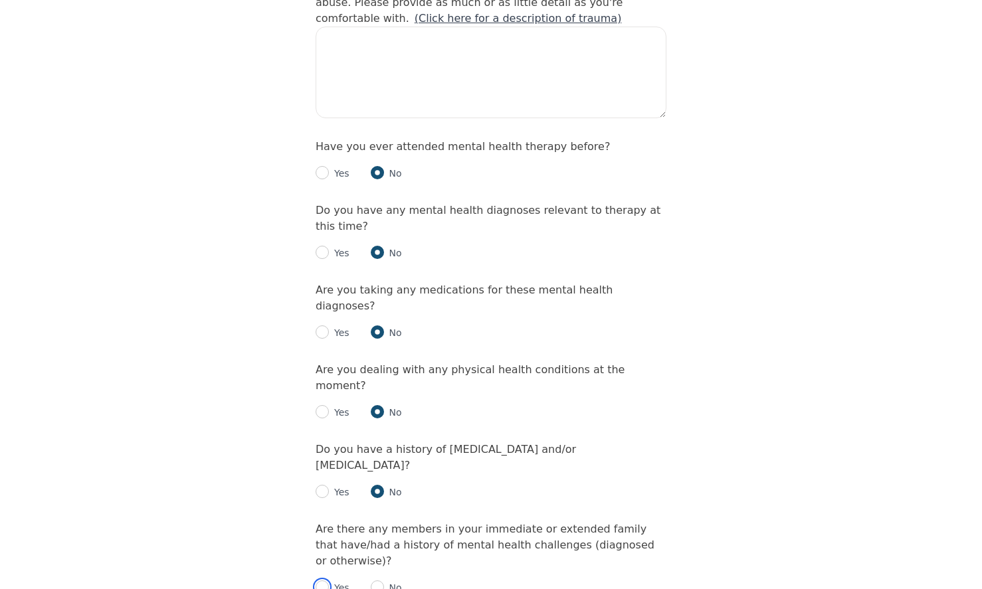
click at [324, 581] on input "radio" at bounding box center [322, 587] width 13 height 13
radio input "true"
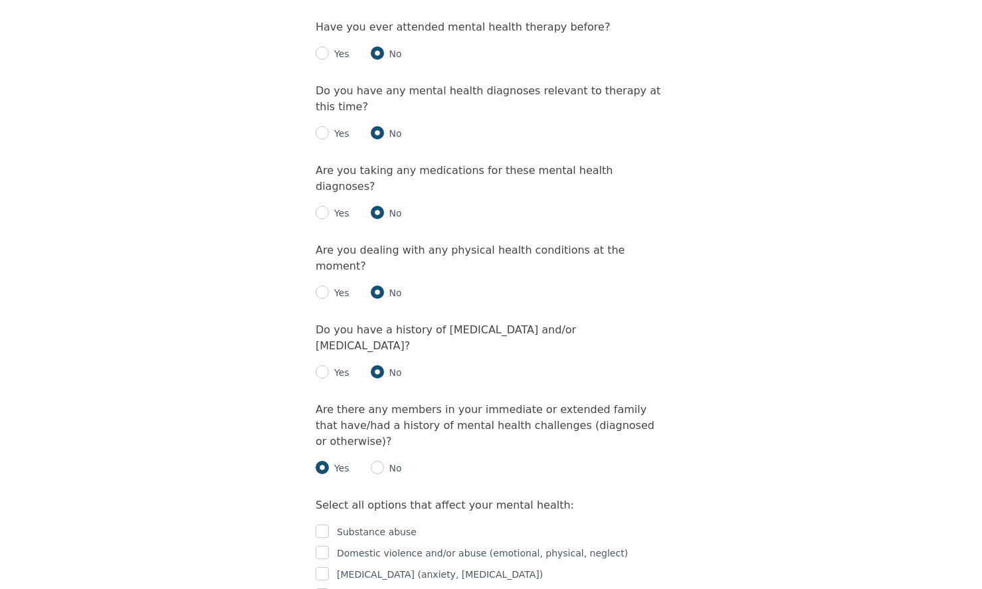
scroll to position [1528, 0]
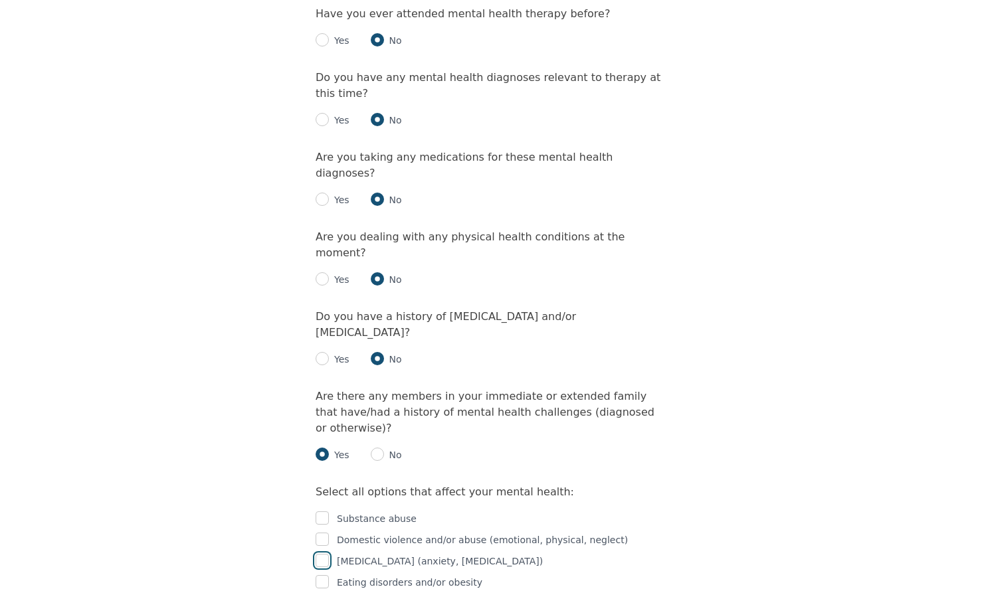
click at [323, 554] on input "checkbox" at bounding box center [322, 560] width 13 height 13
checkbox input "true"
click at [326, 575] on input "checkbox" at bounding box center [322, 581] width 13 height 13
checkbox input "true"
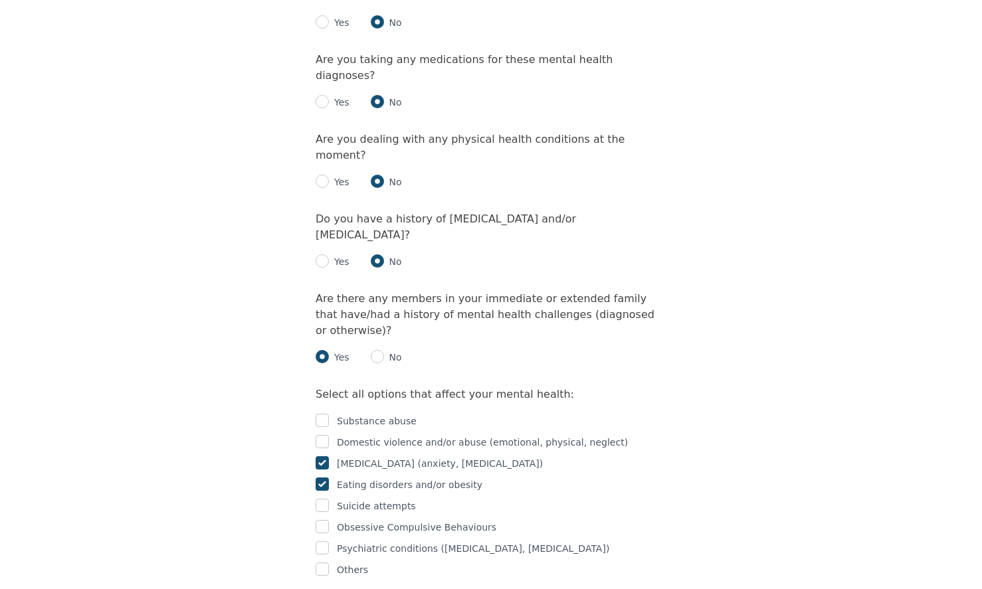
scroll to position [1727, 0]
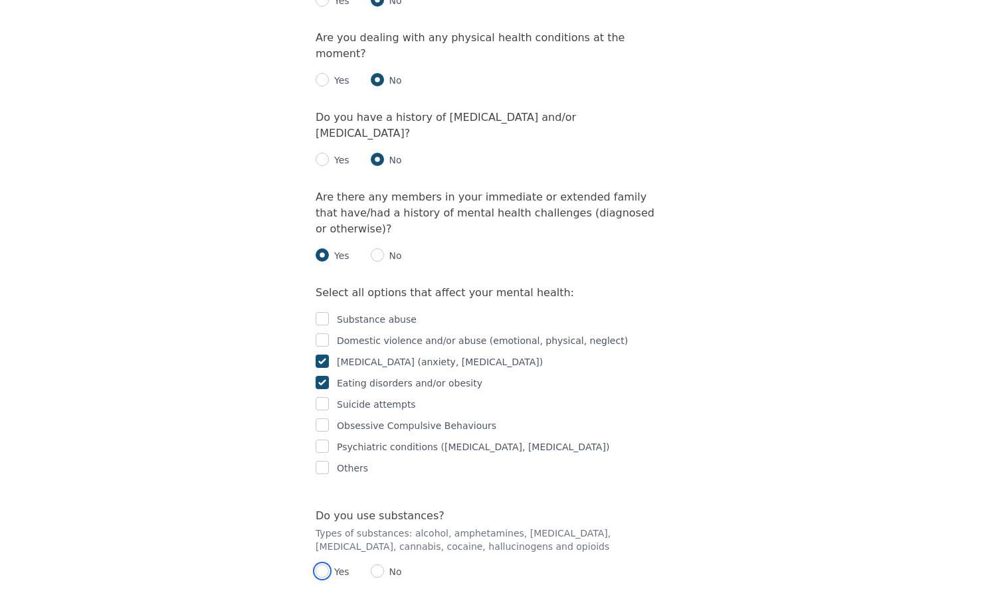
click at [327, 565] on input "radio" at bounding box center [322, 571] width 13 height 13
radio input "true"
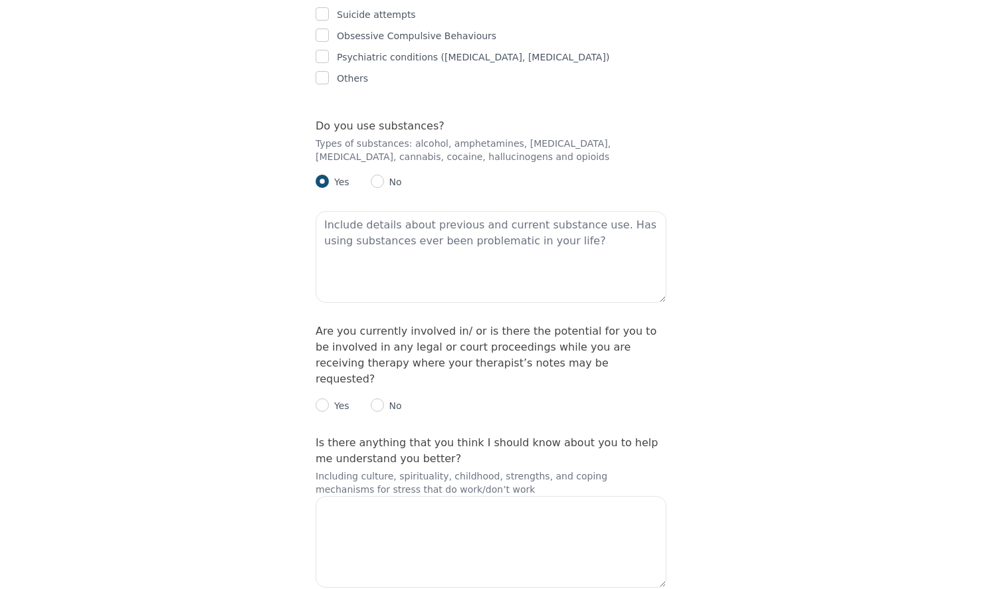
scroll to position [2126, 0]
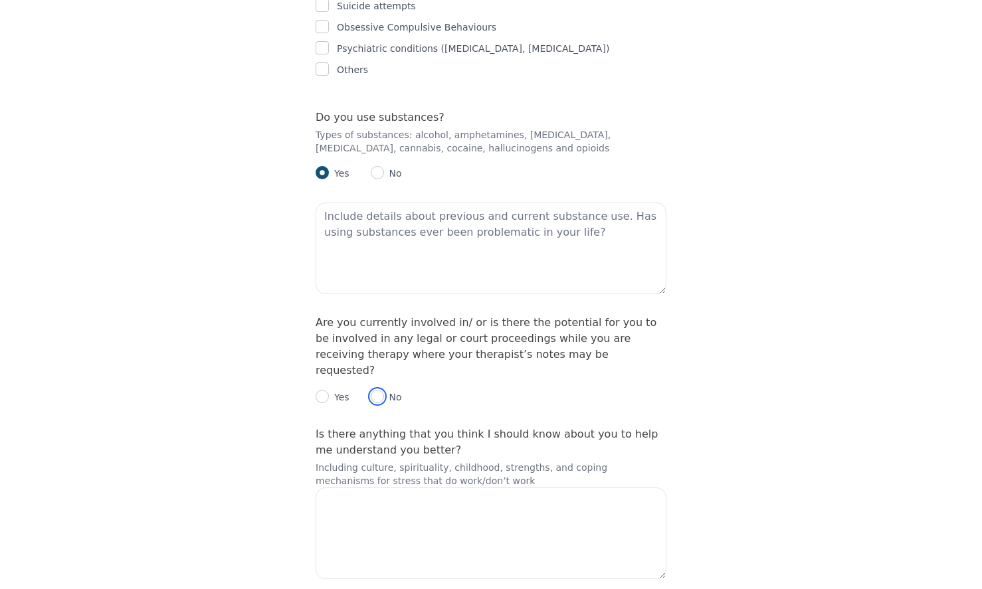
click at [377, 390] on input "radio" at bounding box center [377, 396] width 13 height 13
radio input "true"
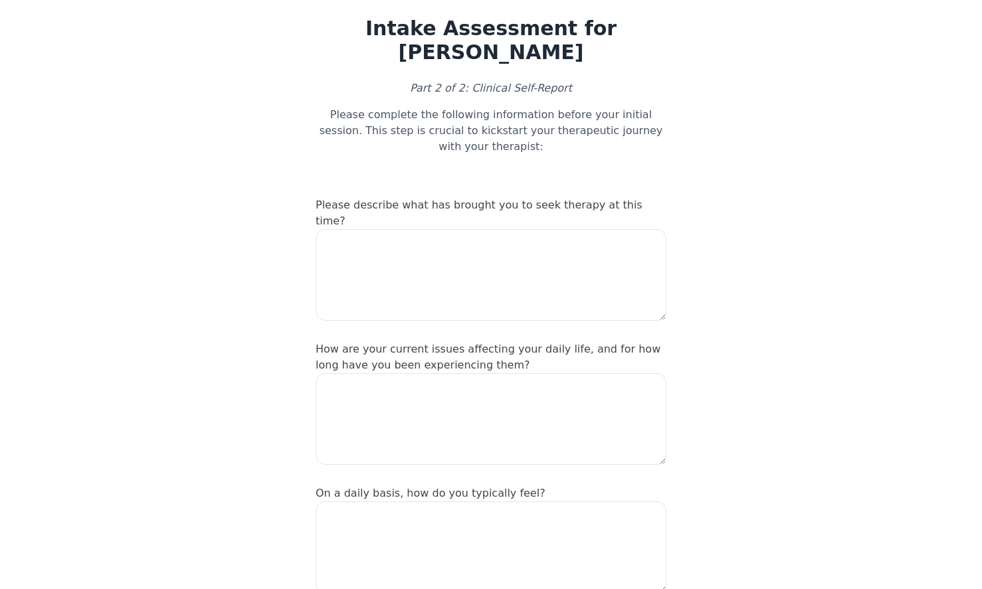
scroll to position [0, 0]
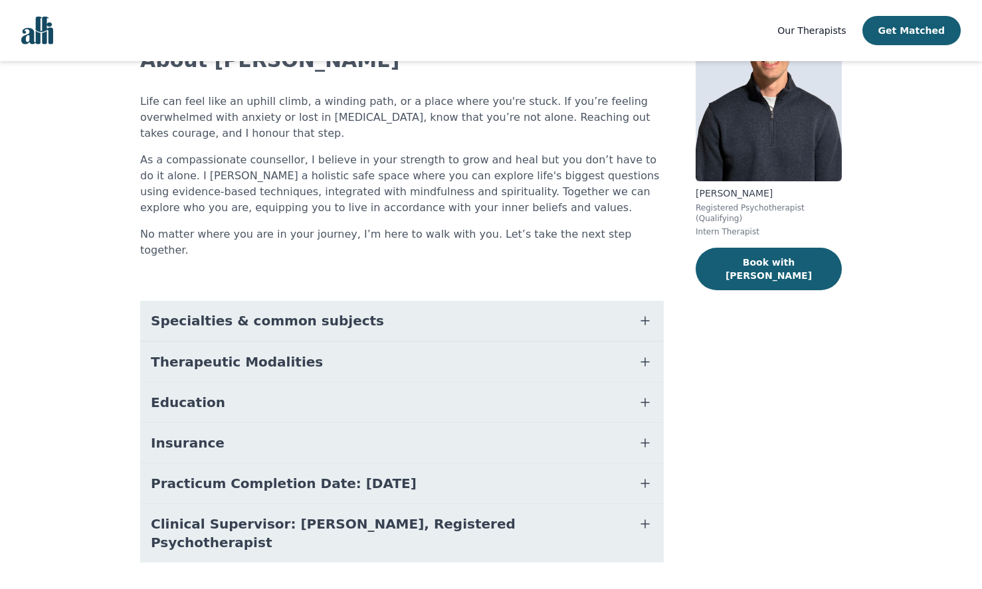
scroll to position [106, 0]
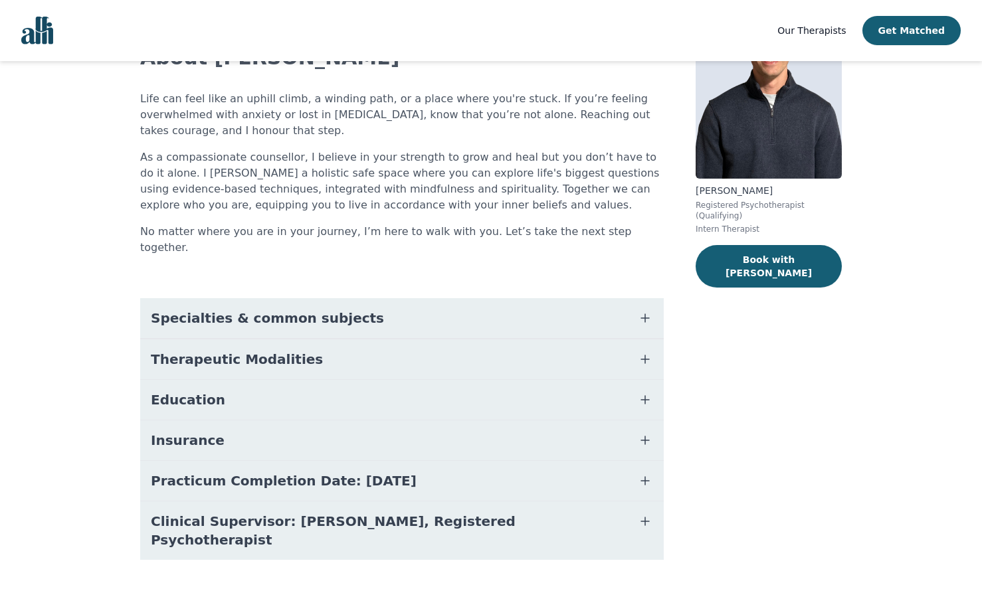
click at [383, 472] on span "Practicum Completion Date: [DATE]" at bounding box center [284, 481] width 266 height 19
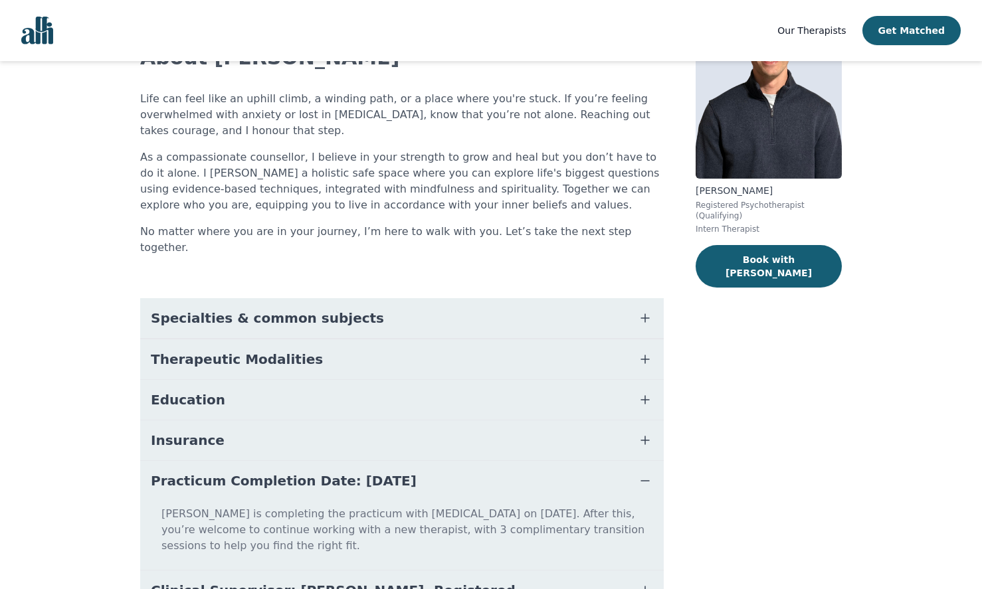
click at [383, 472] on span "Practicum Completion Date: [DATE]" at bounding box center [284, 481] width 266 height 19
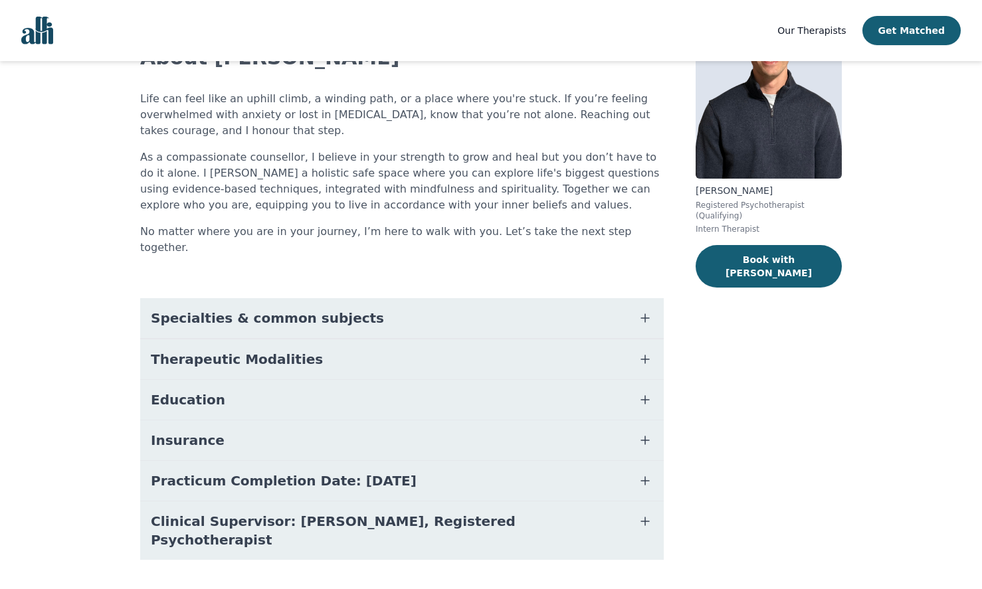
click at [383, 420] on button "Insurance" at bounding box center [401, 440] width 523 height 40
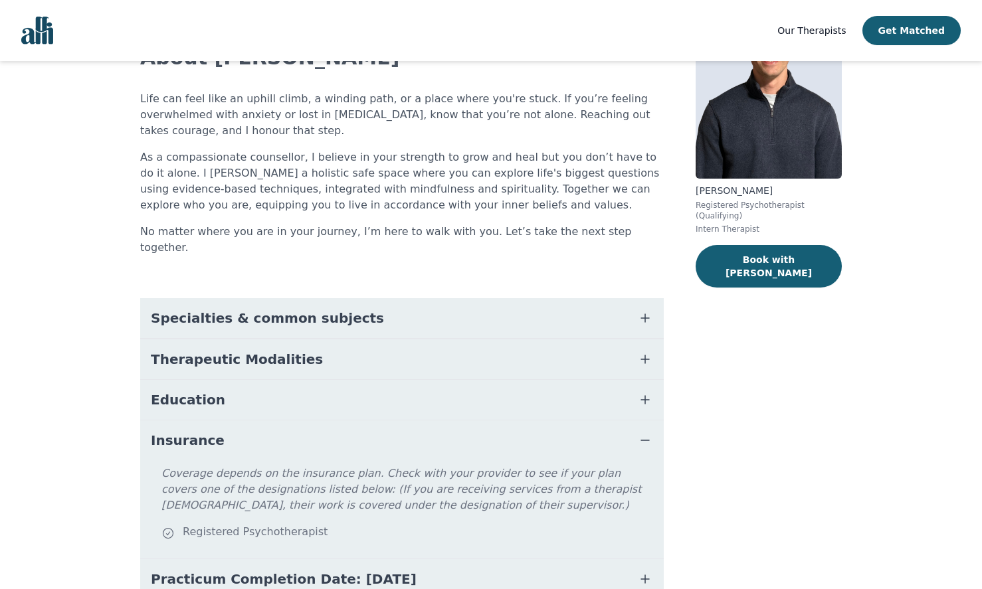
click at [383, 420] on button "Insurance" at bounding box center [401, 440] width 523 height 40
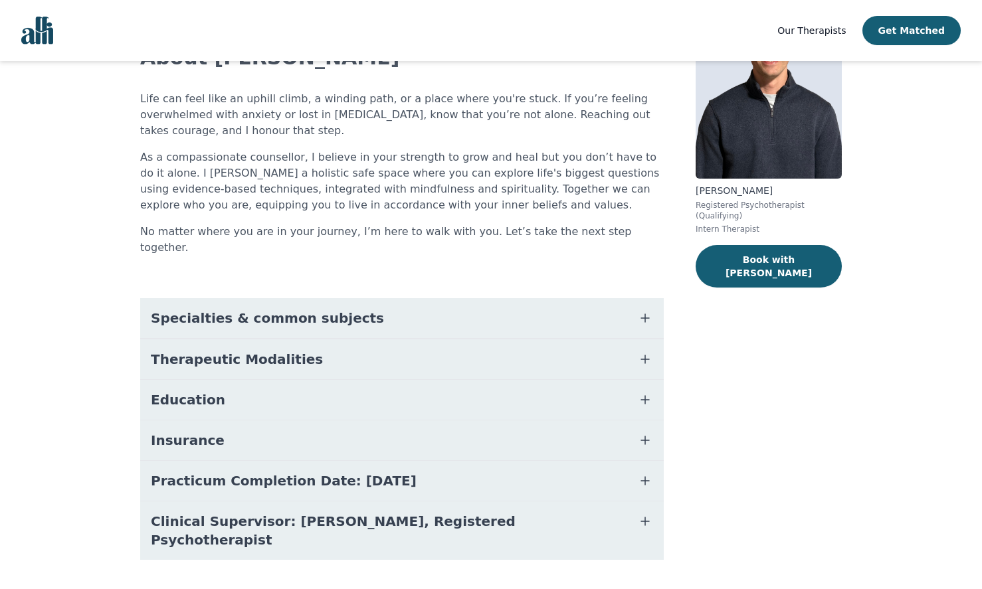
click at [391, 389] on button "Education" at bounding box center [401, 400] width 523 height 40
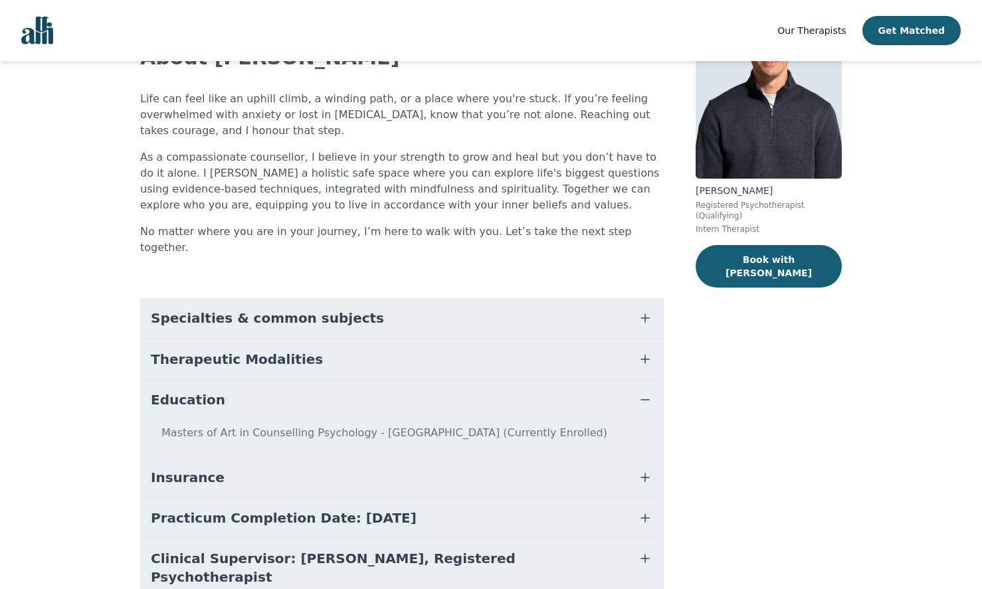
click at [391, 389] on button "Education" at bounding box center [401, 400] width 523 height 40
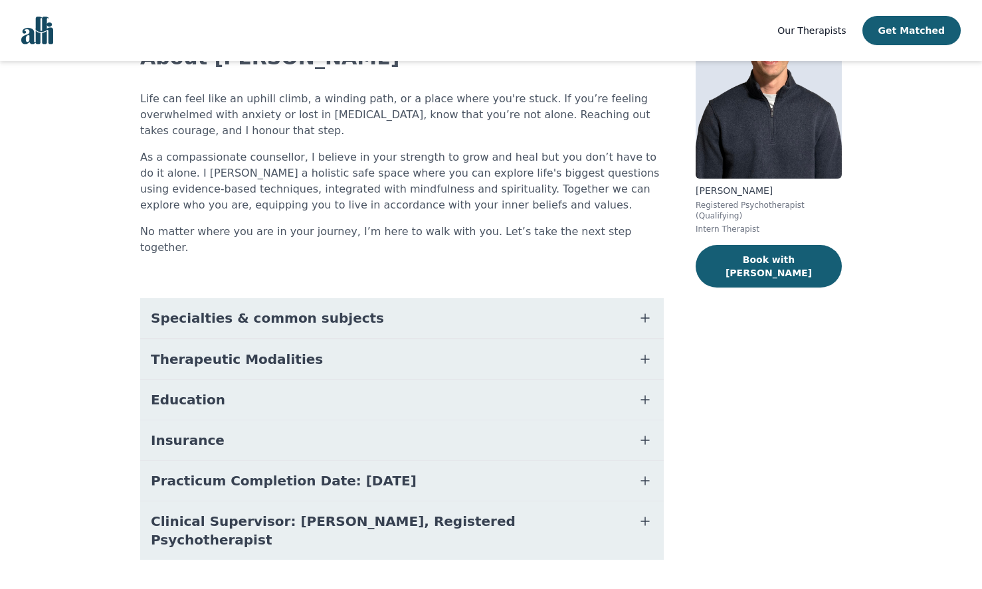
click at [424, 339] on button "Therapeutic Modalities" at bounding box center [401, 359] width 523 height 40
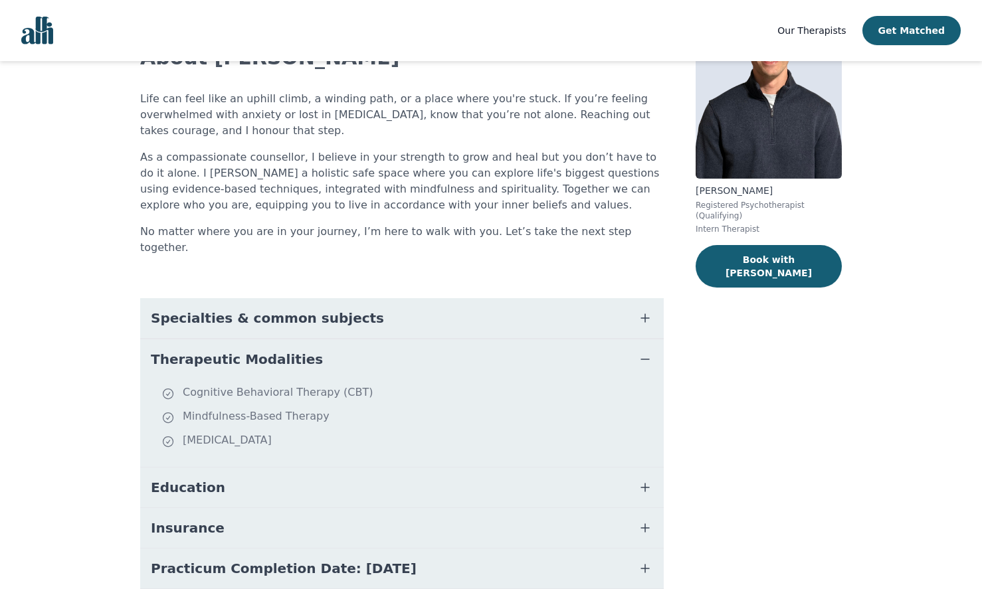
click at [426, 339] on button "Therapeutic Modalities" at bounding box center [401, 359] width 523 height 40
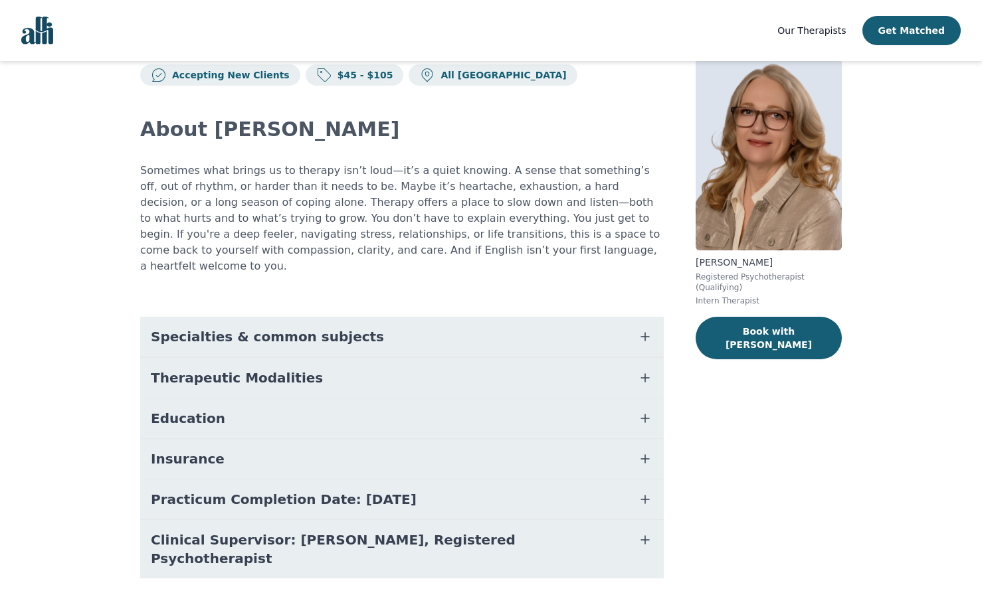
scroll to position [52, 0]
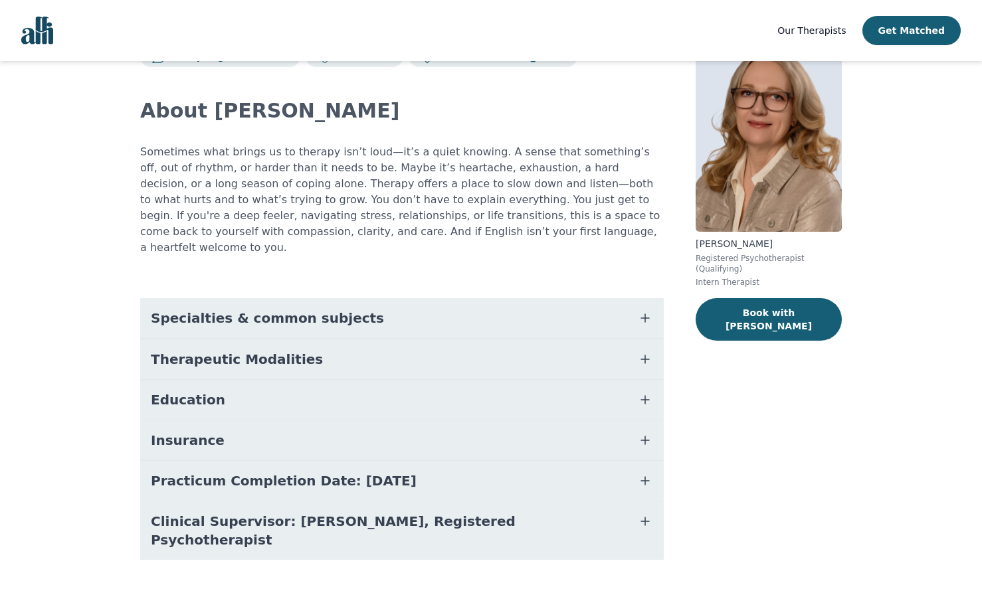
click at [265, 309] on span "Specialties & common subjects" at bounding box center [267, 318] width 233 height 19
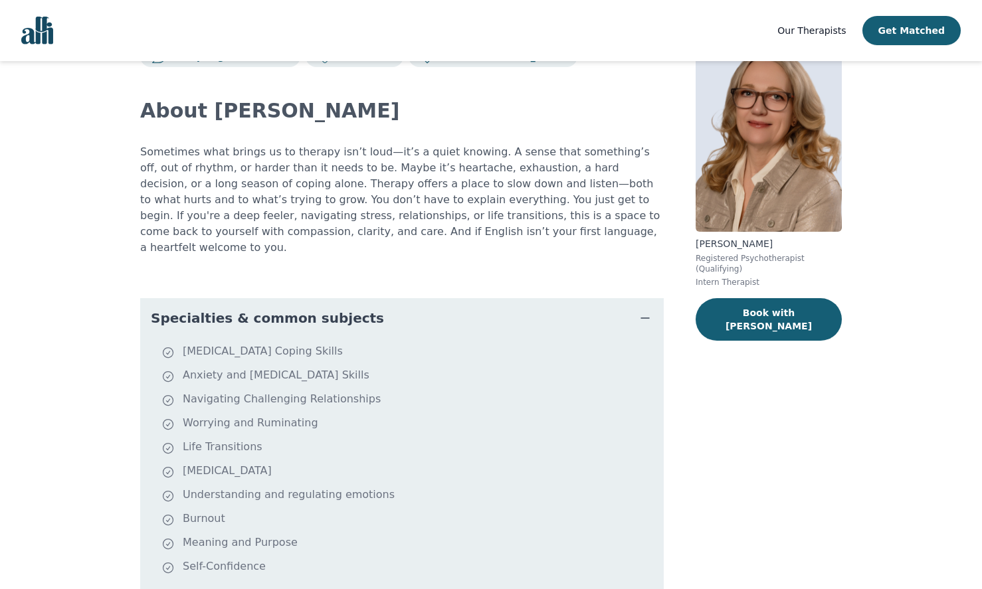
click at [265, 309] on span "Specialties & common subjects" at bounding box center [267, 318] width 233 height 19
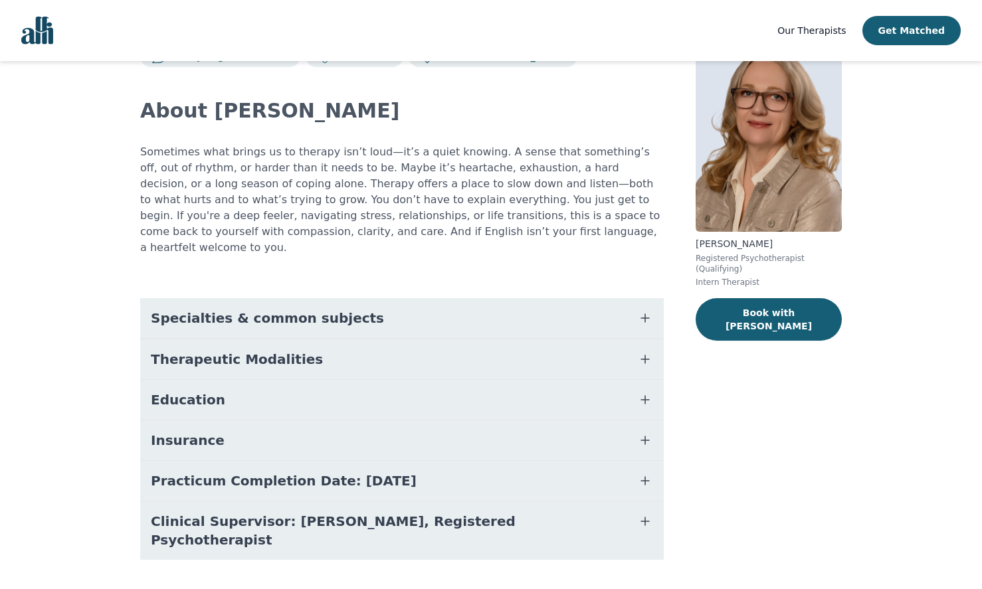
click at [276, 350] on span "Therapeutic Modalities" at bounding box center [237, 359] width 172 height 19
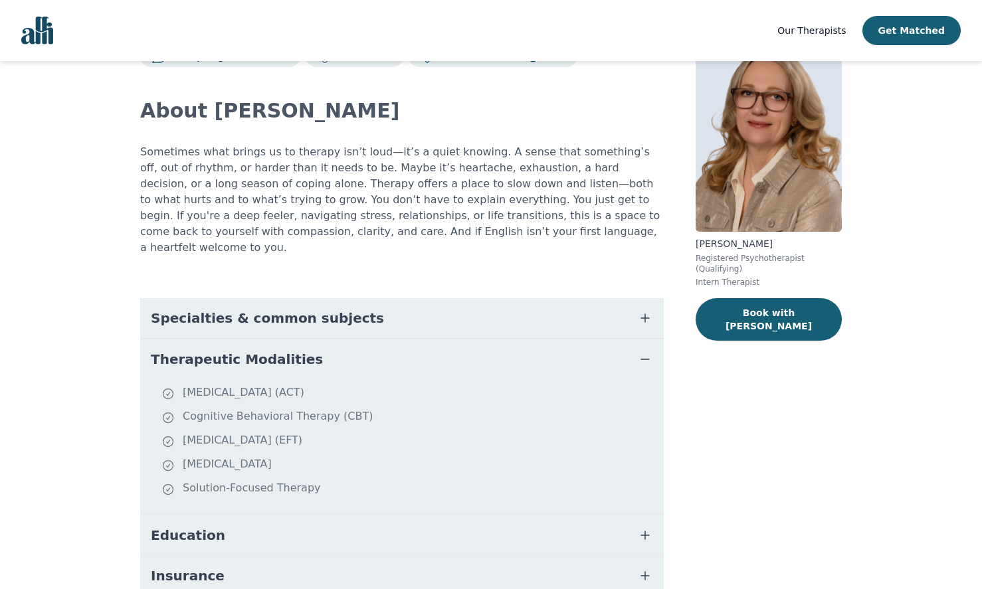
click at [276, 350] on span "Therapeutic Modalities" at bounding box center [237, 359] width 172 height 19
